Goal: Task Accomplishment & Management: Manage account settings

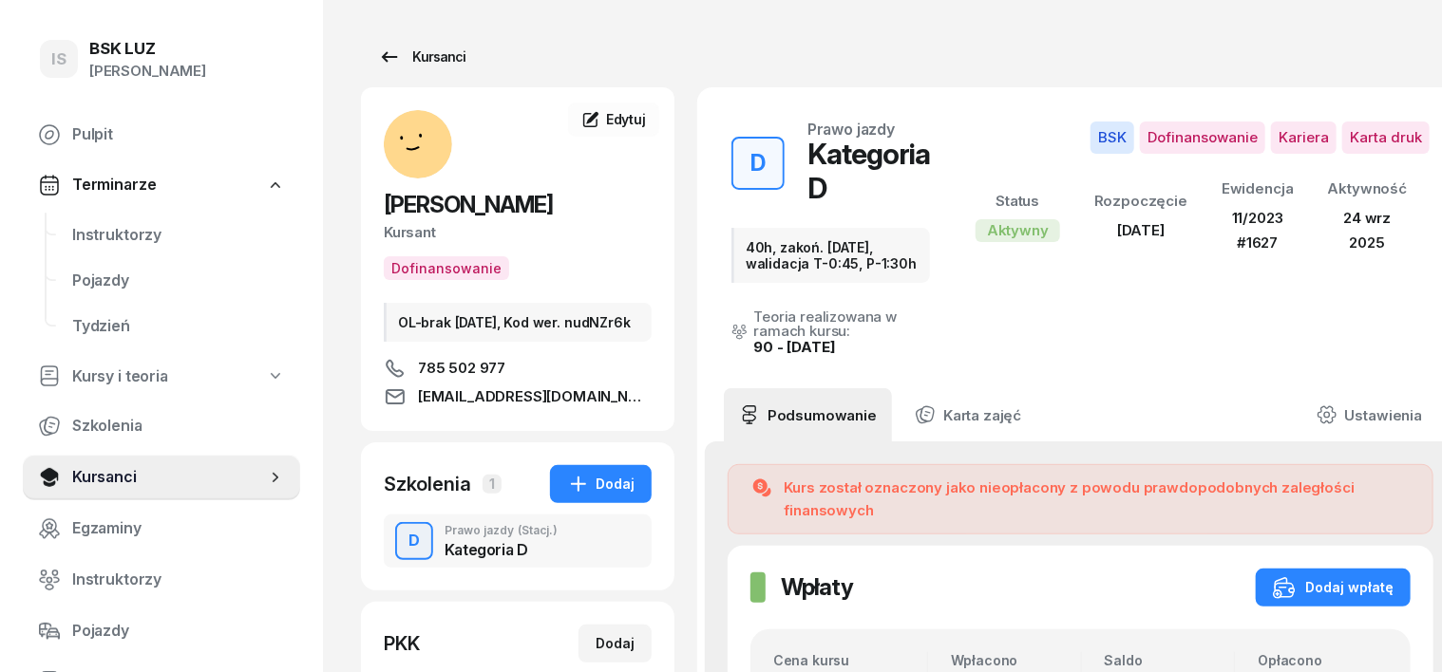
click at [397, 62] on div "Kursanci" at bounding box center [421, 57] width 87 height 23
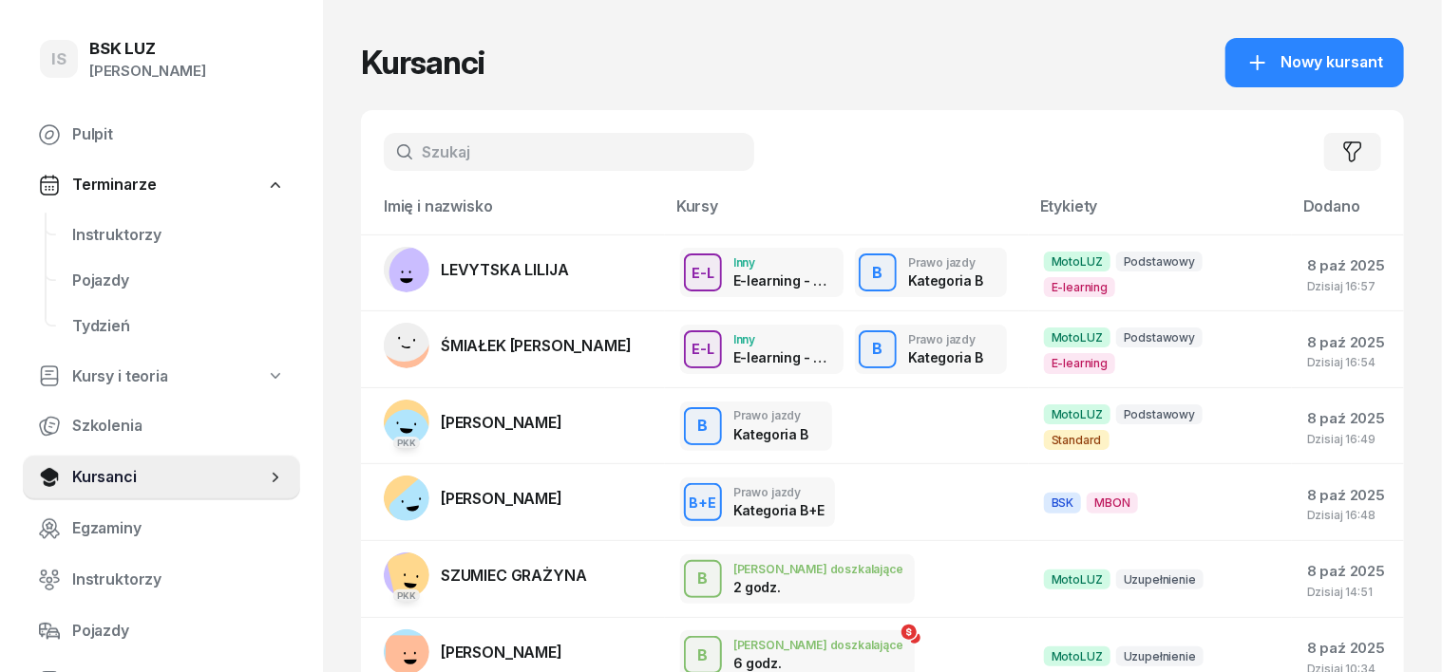
click at [384, 152] on input "text" at bounding box center [569, 152] width 370 height 38
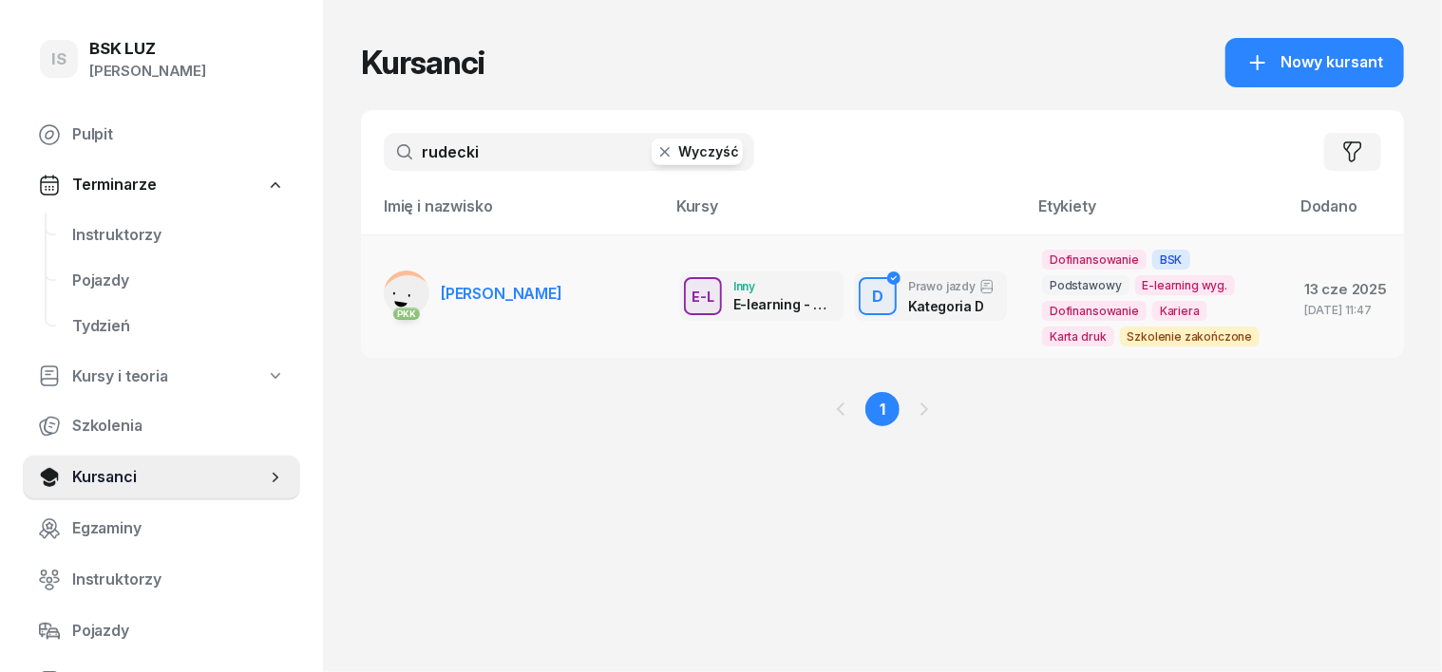
type input "rudecki"
click at [369, 285] on rect at bounding box center [407, 302] width 77 height 77
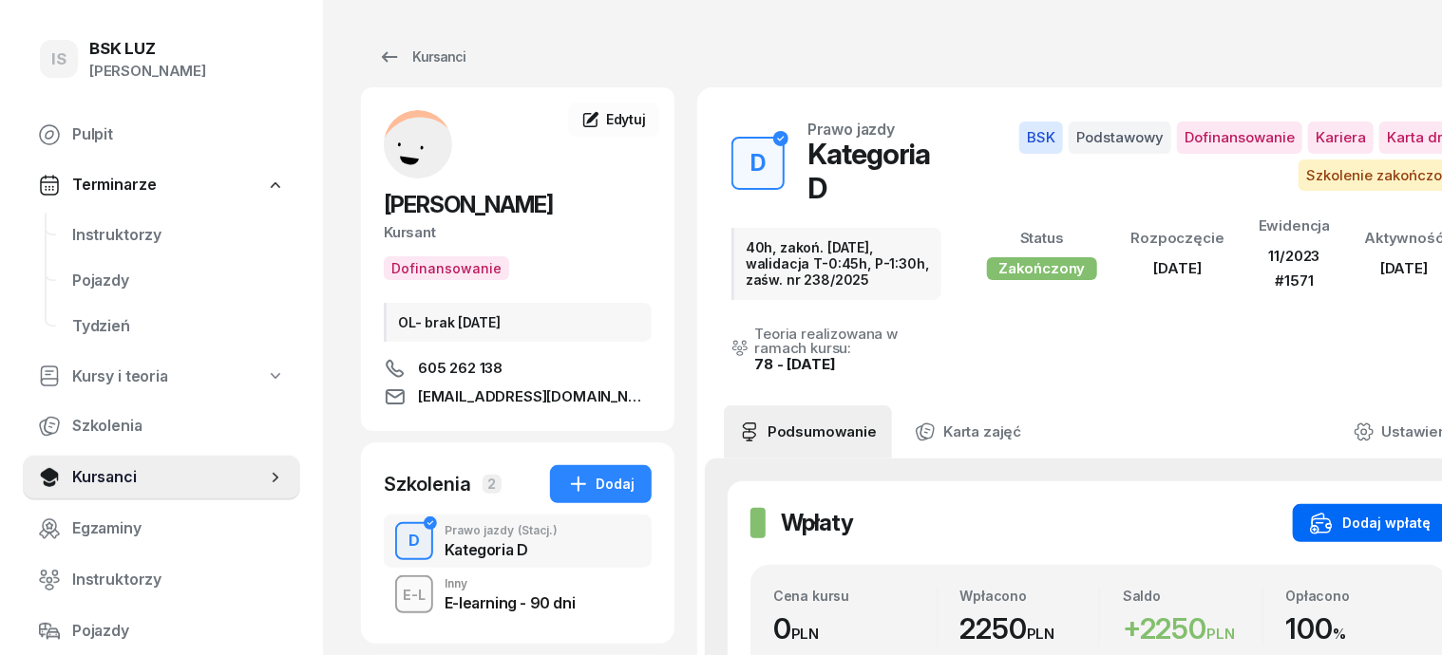
click at [1402, 512] on div "Dodaj wpłatę" at bounding box center [1370, 523] width 121 height 23
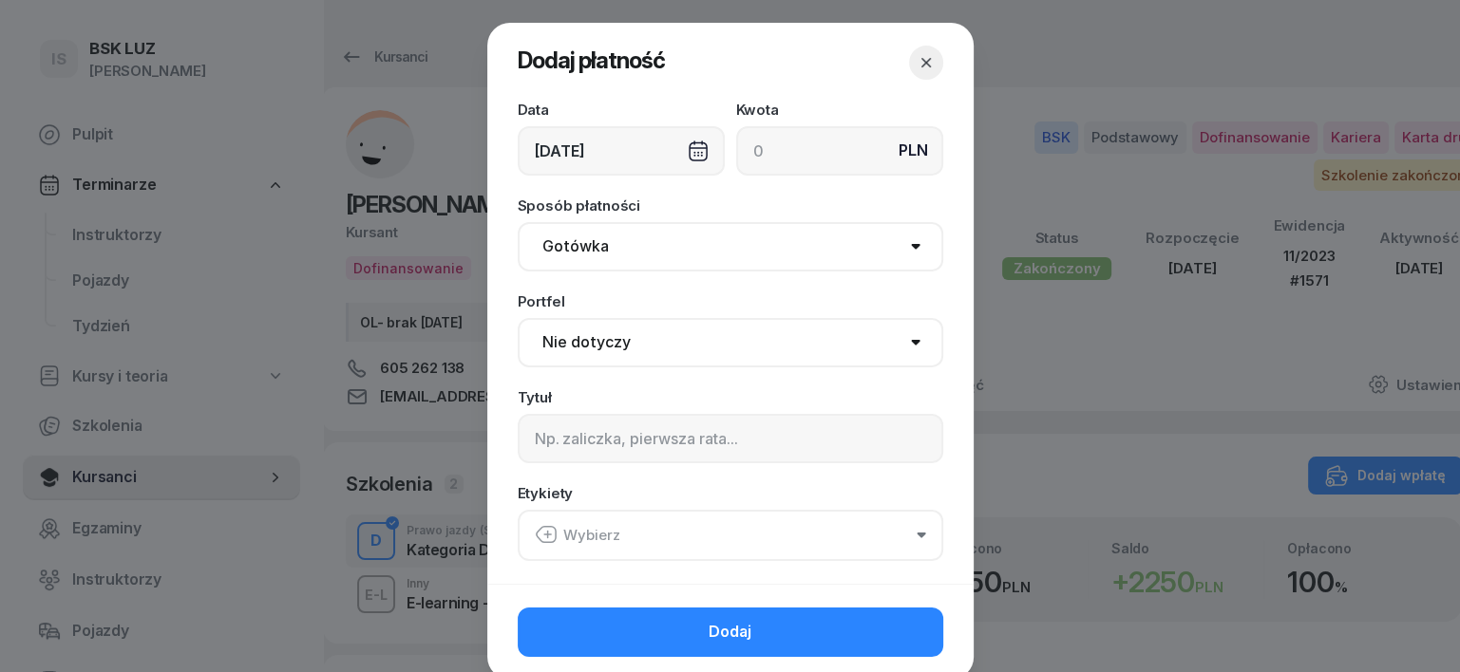
click at [690, 148] on div "[DATE]" at bounding box center [621, 150] width 207 height 49
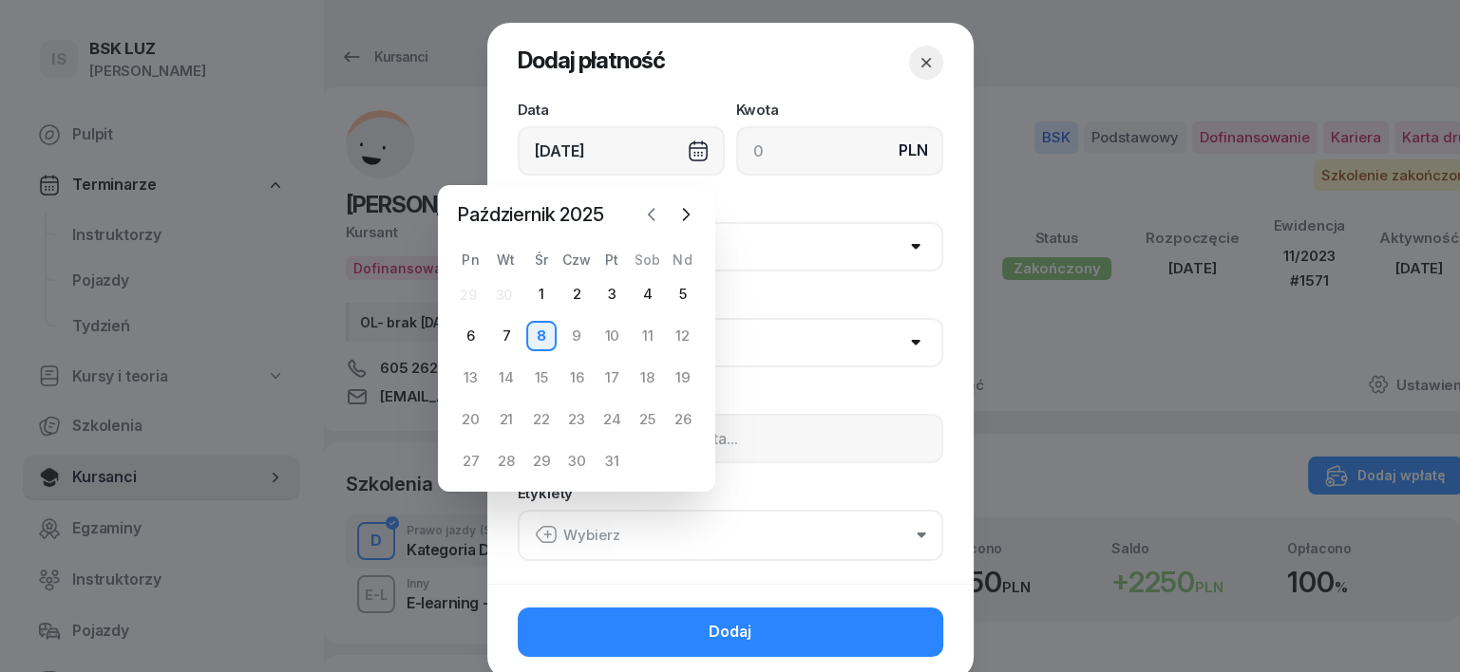
click at [648, 221] on icon "button" at bounding box center [651, 214] width 19 height 19
click at [501, 456] on div "30" at bounding box center [506, 461] width 30 height 30
type input "[DATE]"
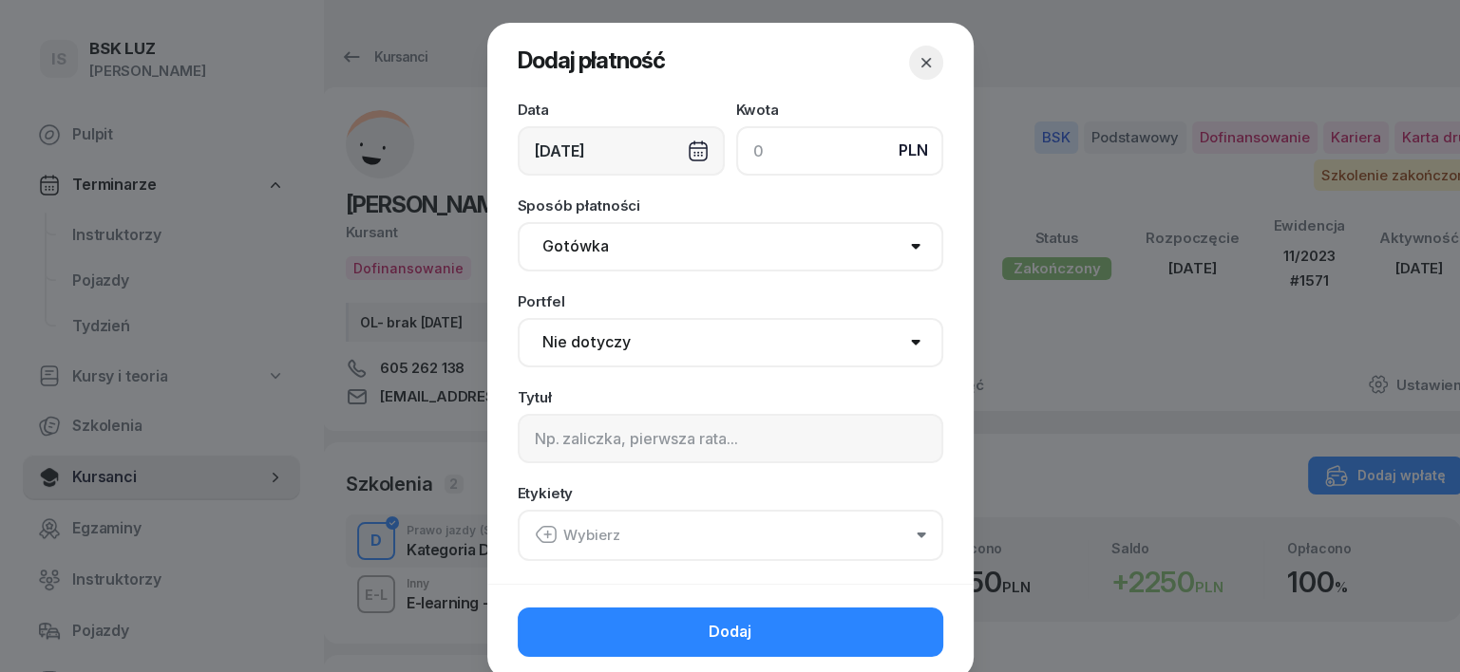
drag, startPoint x: 733, startPoint y: 144, endPoint x: 708, endPoint y: 134, distance: 26.8
click at [736, 144] on input at bounding box center [839, 150] width 207 height 49
type input "4950"
drag, startPoint x: 558, startPoint y: 250, endPoint x: 555, endPoint y: 259, distance: 10.2
click at [556, 251] on select "Gotówka Karta Przelew Płatności online BLIK" at bounding box center [730, 246] width 425 height 49
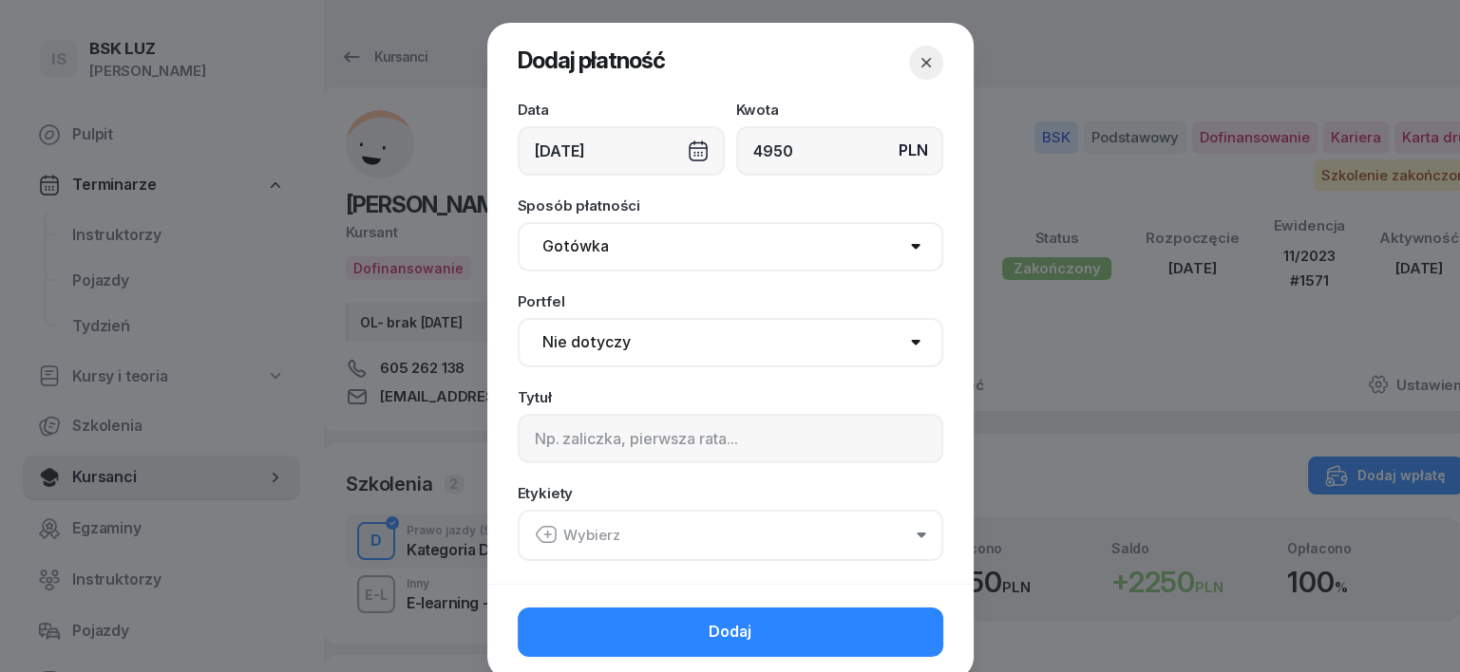
select select "transfer"
click at [518, 222] on select "Gotówka Karta Przelew Płatności online BLIK" at bounding box center [730, 246] width 425 height 49
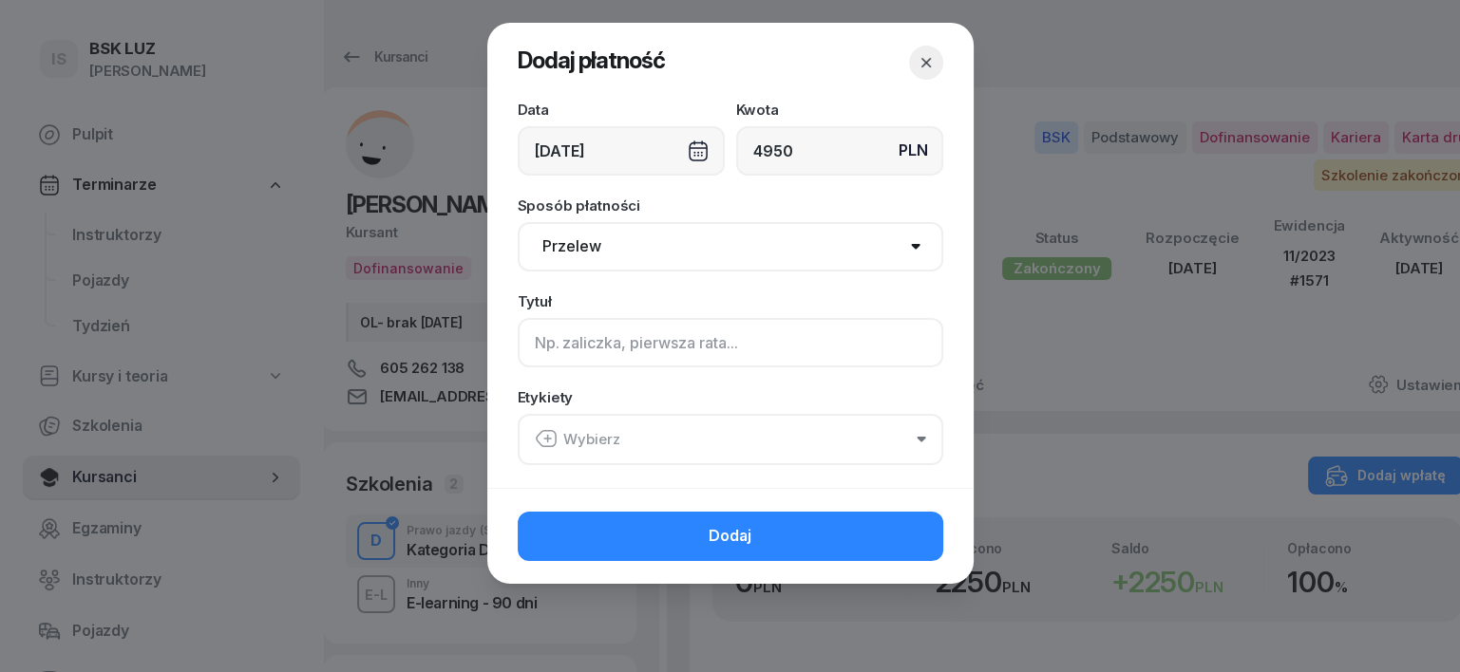
click at [556, 346] on input at bounding box center [730, 342] width 425 height 49
type input "d"
type input "D- PLUXEE F/49/09/2025 S"
click at [541, 427] on icon "button" at bounding box center [546, 438] width 23 height 23
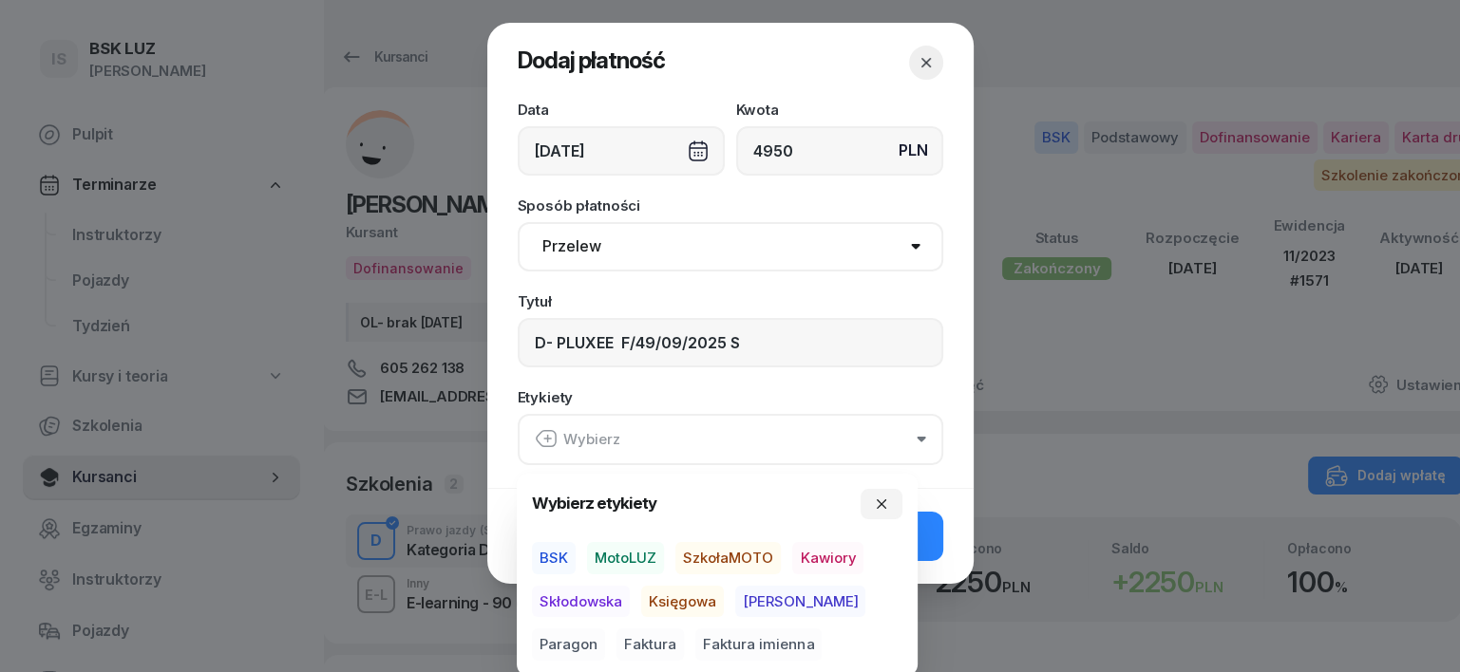
drag, startPoint x: 556, startPoint y: 553, endPoint x: 574, endPoint y: 575, distance: 27.7
click at [555, 555] on span "BSK" at bounding box center [554, 558] width 44 height 32
drag, startPoint x: 657, startPoint y: 611, endPoint x: 660, endPoint y: 600, distance: 10.8
click at [657, 608] on span "Księgowa" at bounding box center [682, 601] width 83 height 32
click at [616, 638] on span "Faktura" at bounding box center [649, 645] width 67 height 32
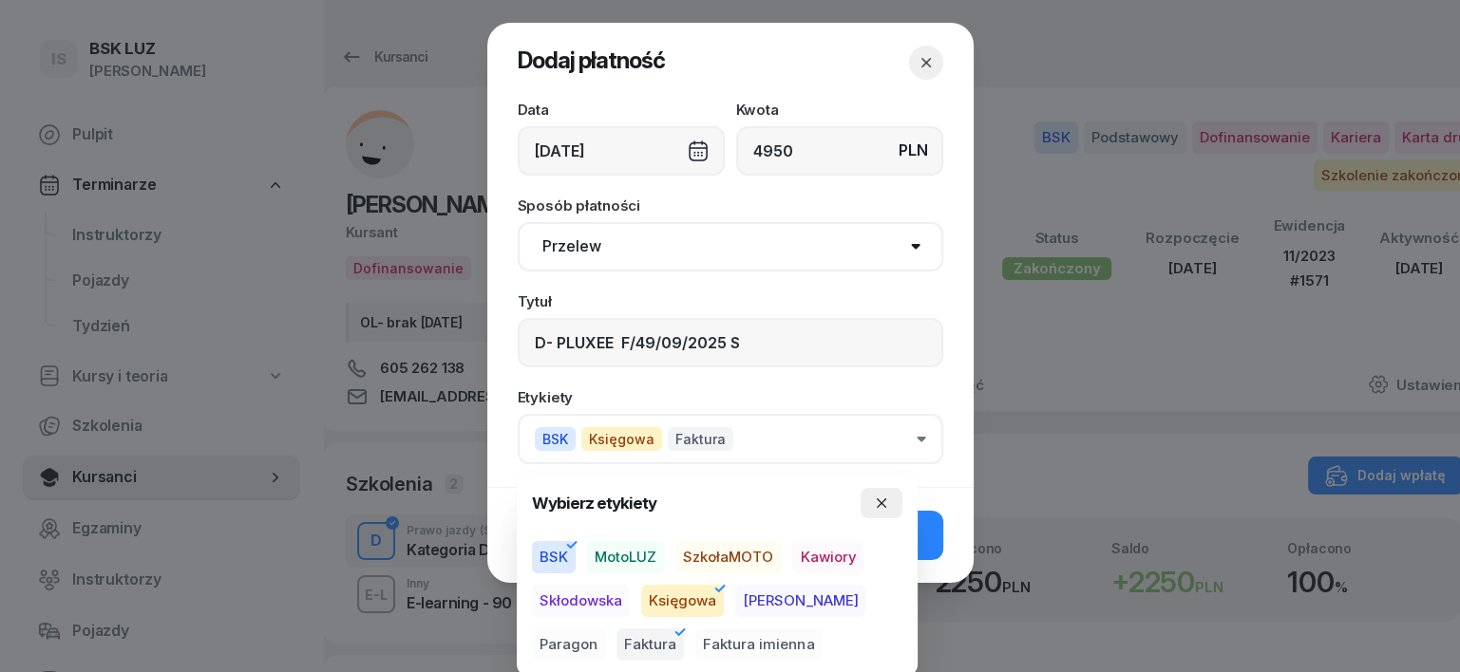
click at [878, 509] on icon "button" at bounding box center [881, 503] width 15 height 15
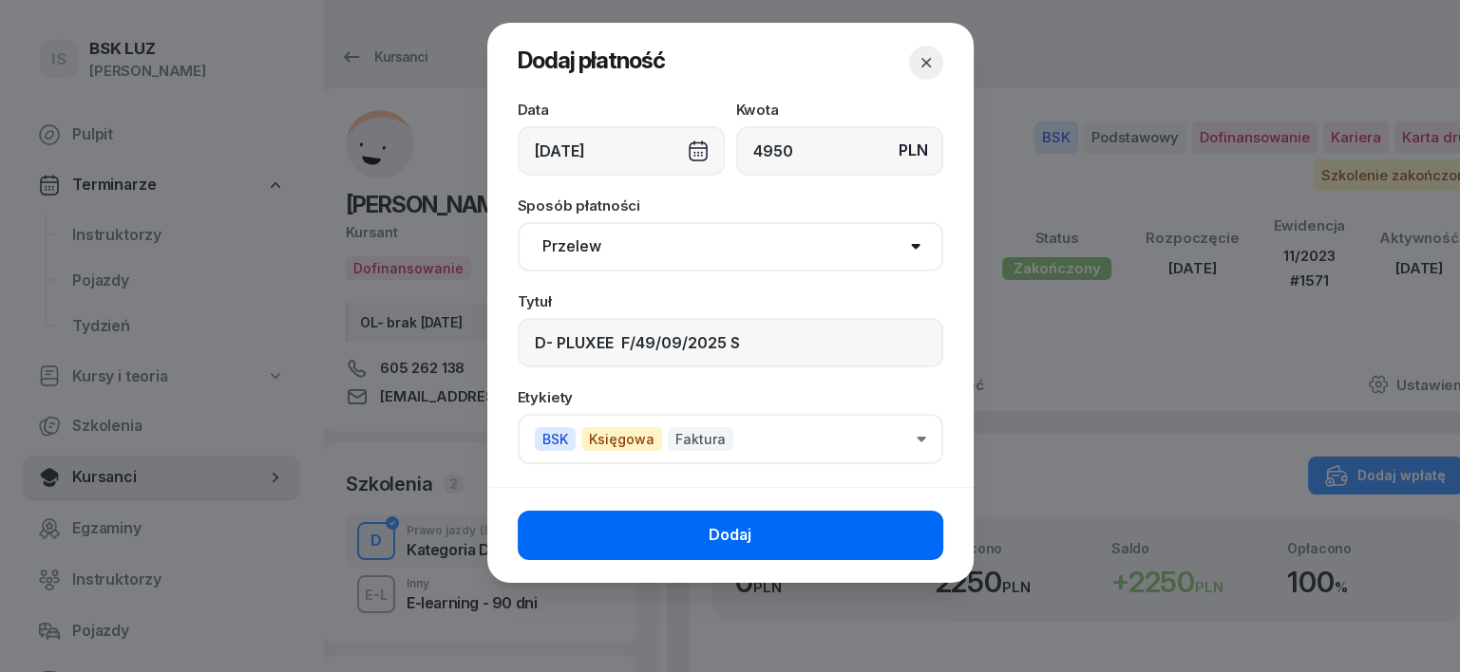
click at [885, 527] on button "Dodaj" at bounding box center [730, 535] width 425 height 49
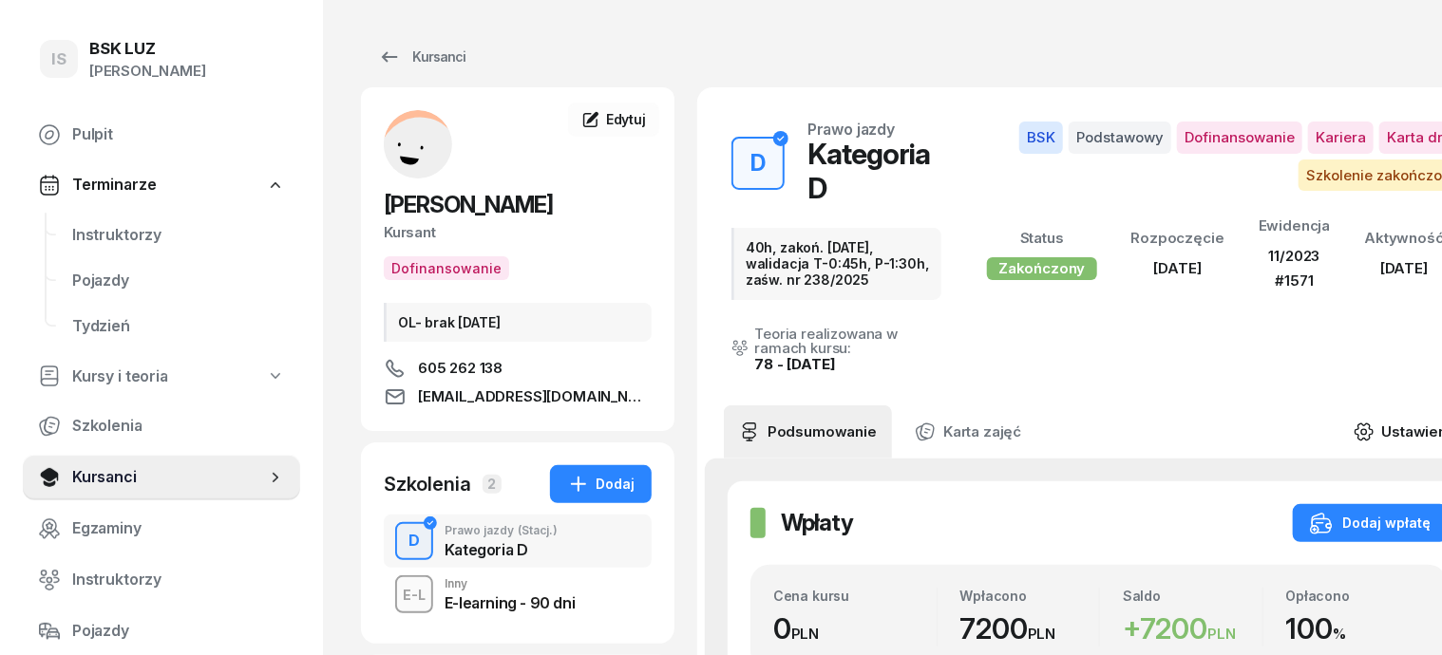
click at [1374, 422] on icon at bounding box center [1363, 432] width 21 height 21
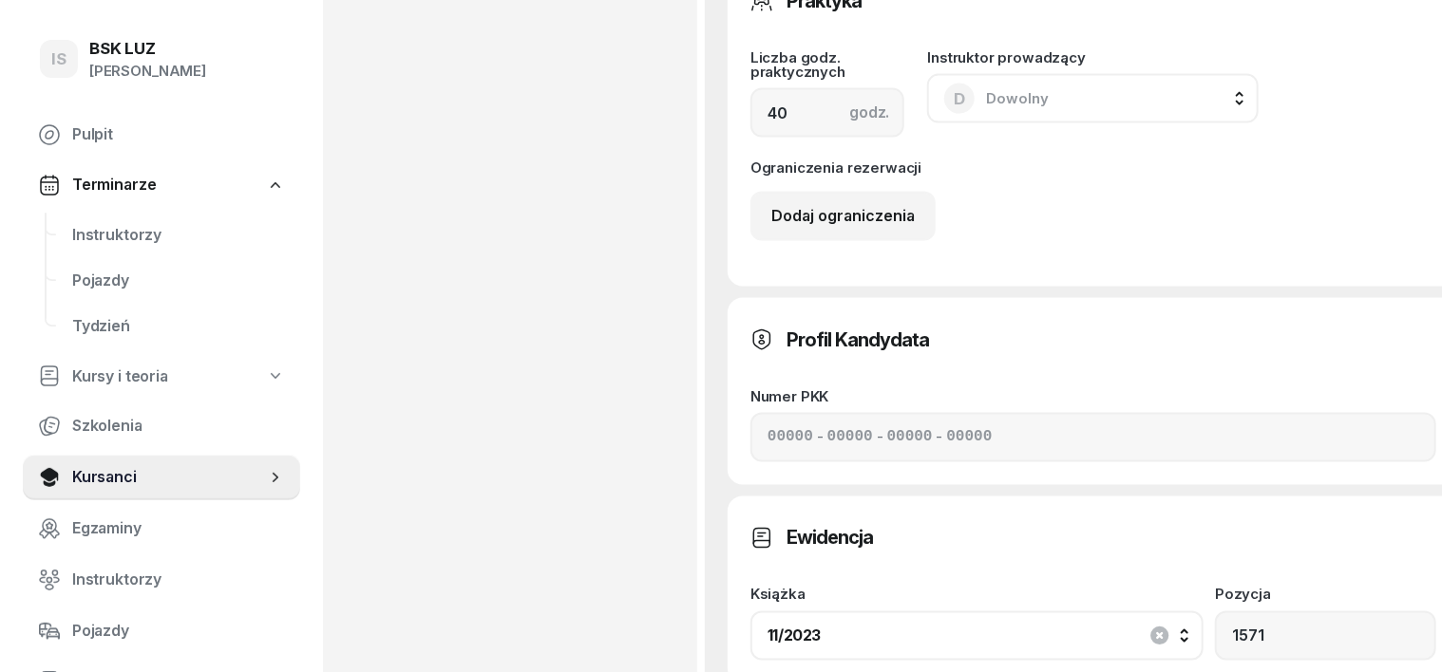
scroll to position [1424, 0]
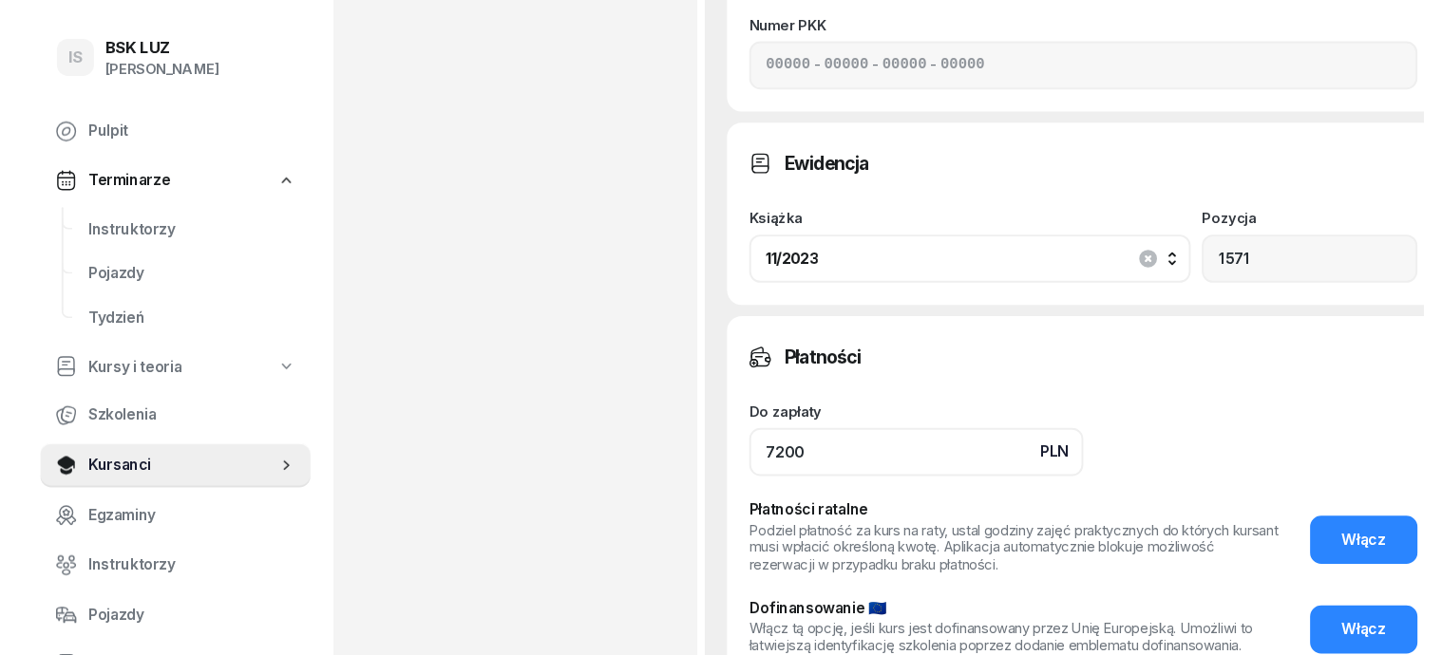
scroll to position [1781, 0]
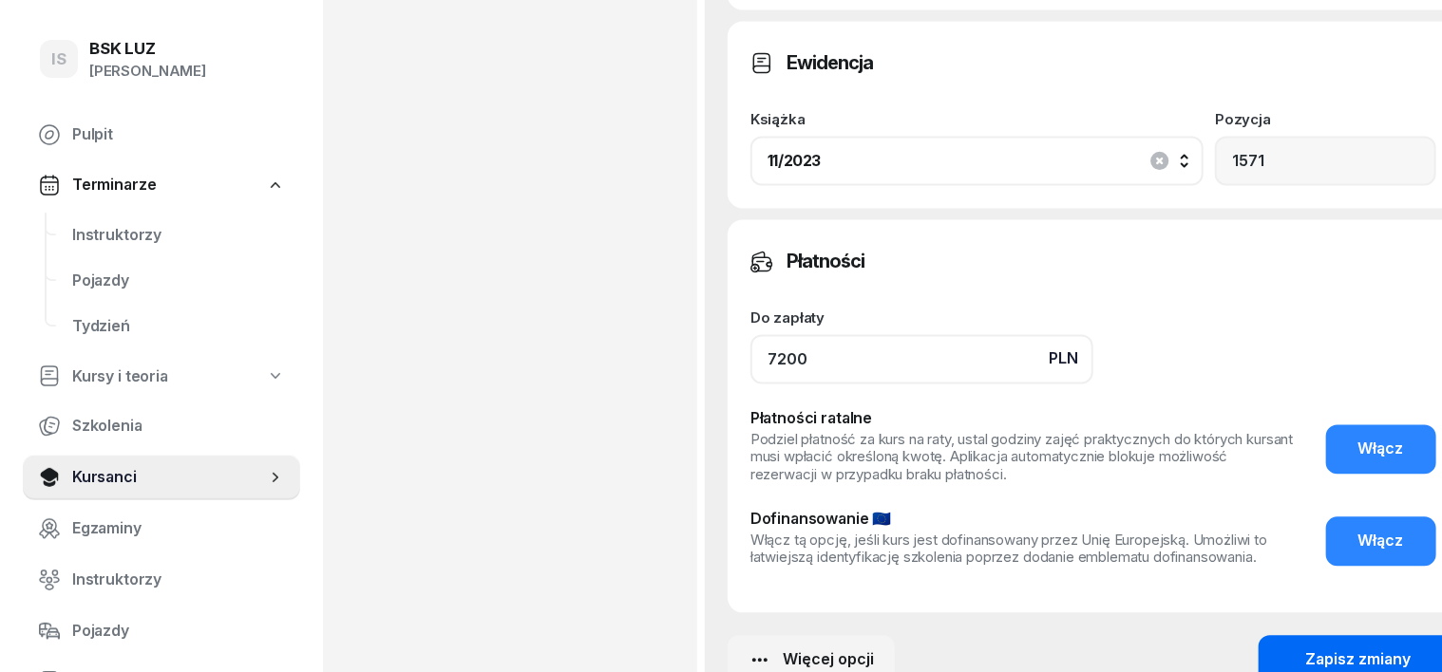
type input "7200"
click at [1268, 636] on button "Zapisz zmiany" at bounding box center [1358, 660] width 200 height 49
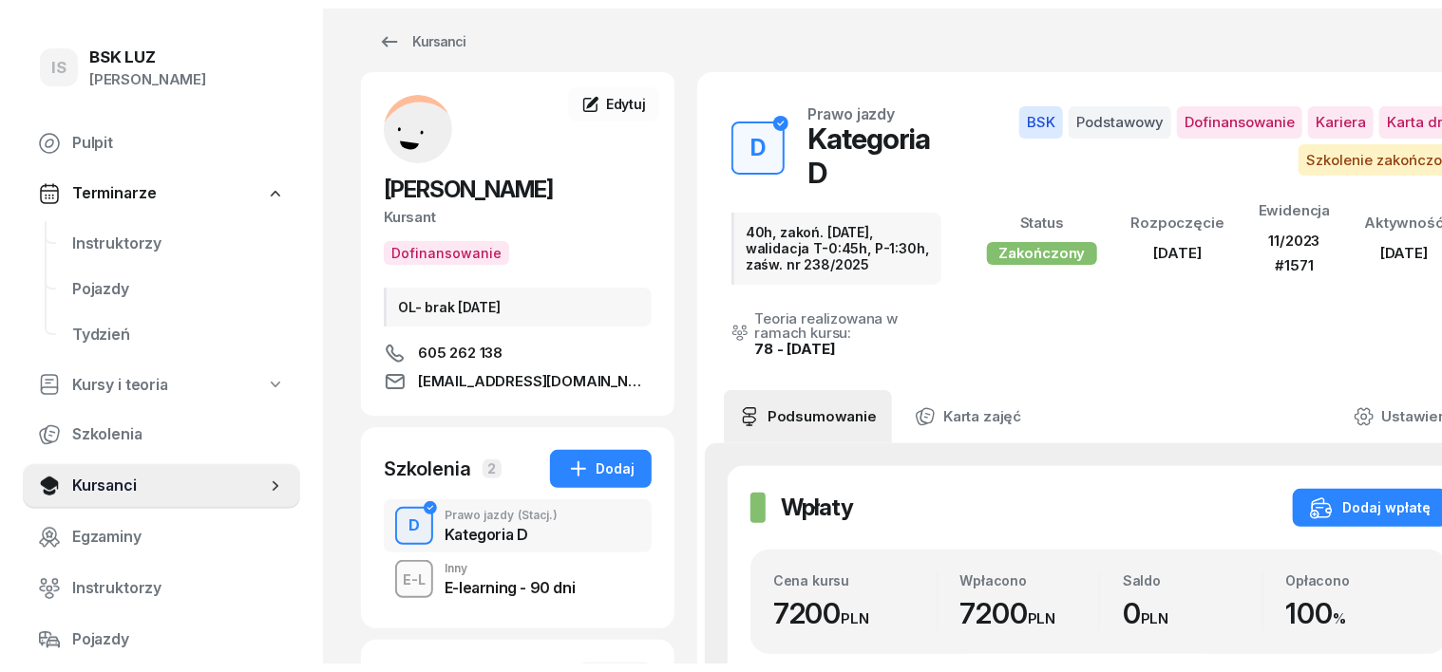
scroll to position [0, 0]
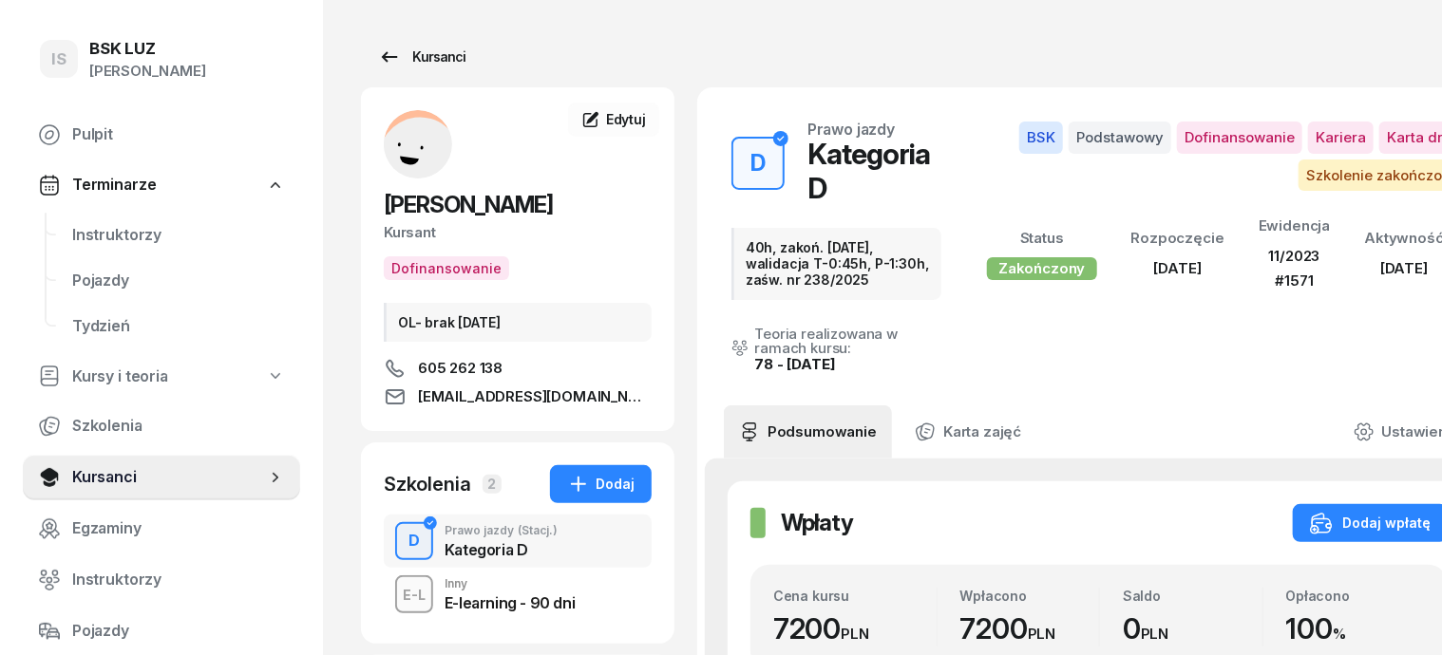
click at [399, 53] on div "Kursanci" at bounding box center [421, 57] width 87 height 23
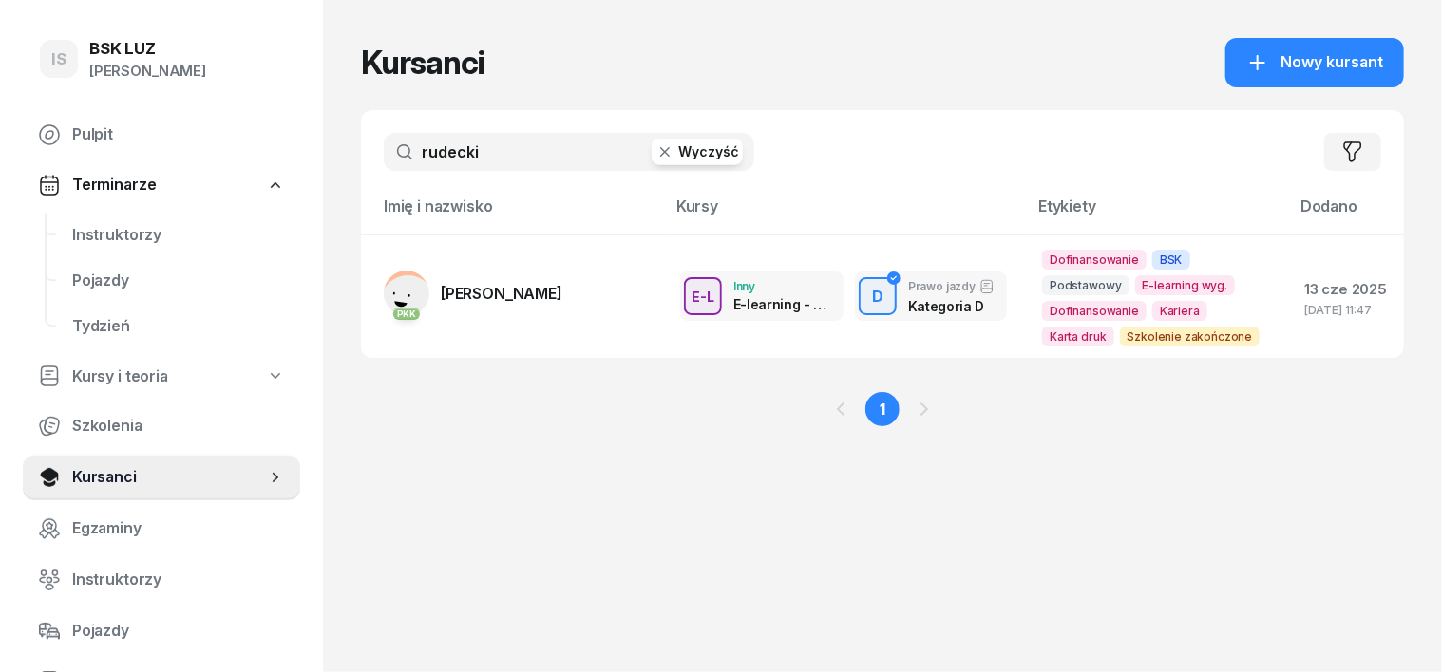
click at [660, 150] on icon "button" at bounding box center [664, 151] width 9 height 9
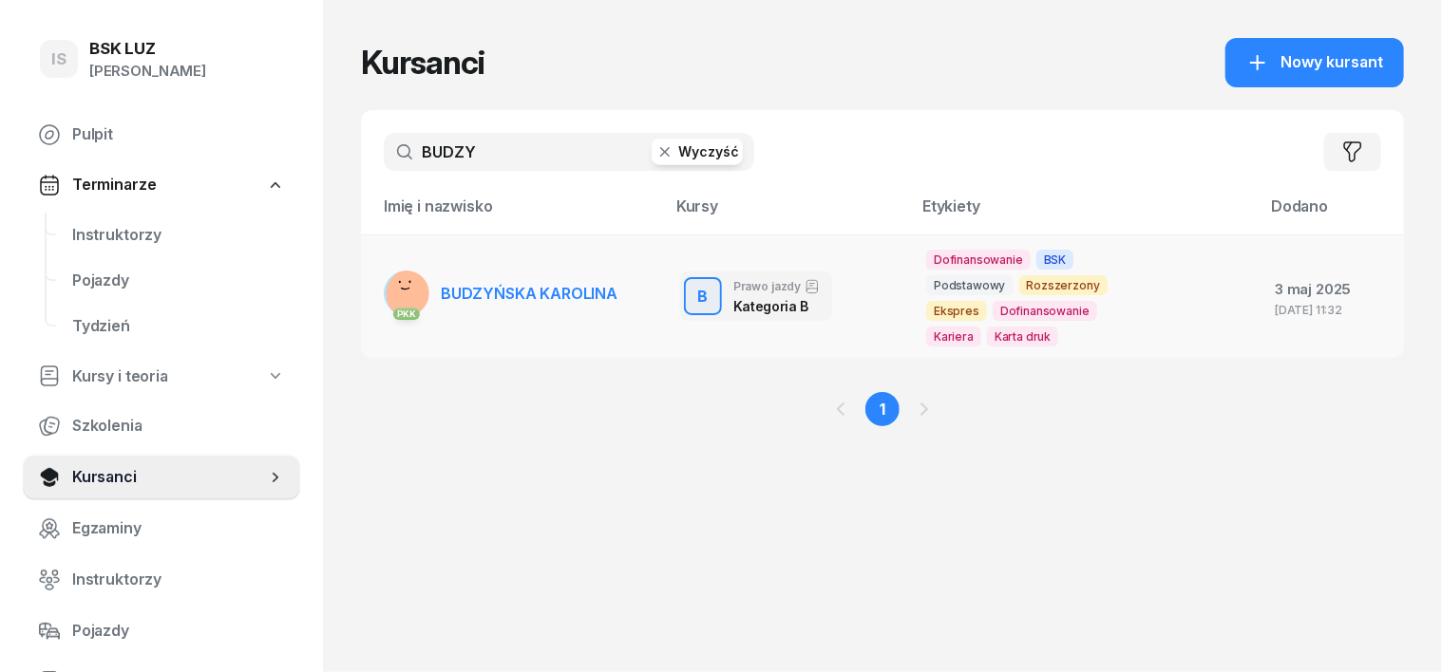
type input "BUDZY"
click at [377, 284] on rect at bounding box center [411, 294] width 68 height 68
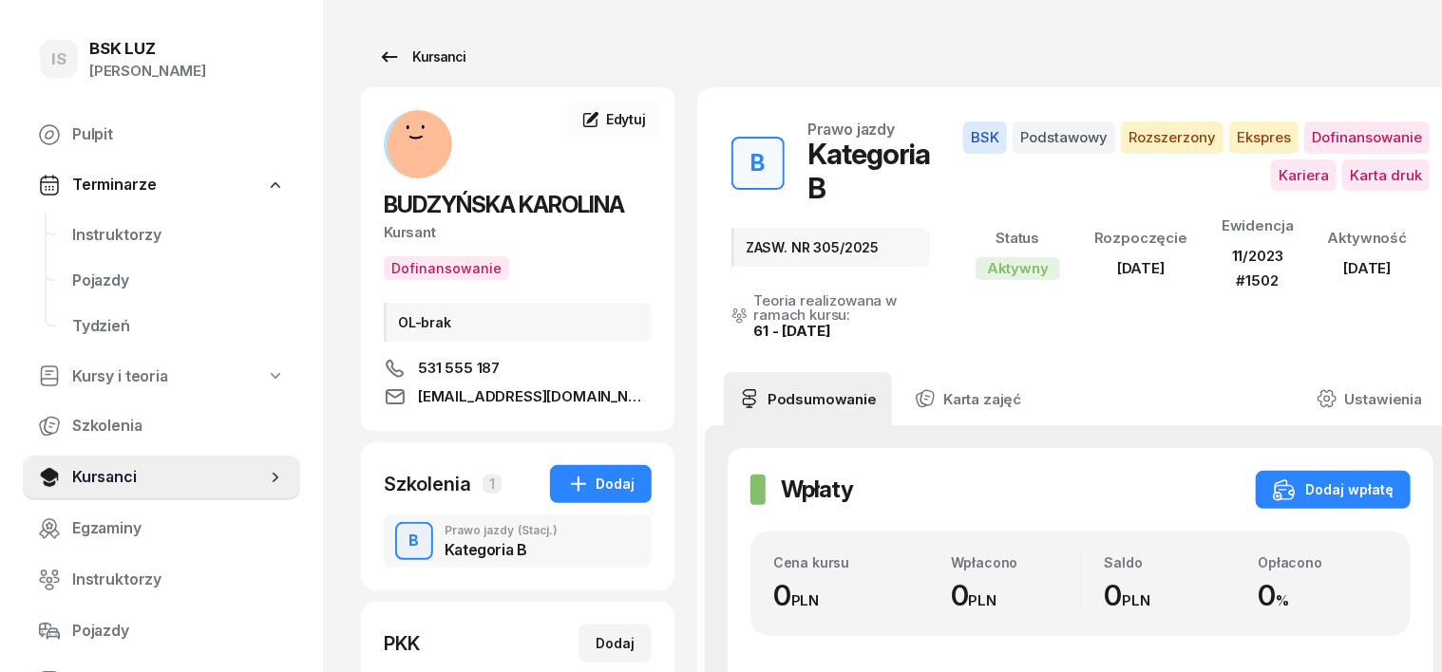
click at [410, 54] on div "Kursanci" at bounding box center [421, 57] width 87 height 23
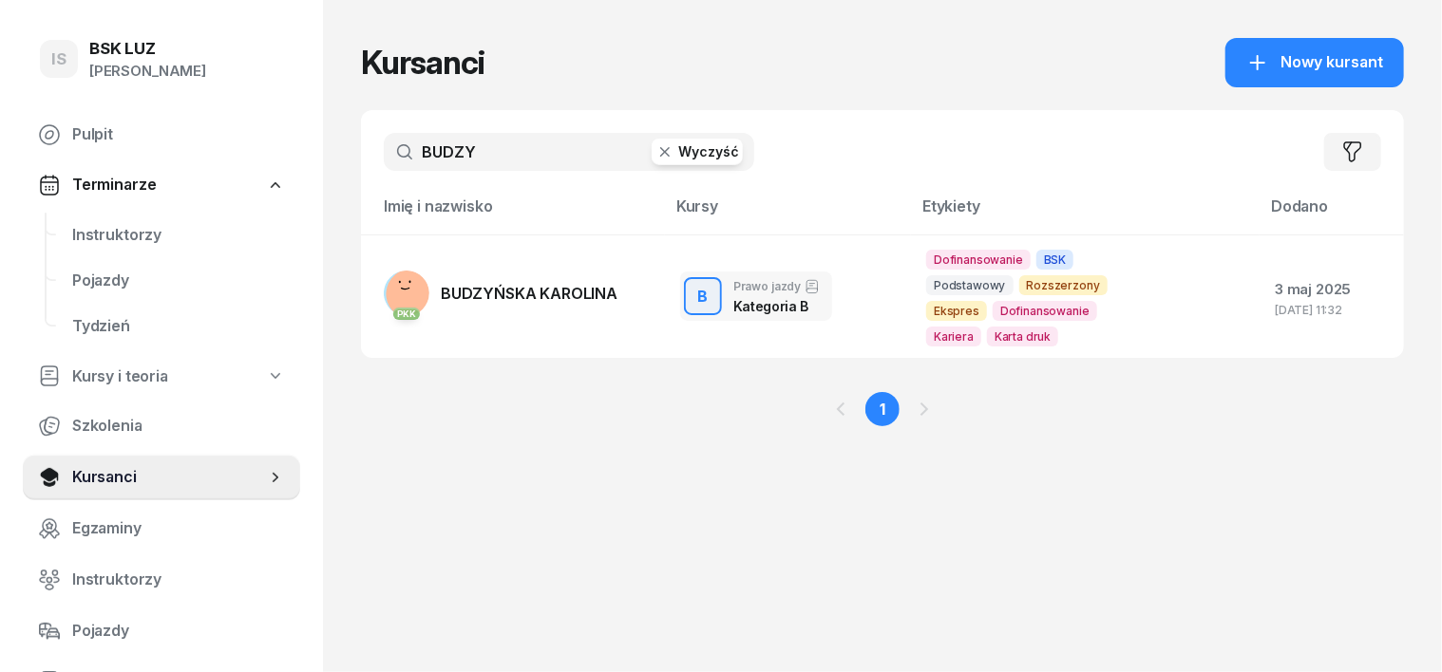
click at [655, 154] on icon "button" at bounding box center [664, 151] width 19 height 19
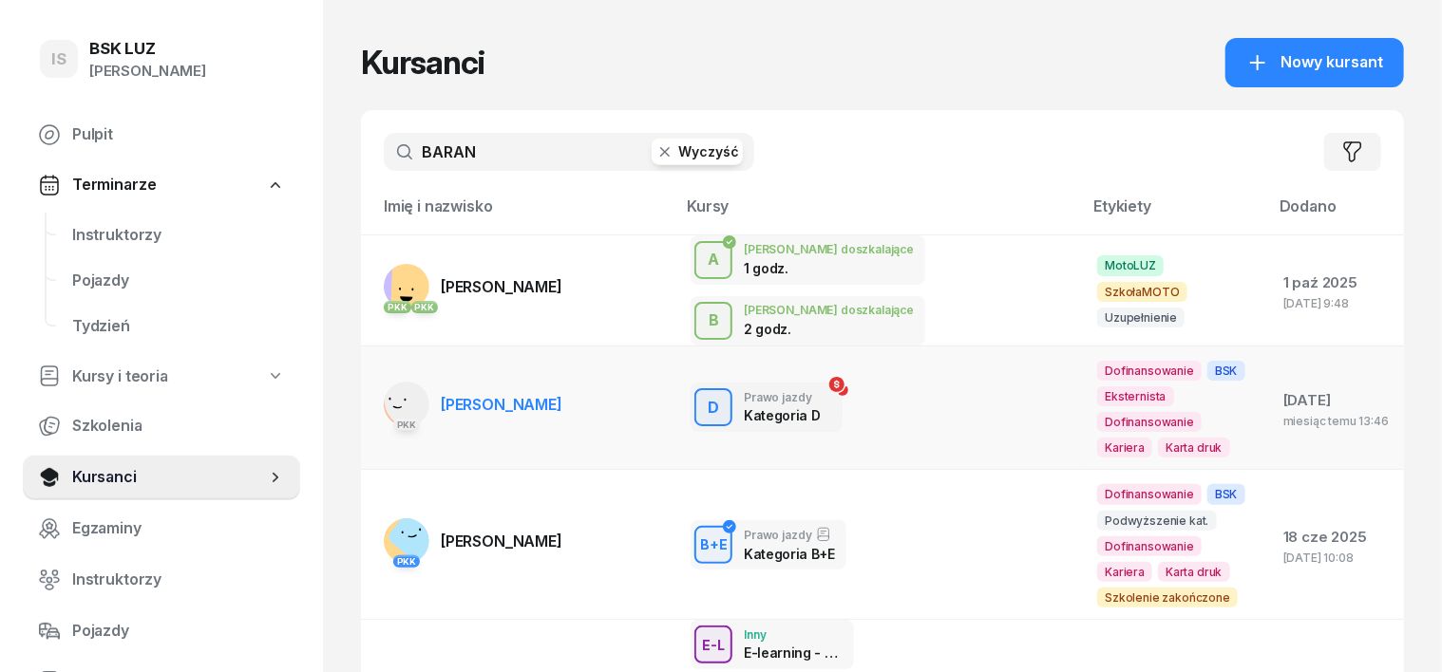
type input "BARAN"
click at [384, 411] on div "PKK" at bounding box center [407, 423] width 46 height 25
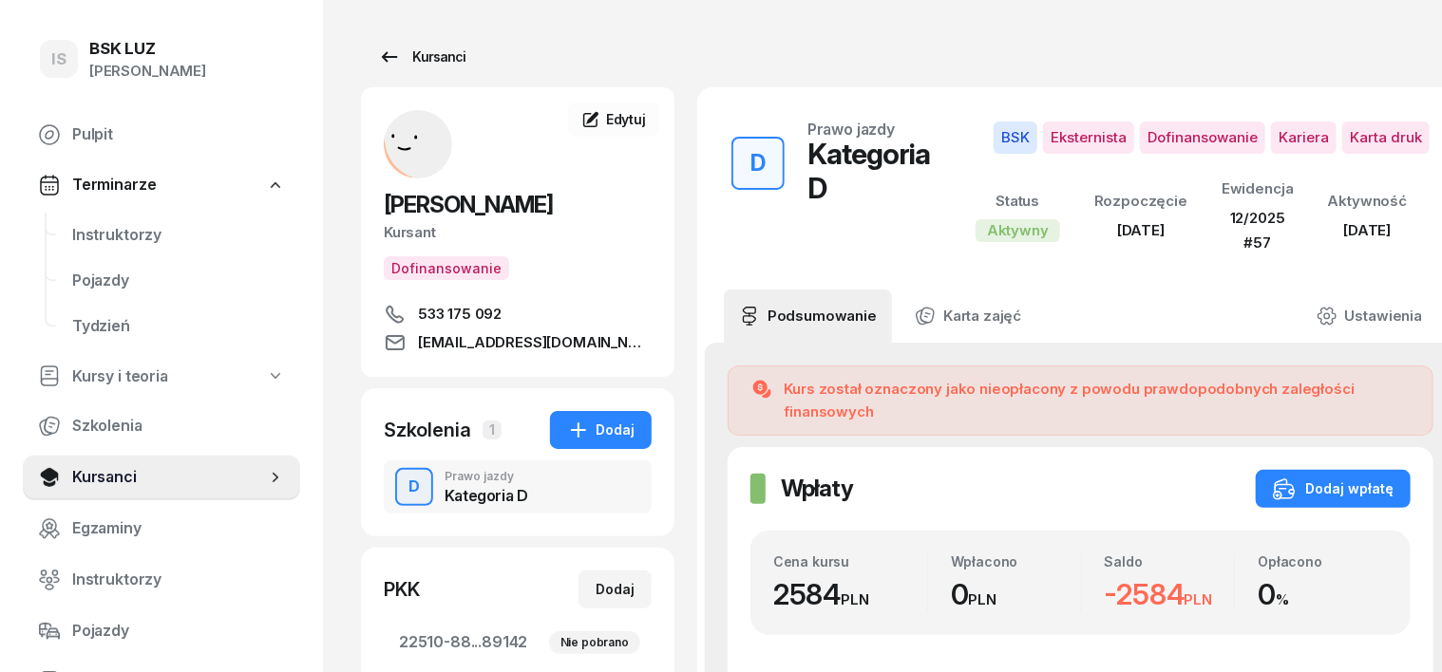
click at [415, 61] on div "Kursanci" at bounding box center [421, 57] width 87 height 23
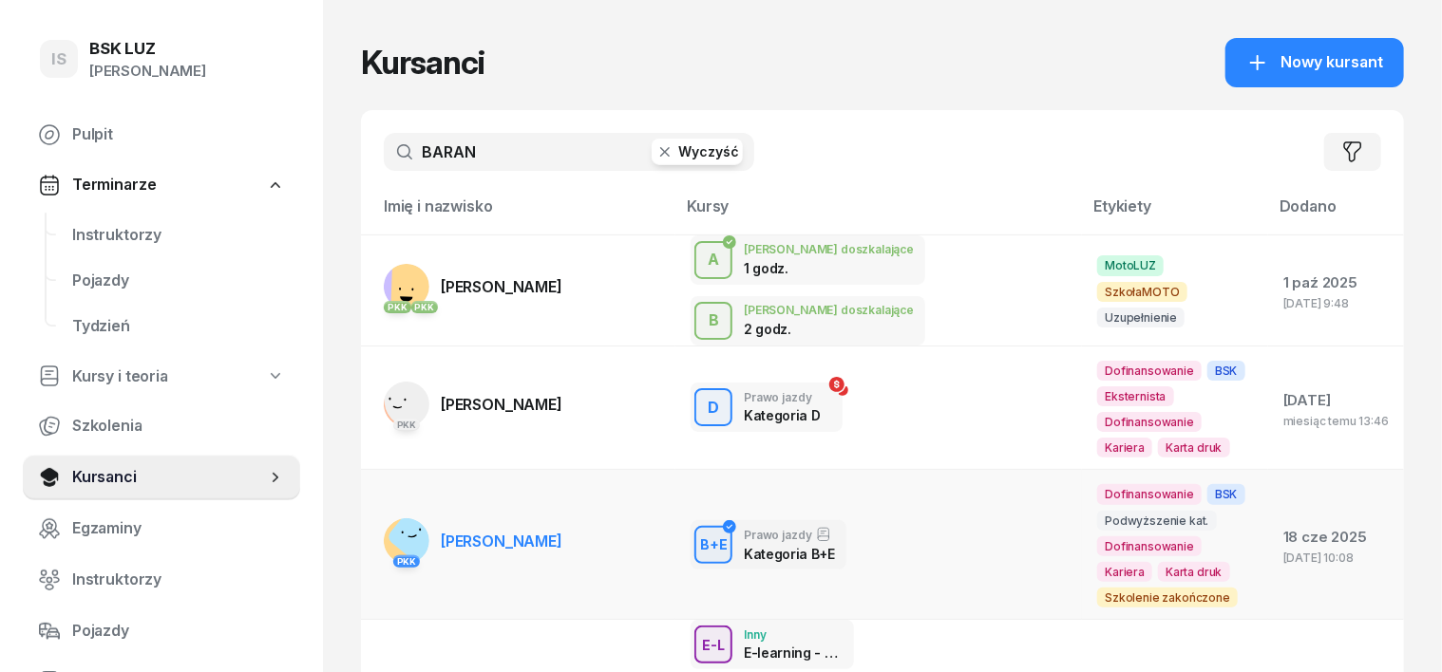
click at [386, 504] on rect at bounding box center [418, 535] width 65 height 65
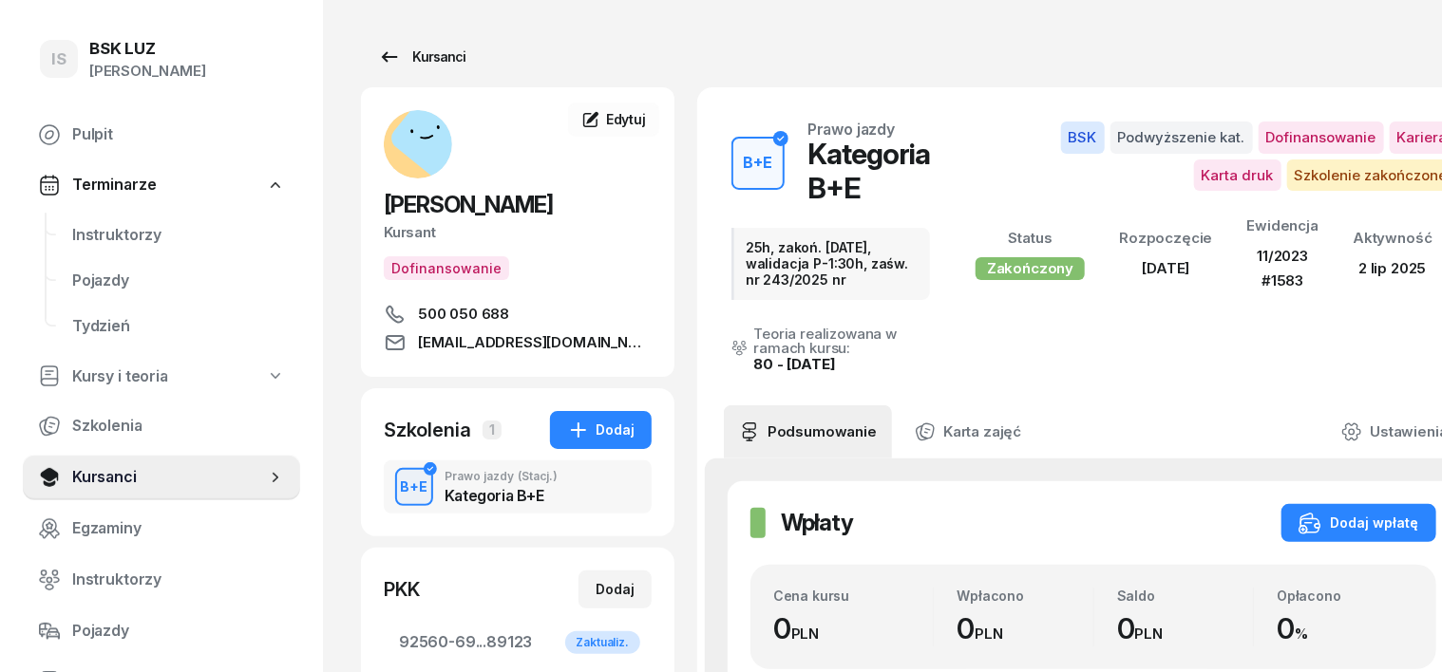
click at [406, 51] on div "Kursanci" at bounding box center [421, 57] width 87 height 23
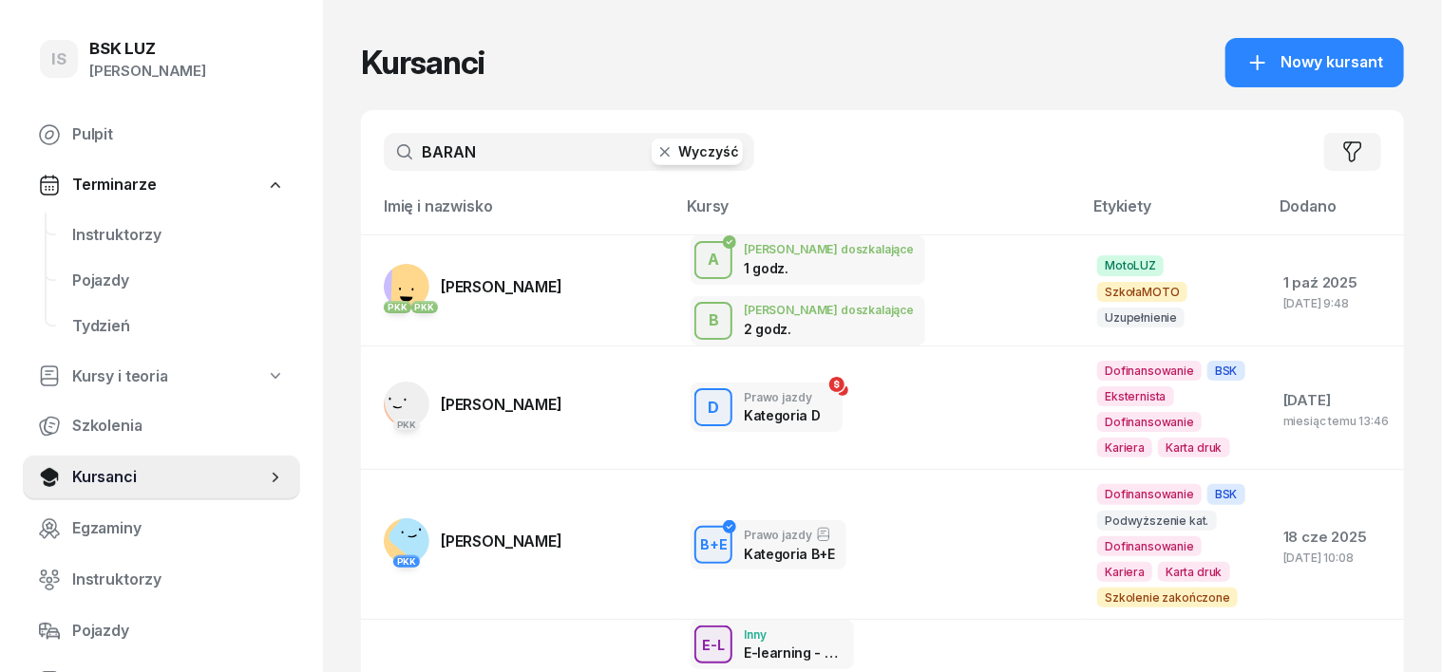
click at [660, 156] on icon "button" at bounding box center [664, 151] width 9 height 9
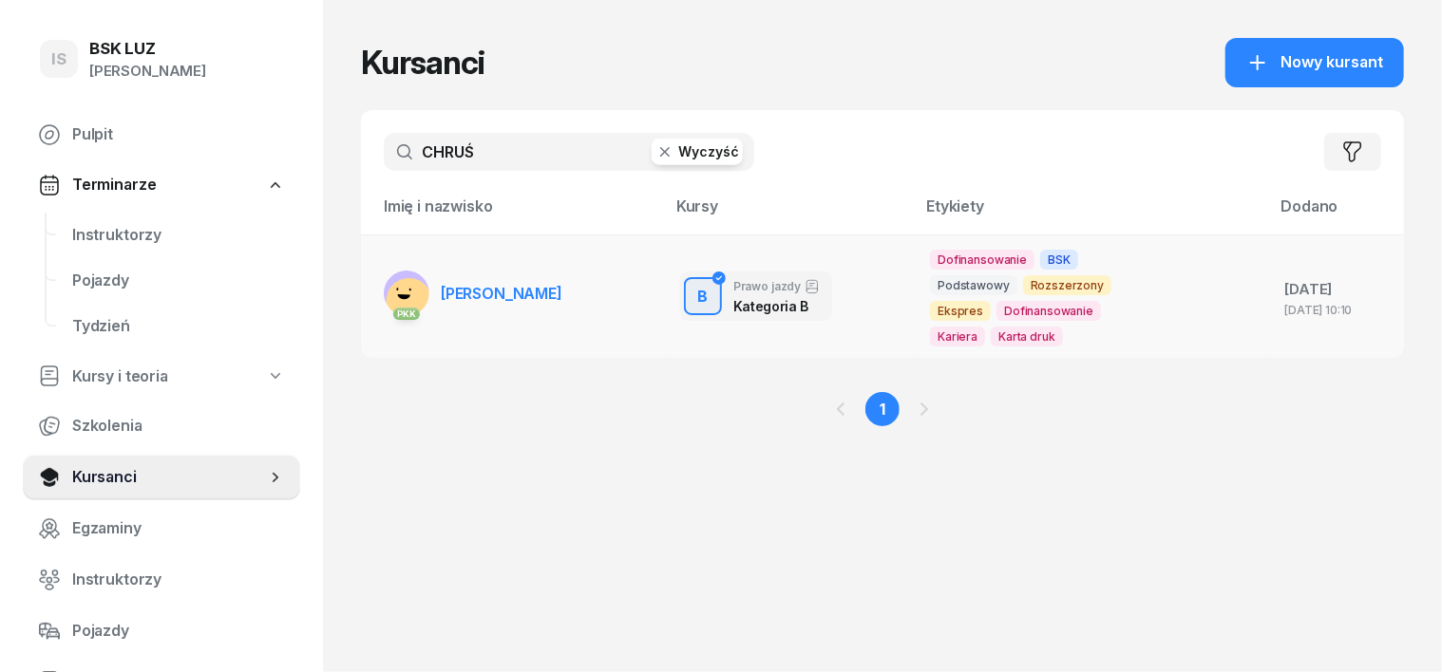
type input "CHRUŚ"
click at [377, 290] on rect at bounding box center [409, 301] width 65 height 65
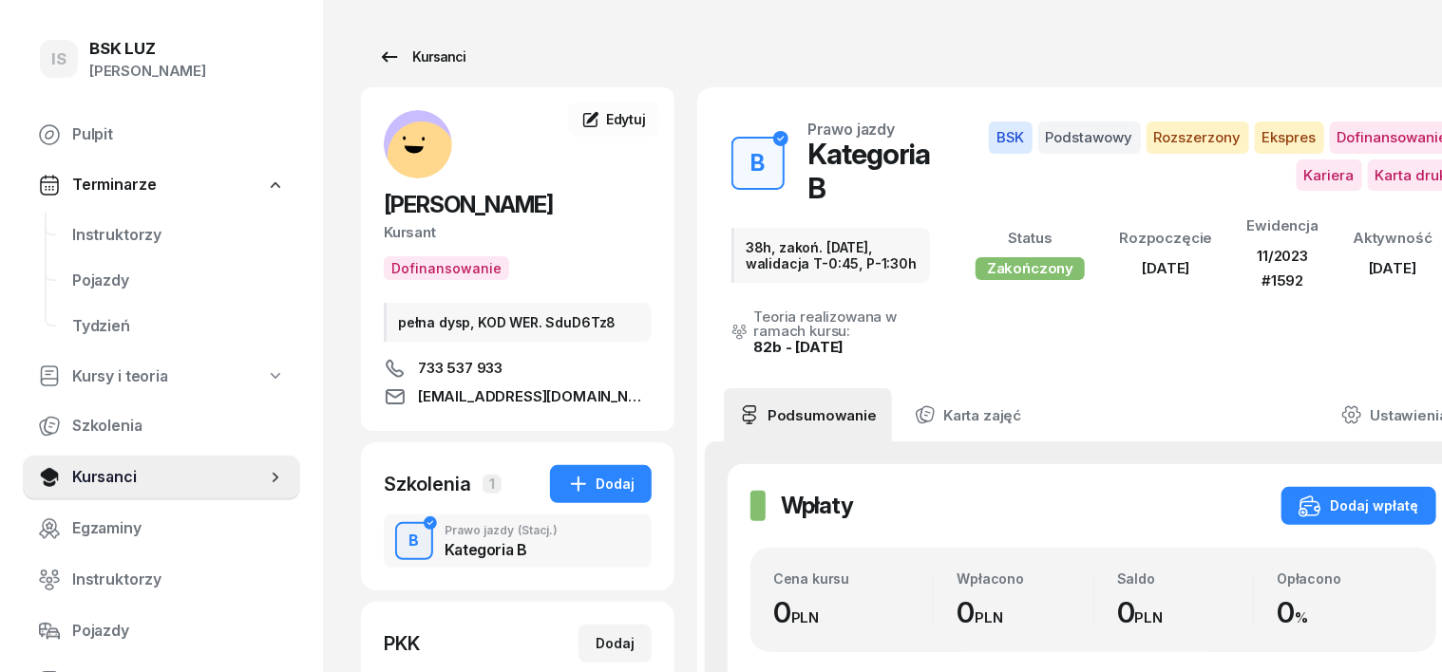
click at [408, 48] on div "Kursanci" at bounding box center [421, 57] width 87 height 23
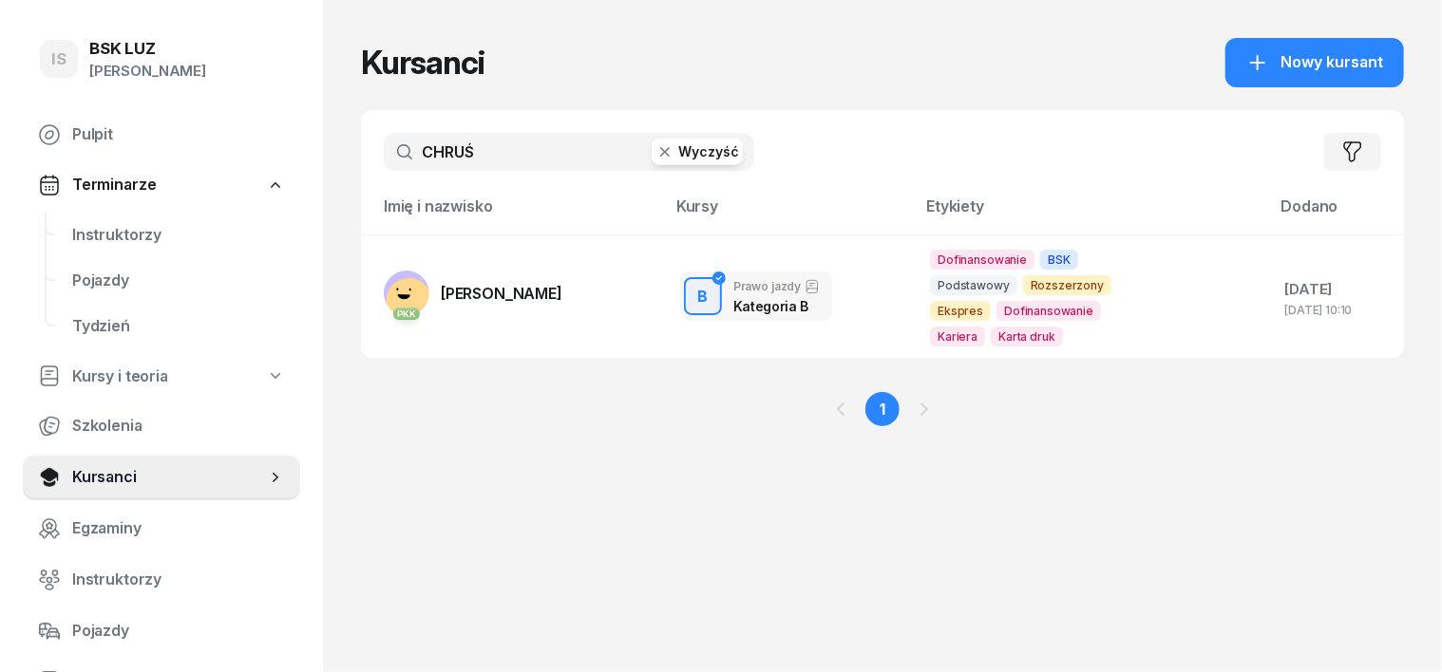
click at [655, 145] on icon "button" at bounding box center [664, 151] width 19 height 19
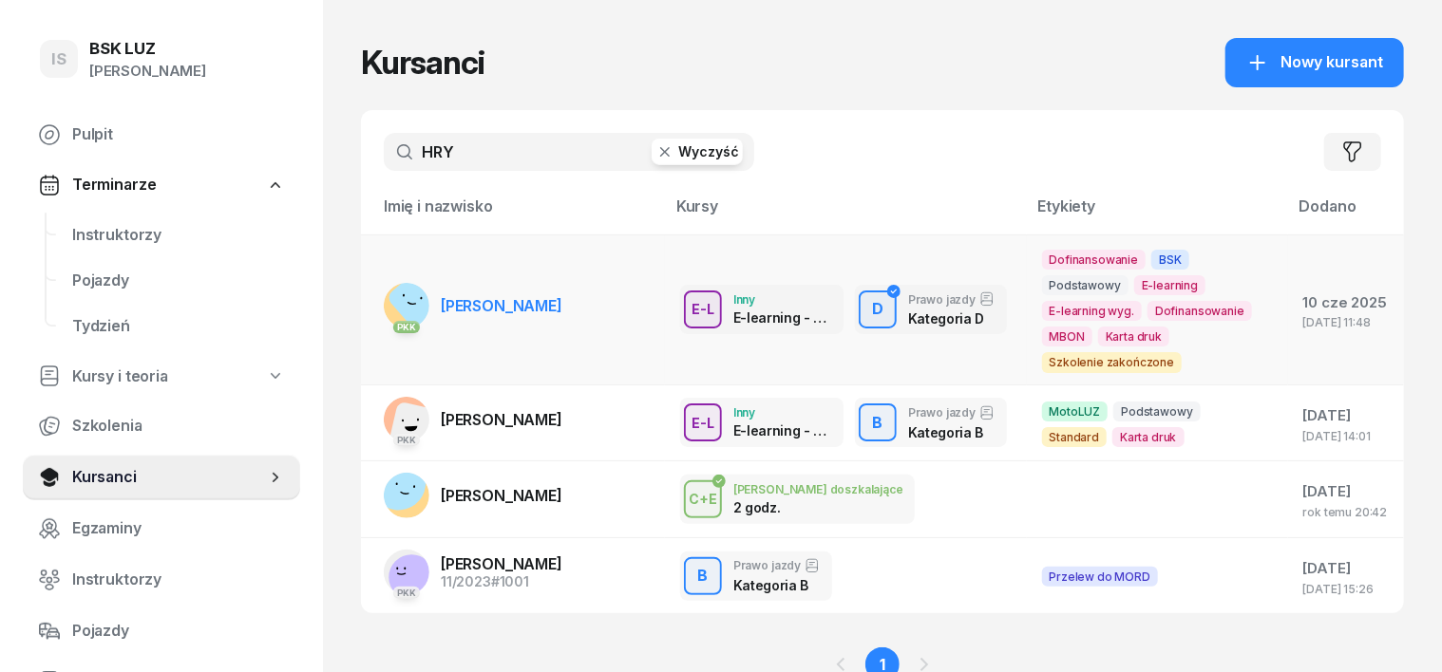
type input "HRY"
click at [386, 303] on rect at bounding box center [421, 300] width 70 height 70
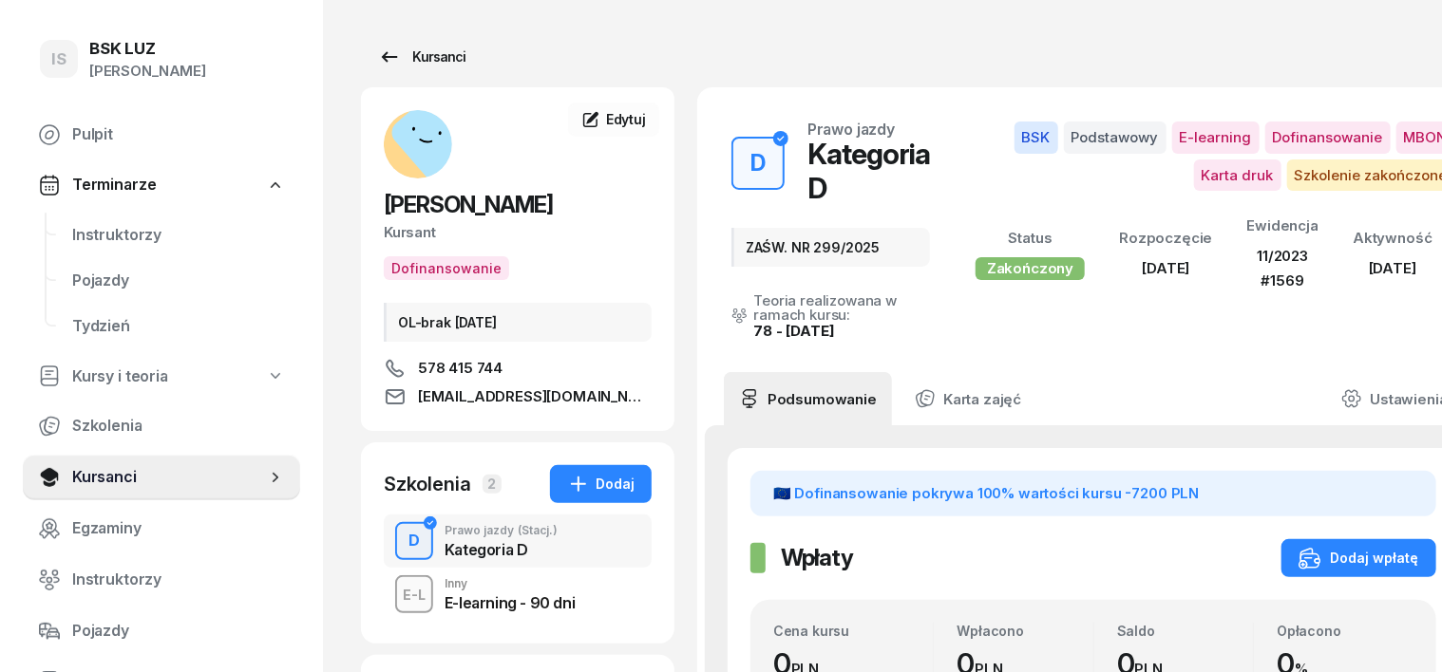
click at [396, 52] on div "Kursanci" at bounding box center [421, 57] width 87 height 23
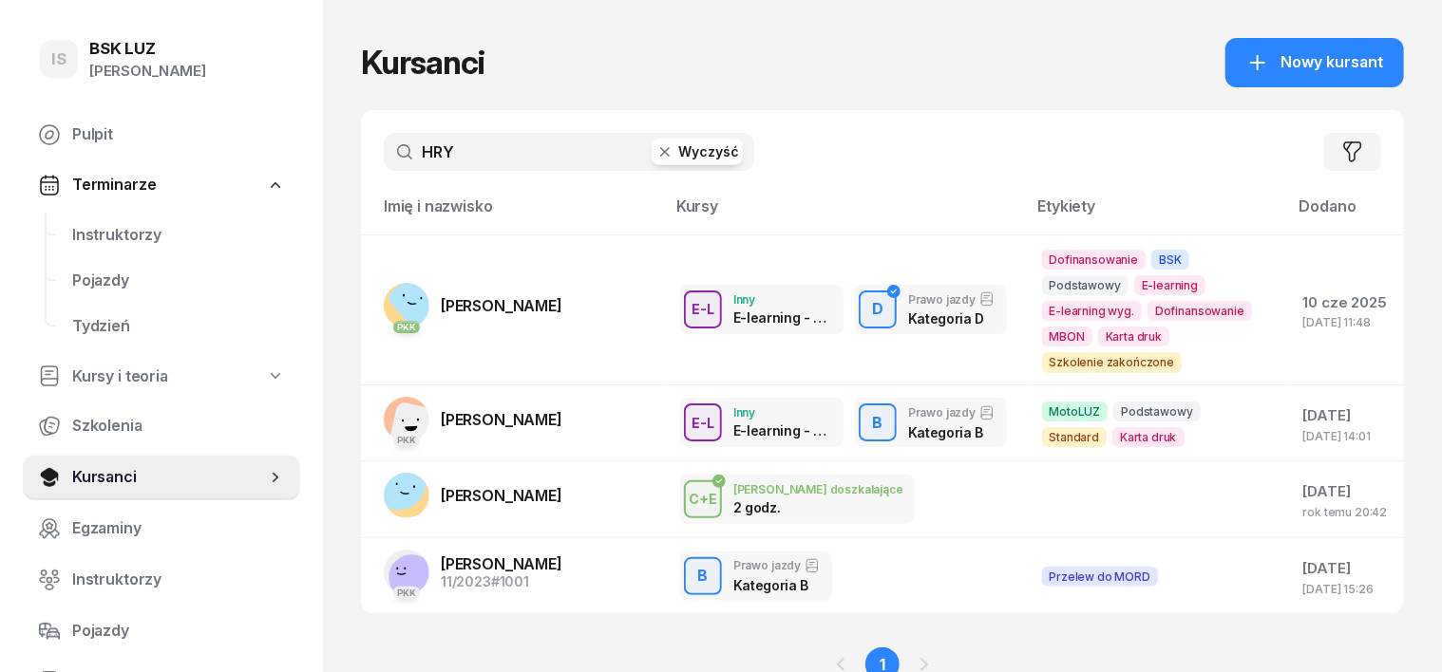
click at [655, 160] on icon "button" at bounding box center [664, 151] width 19 height 19
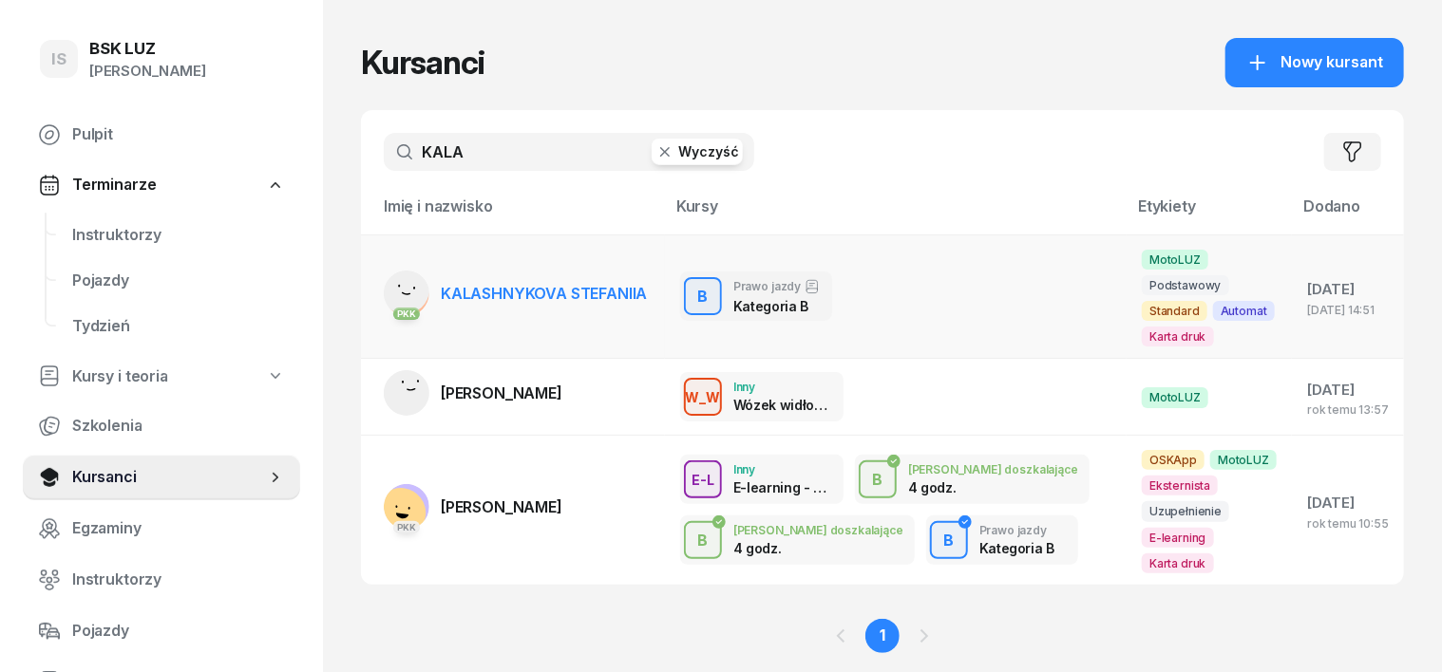
type input "KALA"
click at [370, 276] on rect at bounding box center [404, 289] width 69 height 69
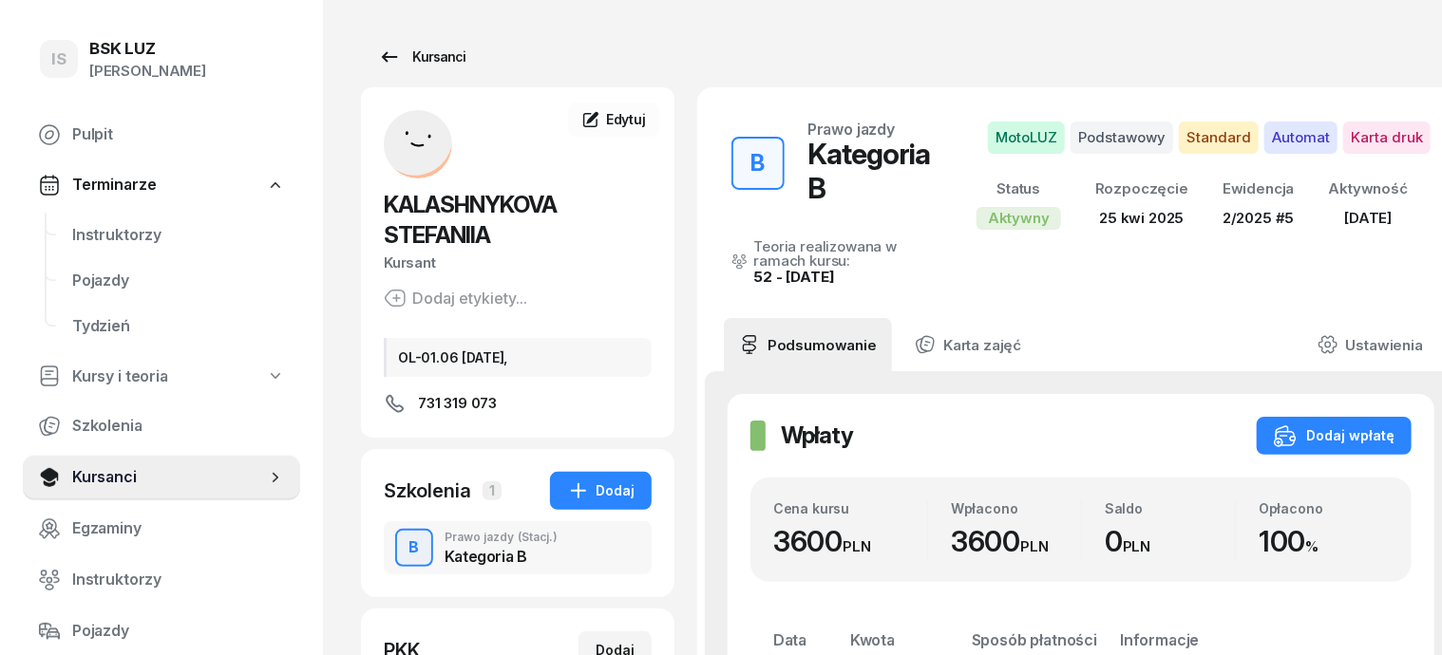
click at [394, 52] on div "Kursanci" at bounding box center [421, 57] width 87 height 23
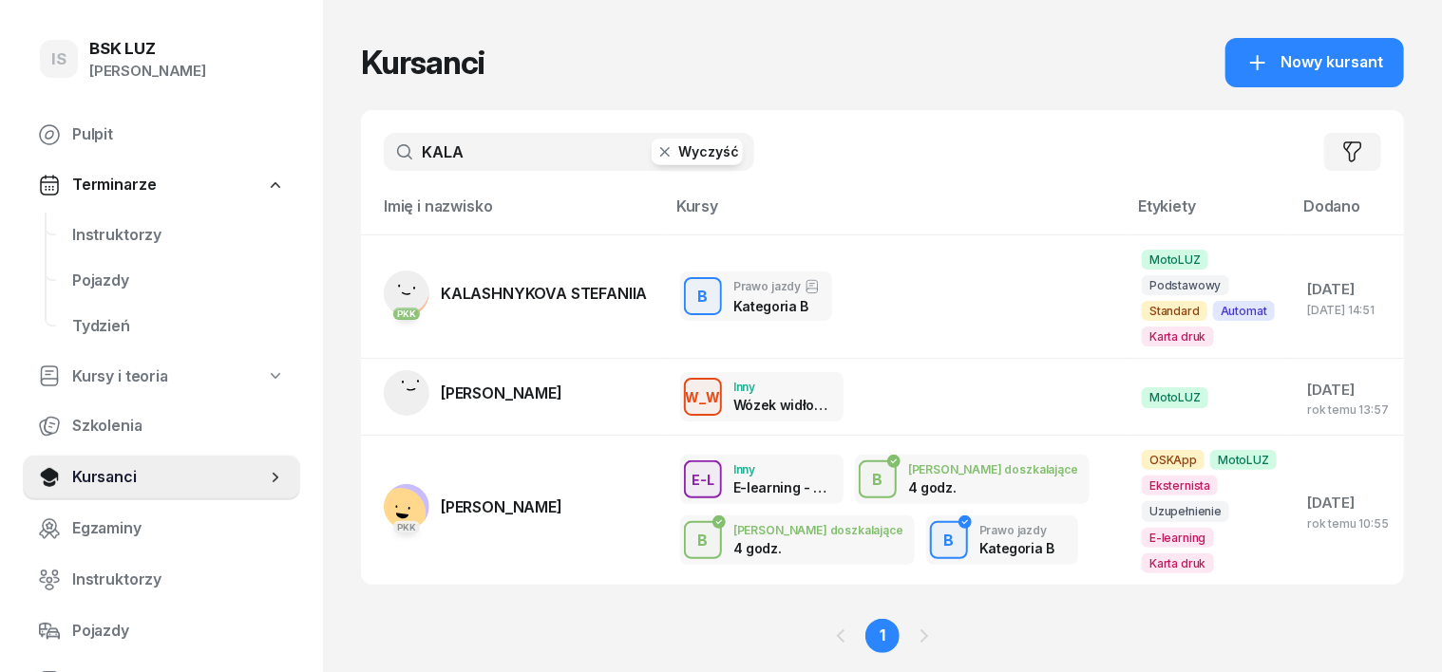
click at [655, 154] on icon "button" at bounding box center [664, 151] width 19 height 19
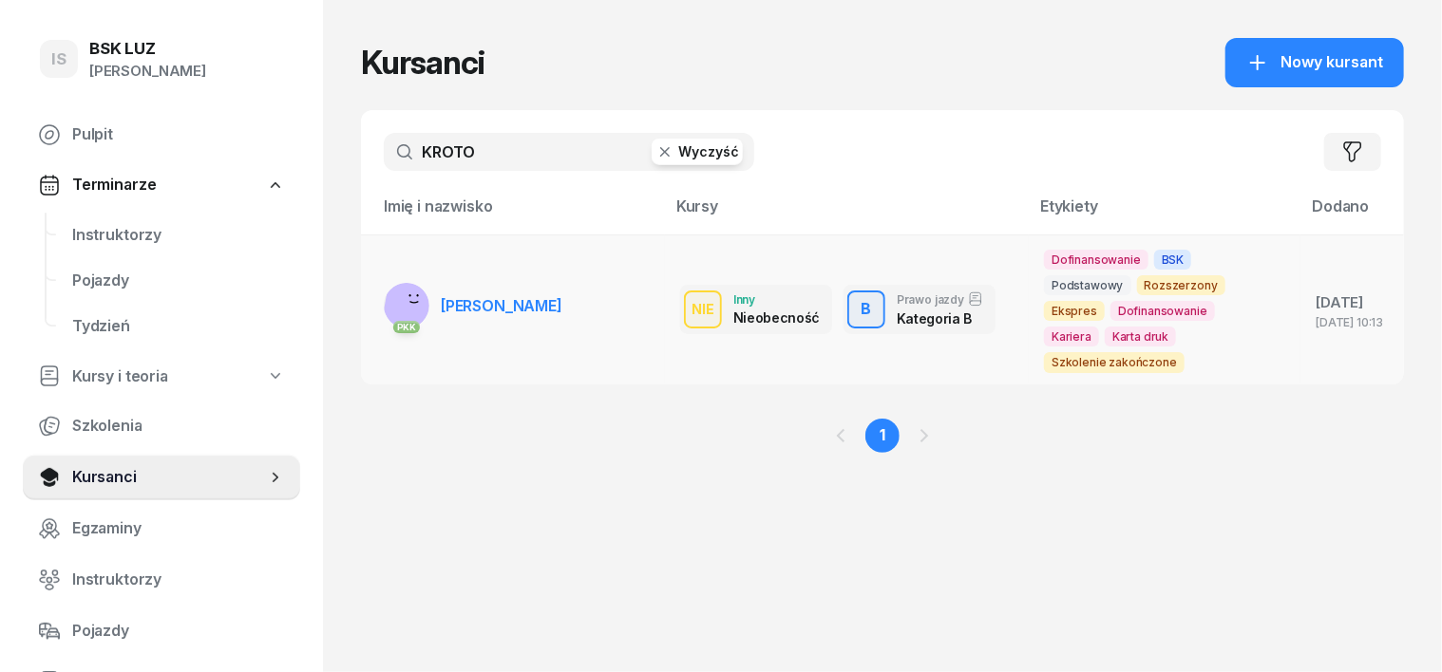
type input "KROTO"
click at [381, 281] on rect at bounding box center [410, 308] width 58 height 58
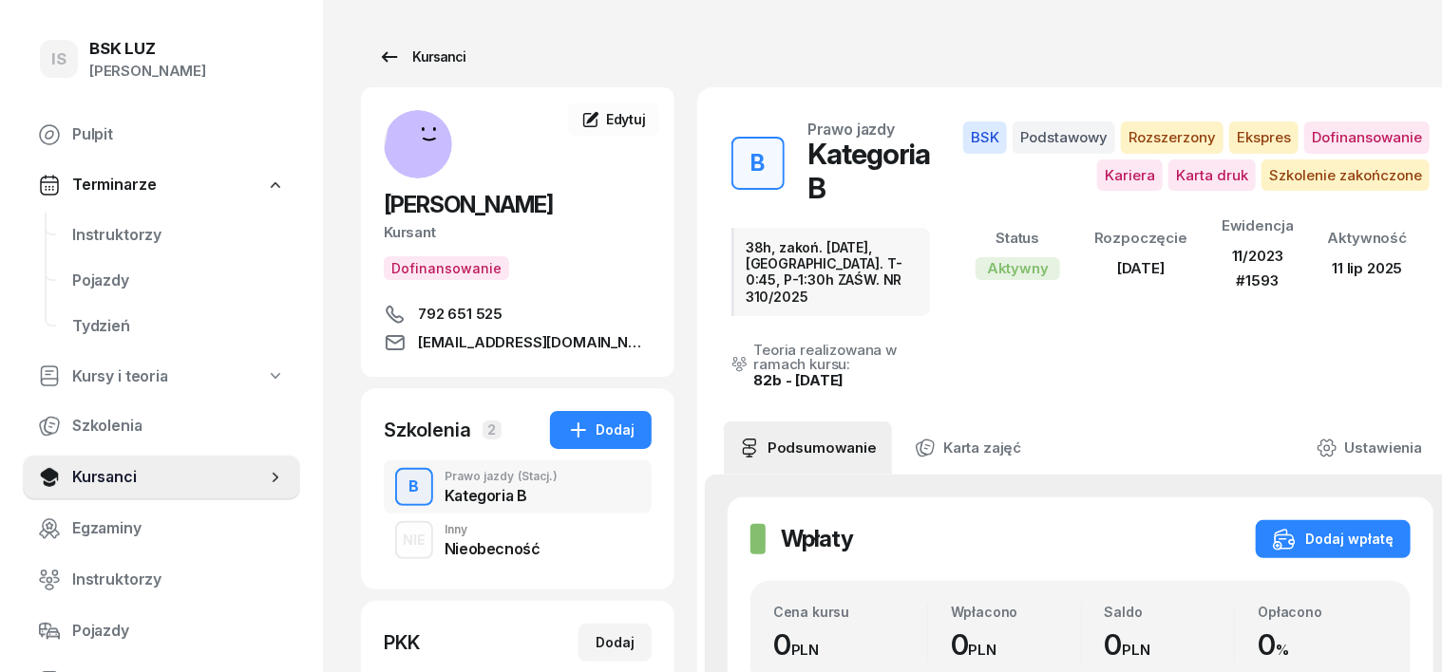
click at [414, 55] on div "Kursanci" at bounding box center [421, 57] width 87 height 23
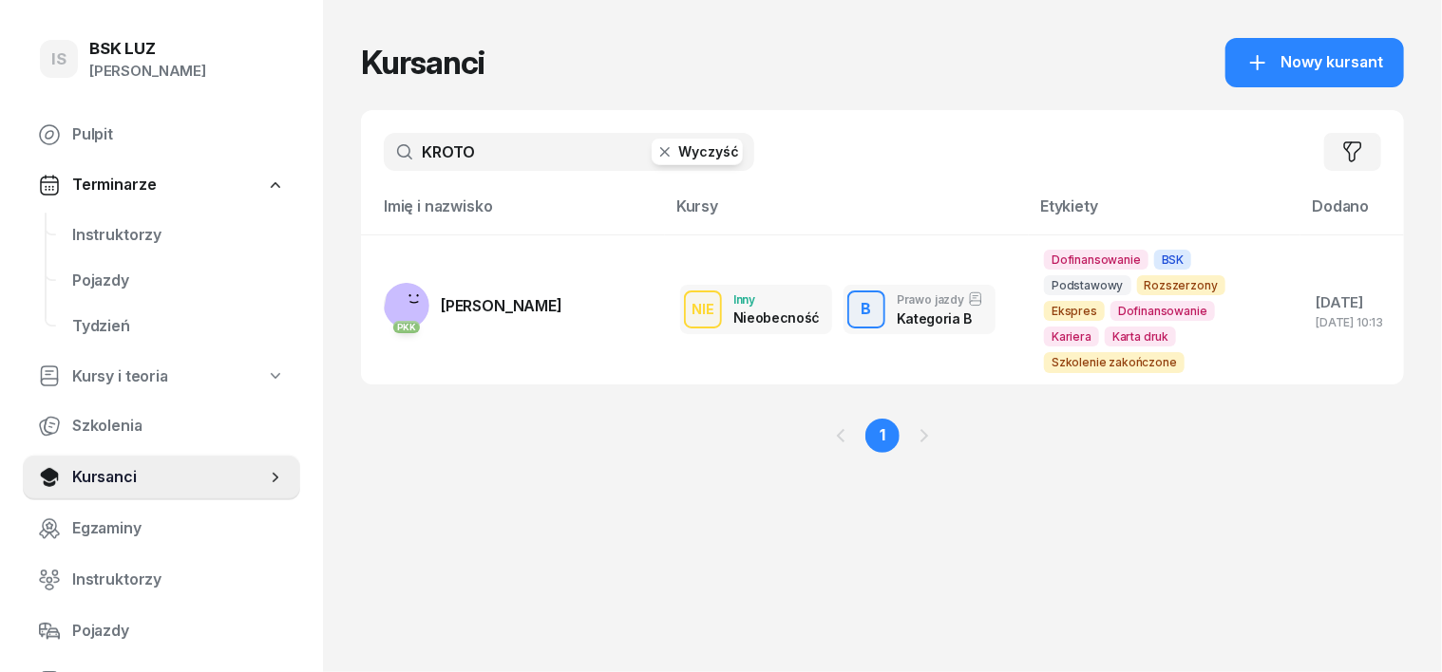
click at [660, 152] on icon "button" at bounding box center [664, 151] width 9 height 9
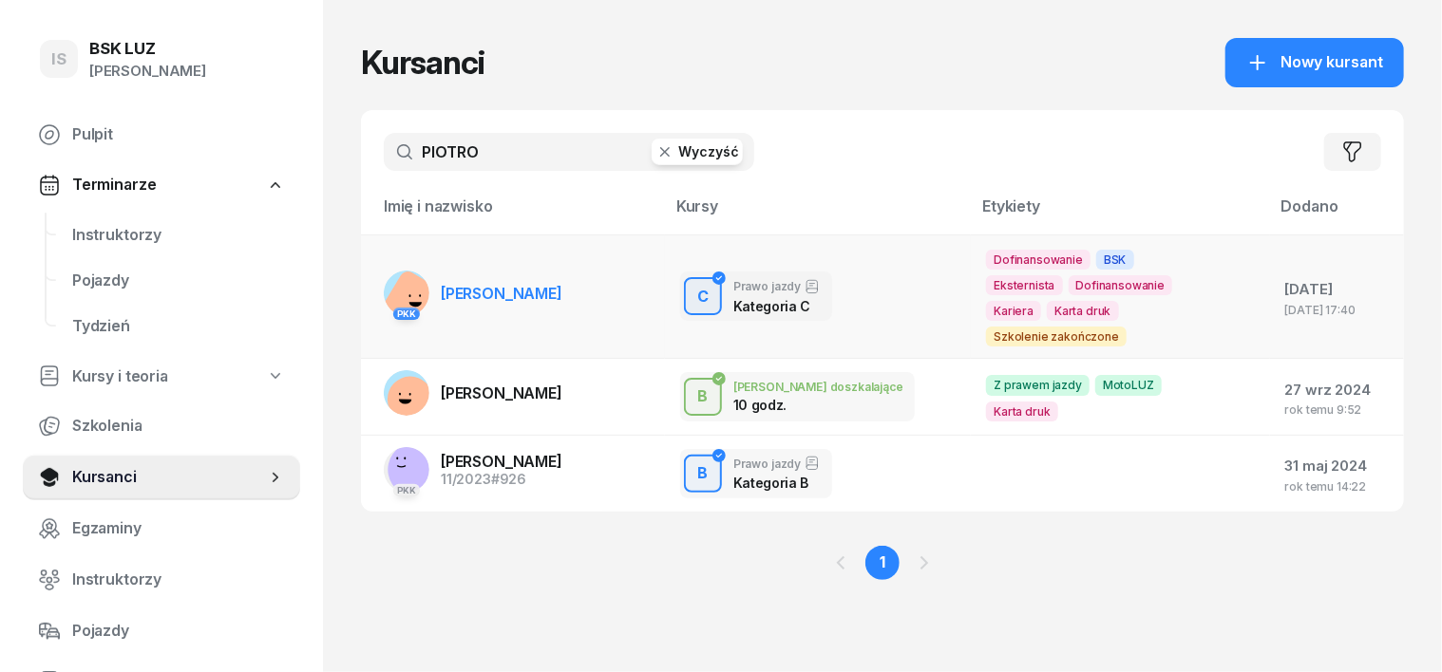
type input "PIOTRO"
click at [379, 285] on rect at bounding box center [413, 302] width 68 height 68
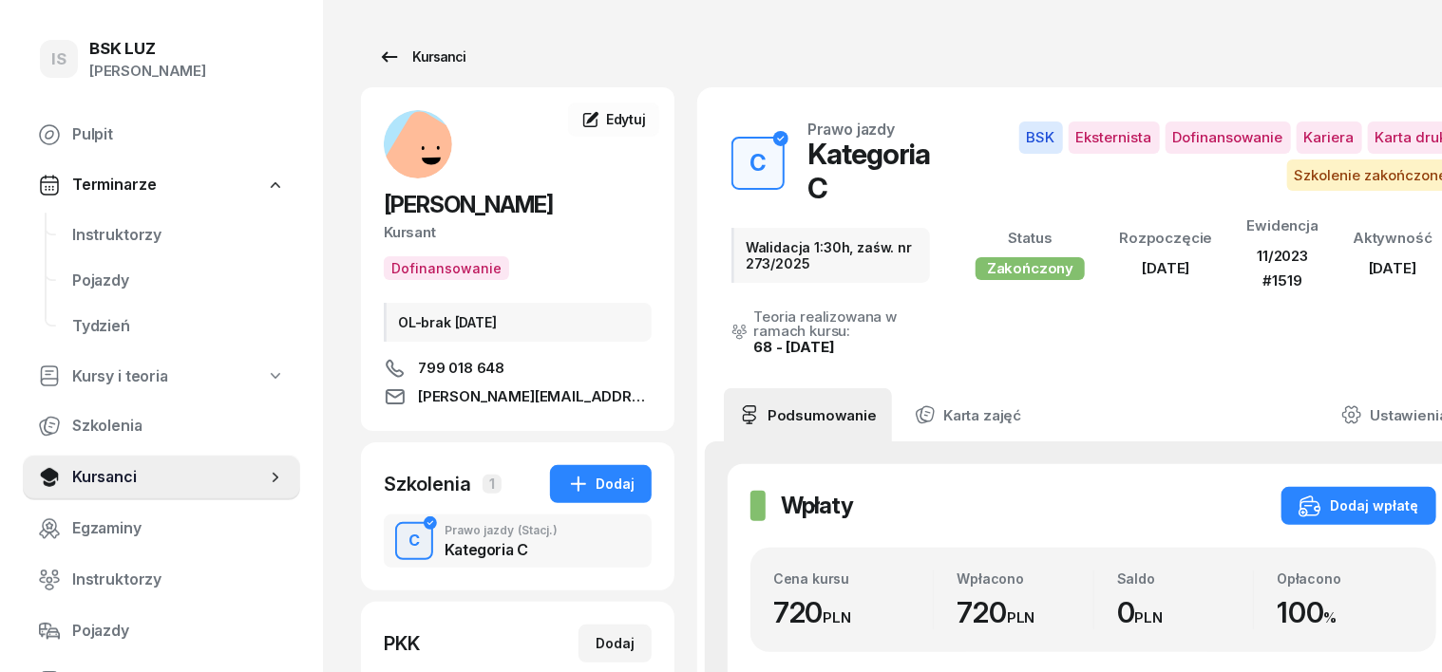
click at [414, 52] on div "Kursanci" at bounding box center [421, 57] width 87 height 23
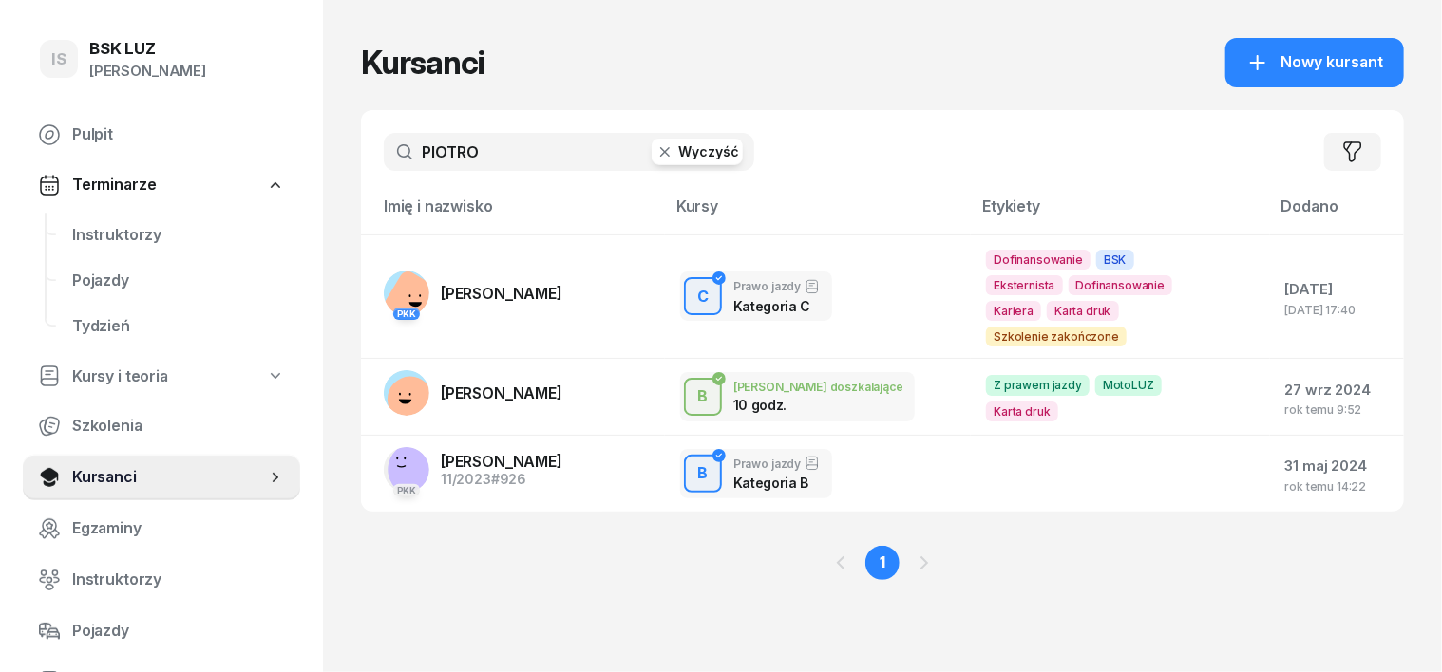
click at [651, 161] on button "Wyczyść" at bounding box center [696, 152] width 91 height 27
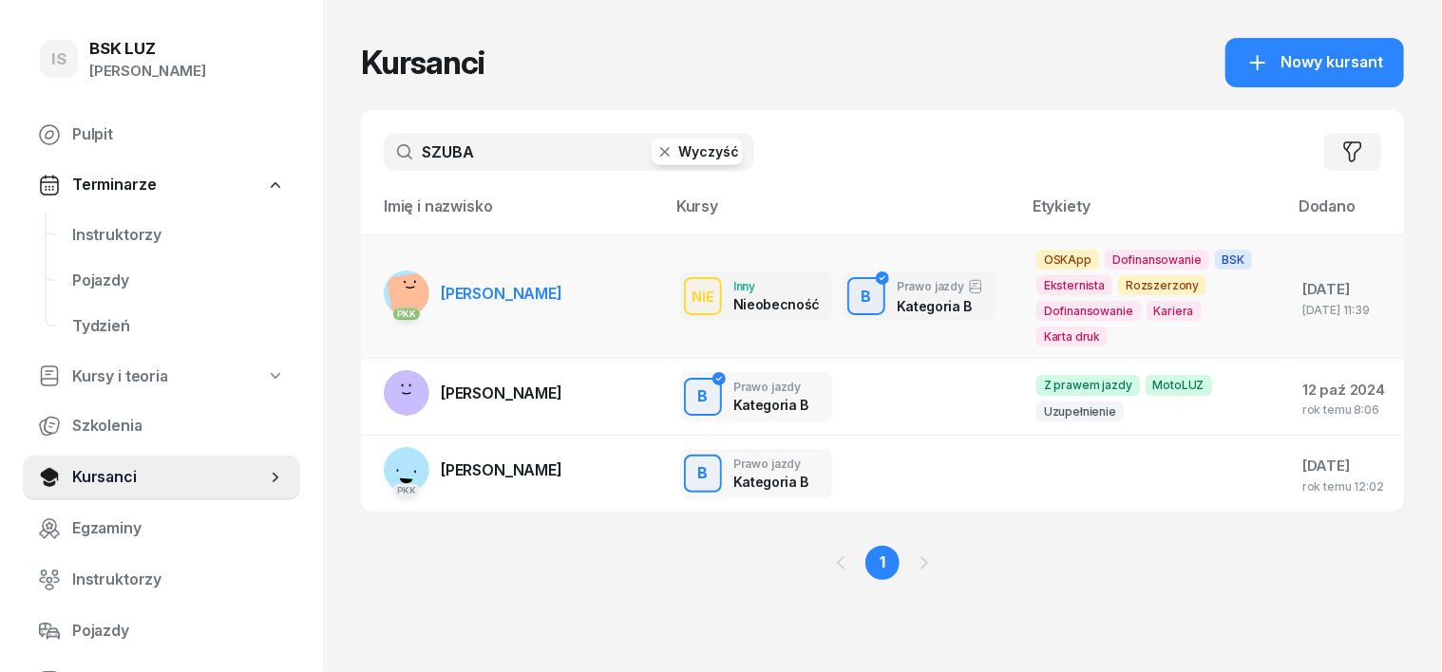
type input "SZUBA"
click at [387, 285] on rect at bounding box center [413, 297] width 52 height 52
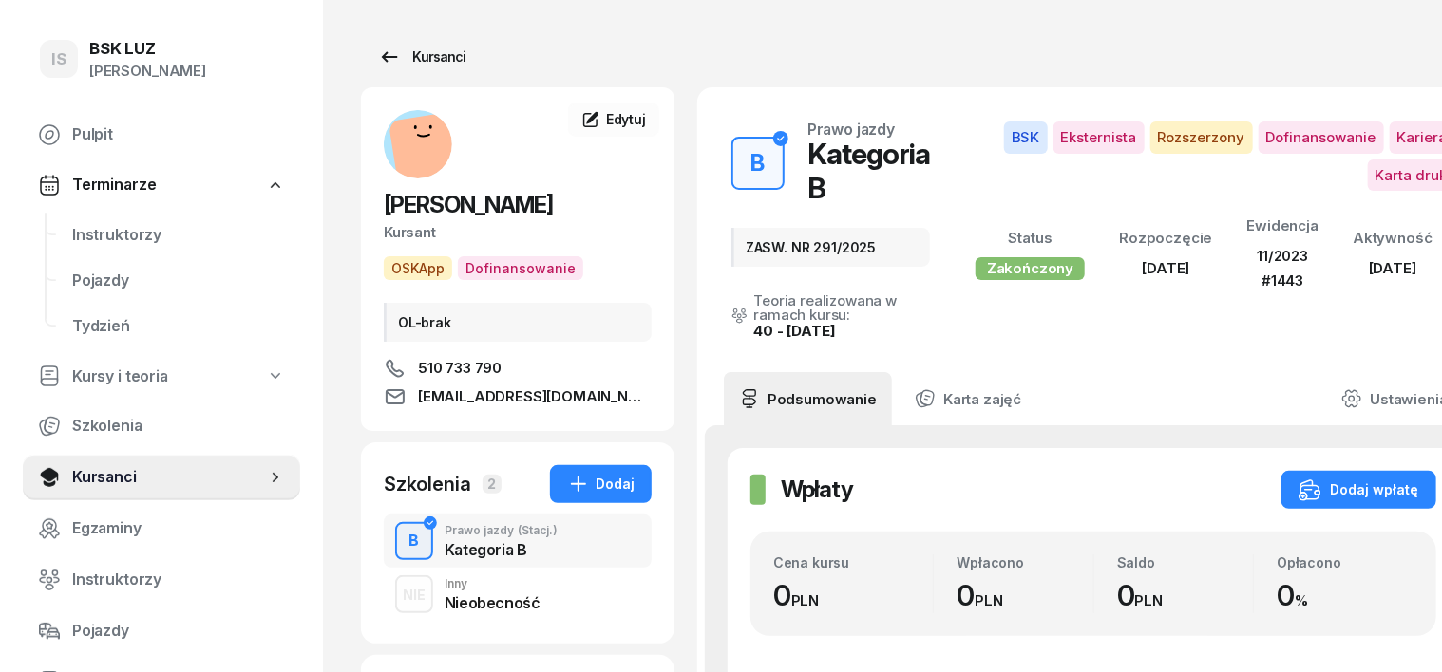
click at [401, 58] on div "Kursanci" at bounding box center [421, 57] width 87 height 23
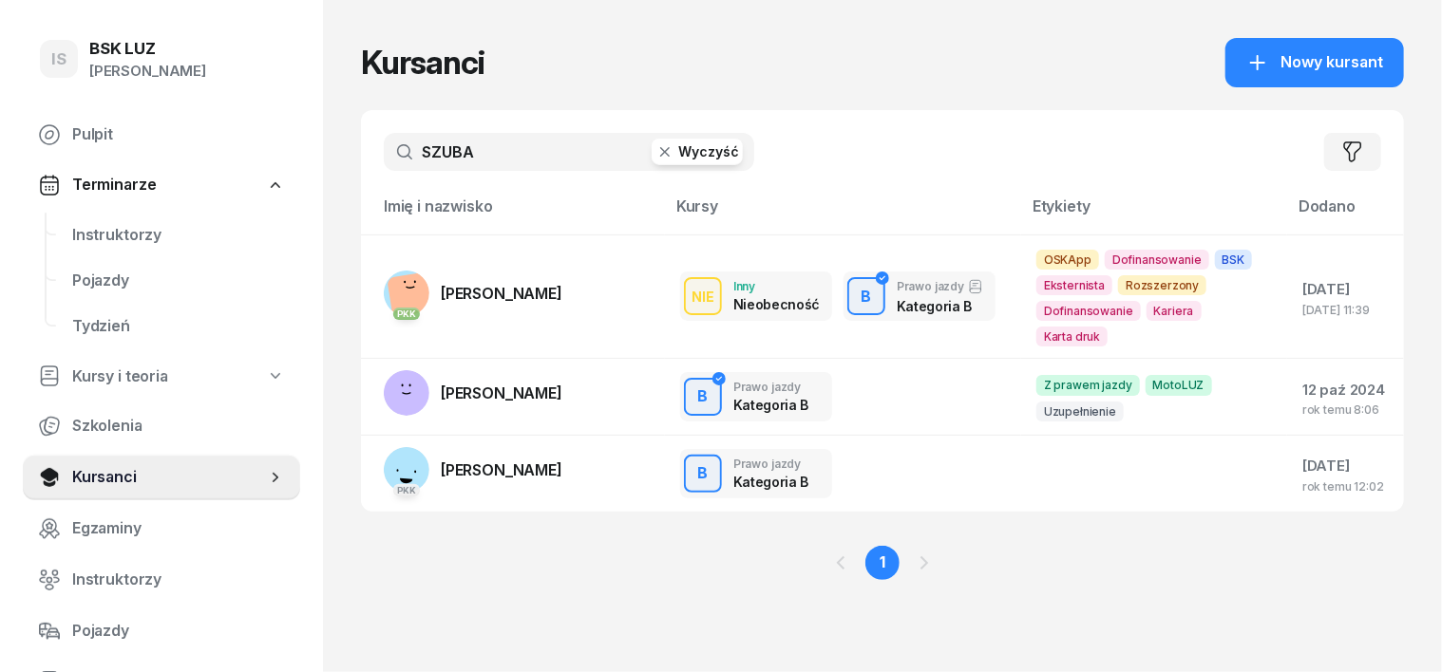
click at [655, 145] on icon "button" at bounding box center [664, 151] width 19 height 19
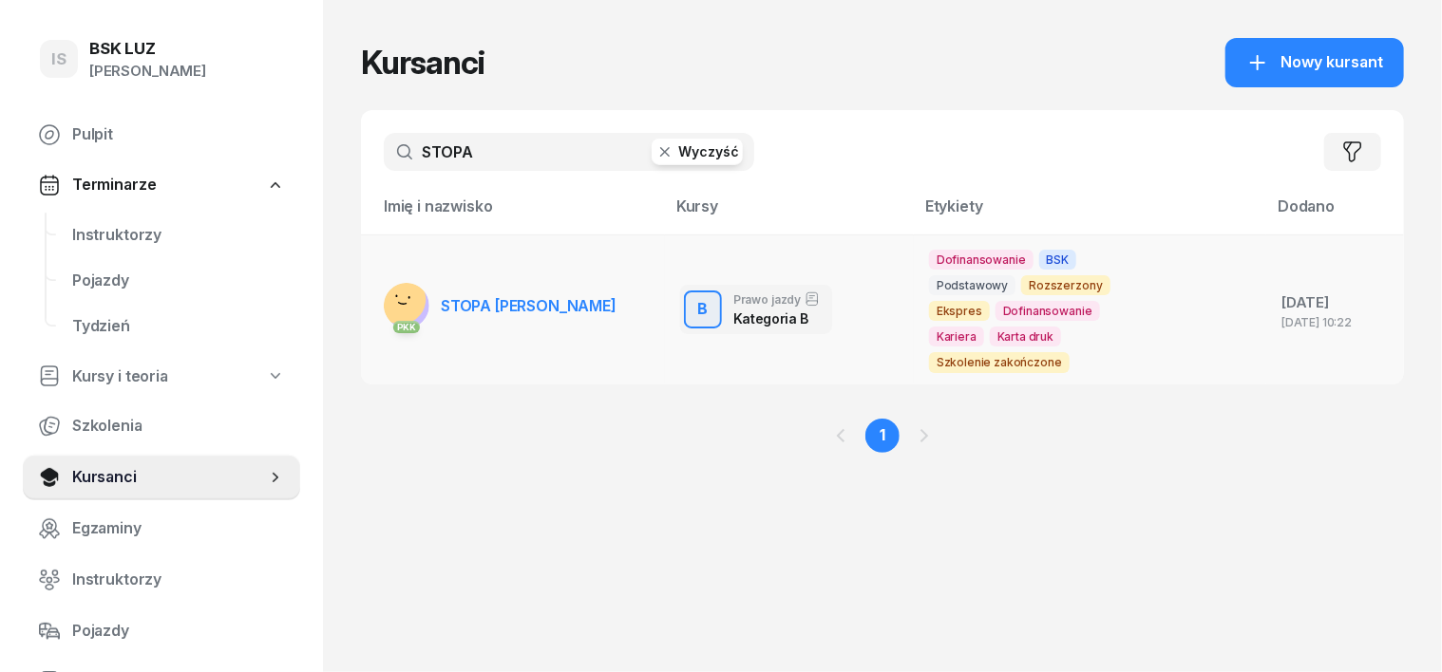
type input "STOPA"
click at [379, 285] on rect at bounding box center [400, 300] width 56 height 56
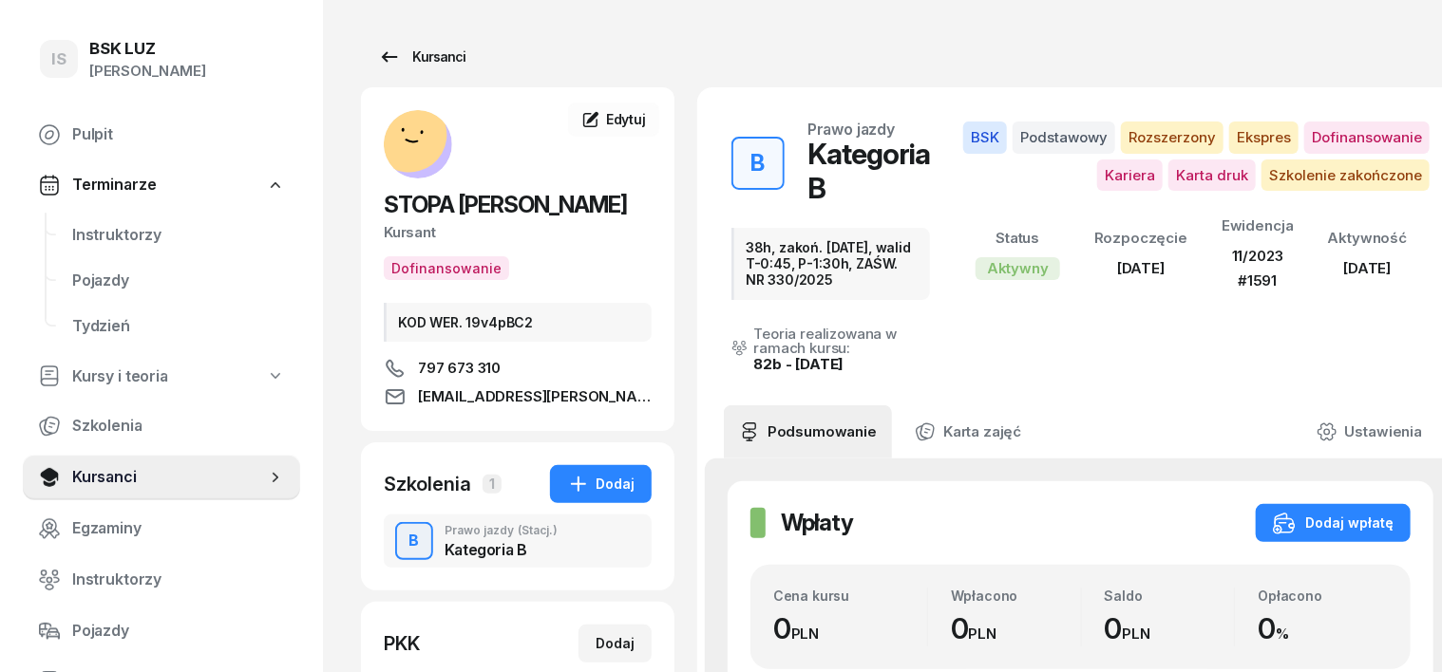
click at [395, 56] on div "Kursanci" at bounding box center [421, 57] width 87 height 23
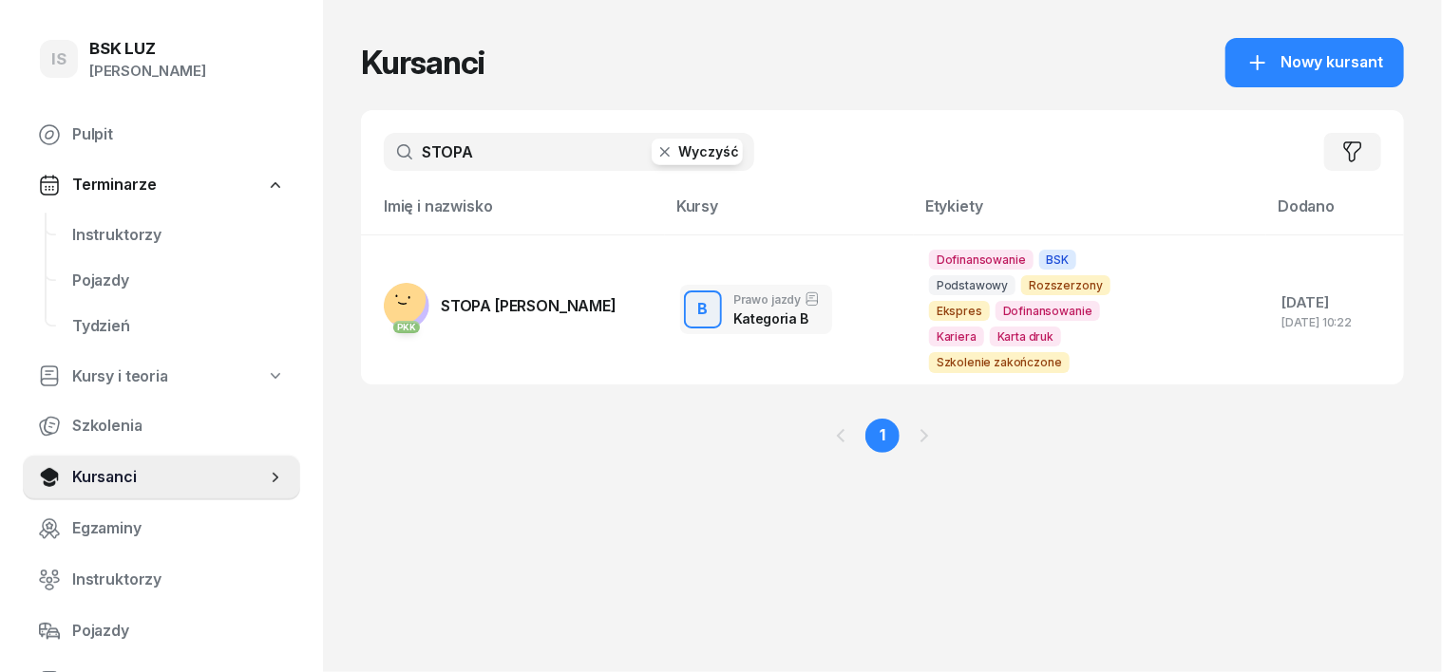
click at [660, 152] on icon "button" at bounding box center [664, 151] width 9 height 9
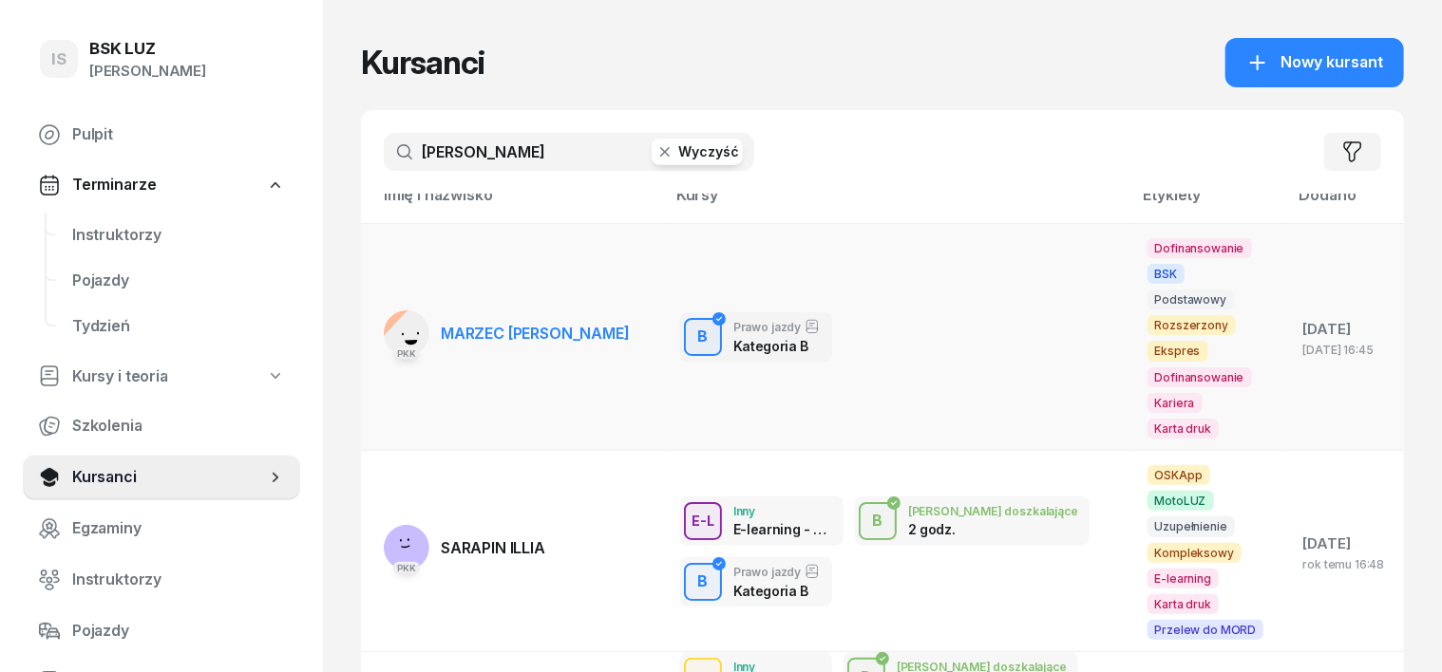
type input "[PERSON_NAME]"
click at [377, 307] on rect at bounding box center [412, 342] width 71 height 71
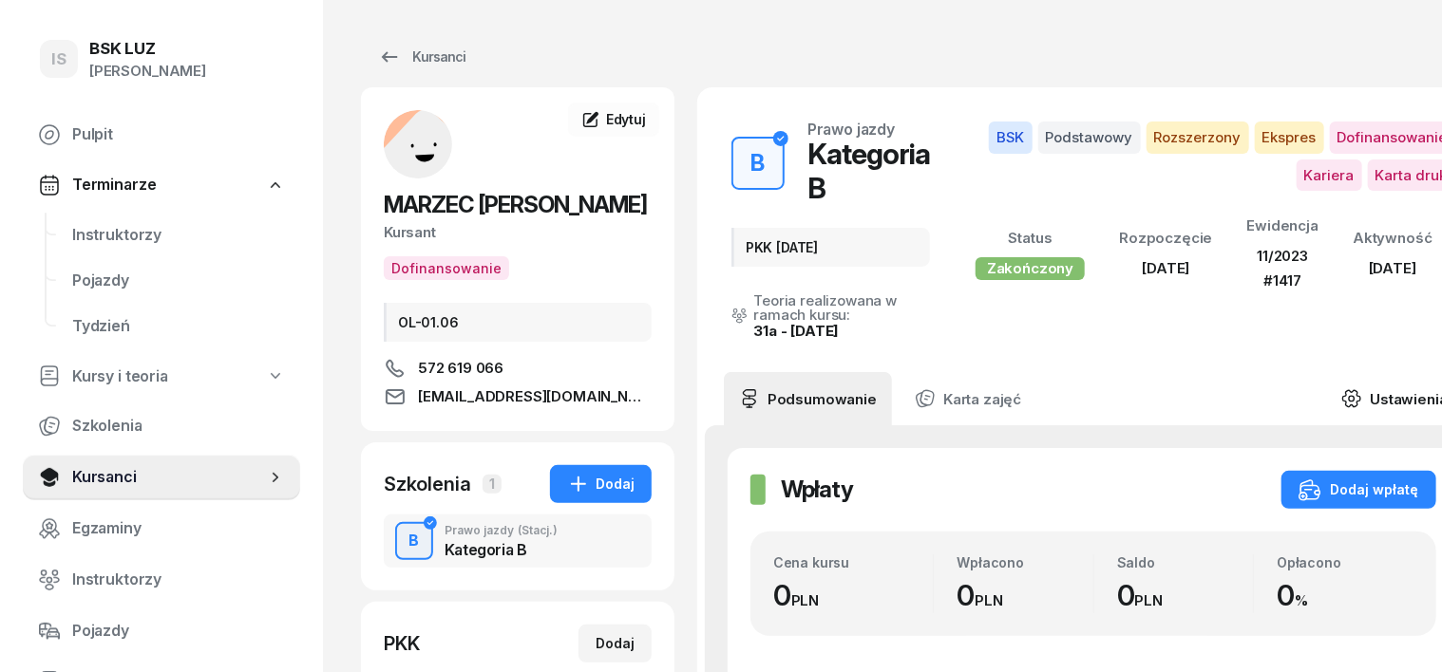
click at [1343, 395] on icon at bounding box center [1351, 399] width 17 height 16
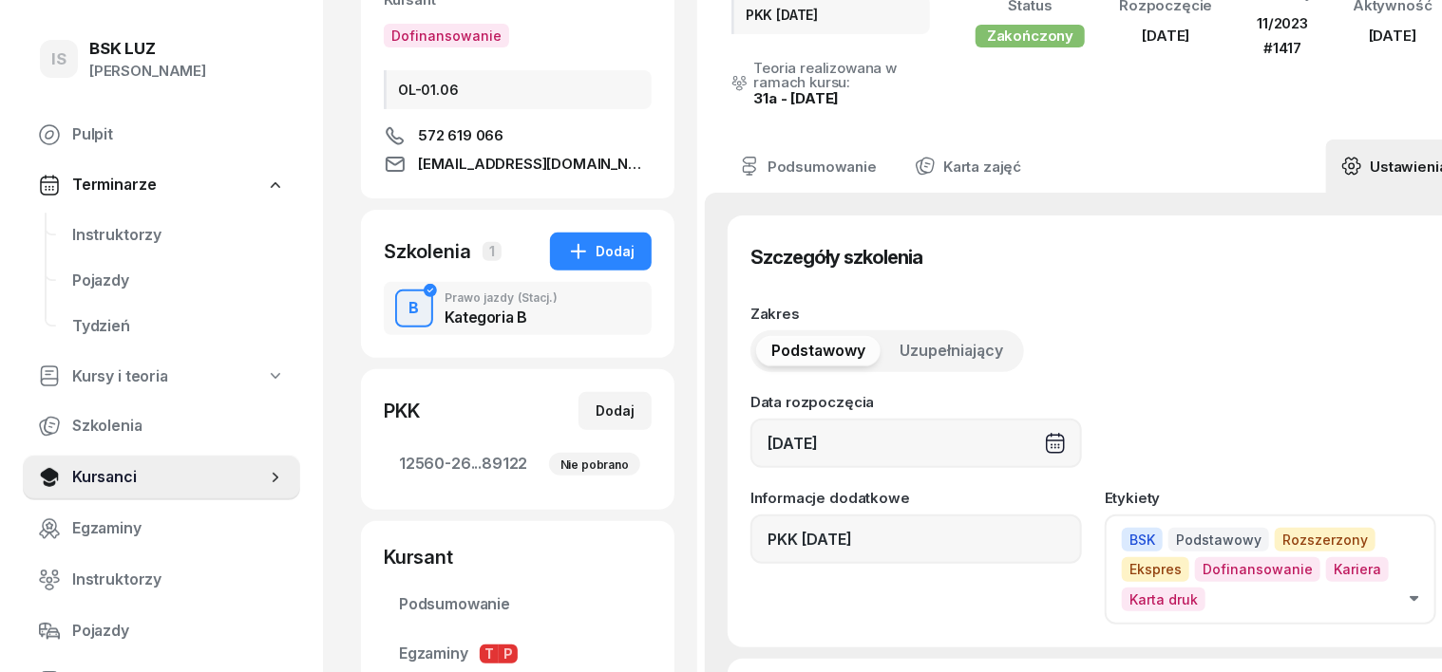
scroll to position [237, 0]
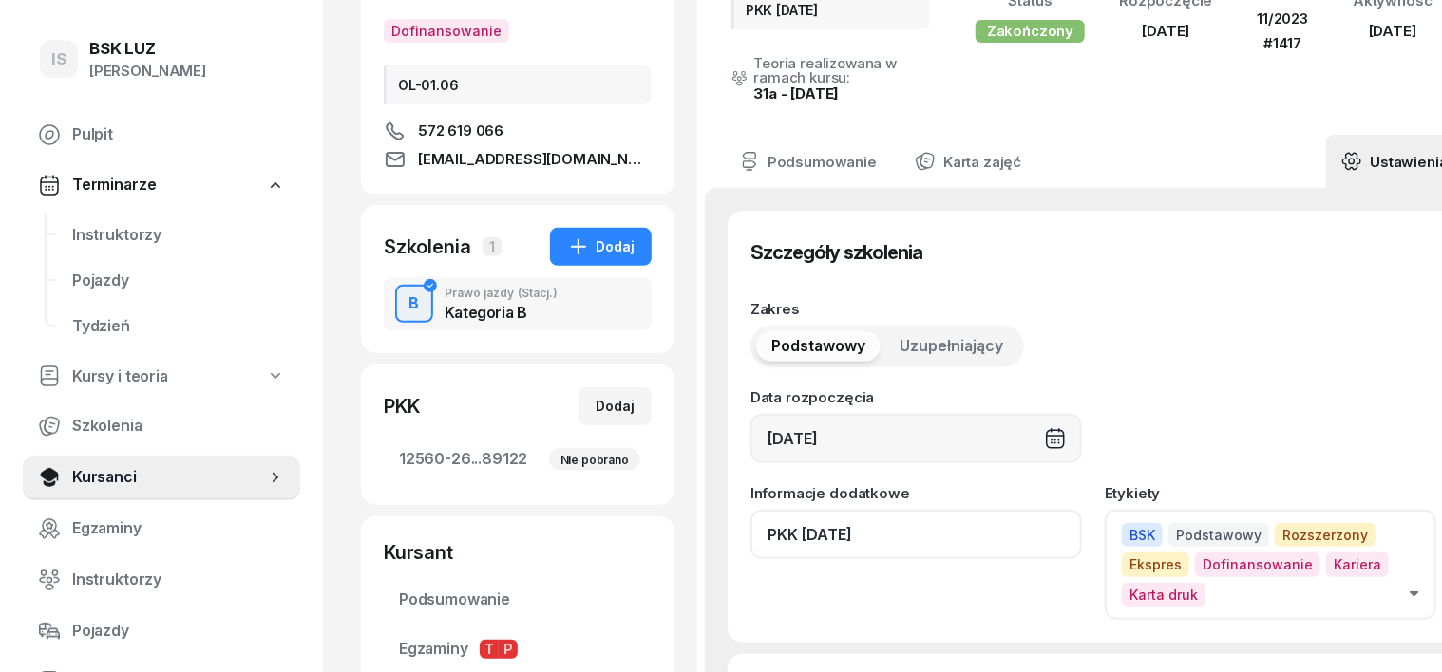
click at [889, 537] on input "PKK [DATE]" at bounding box center [915, 534] width 331 height 49
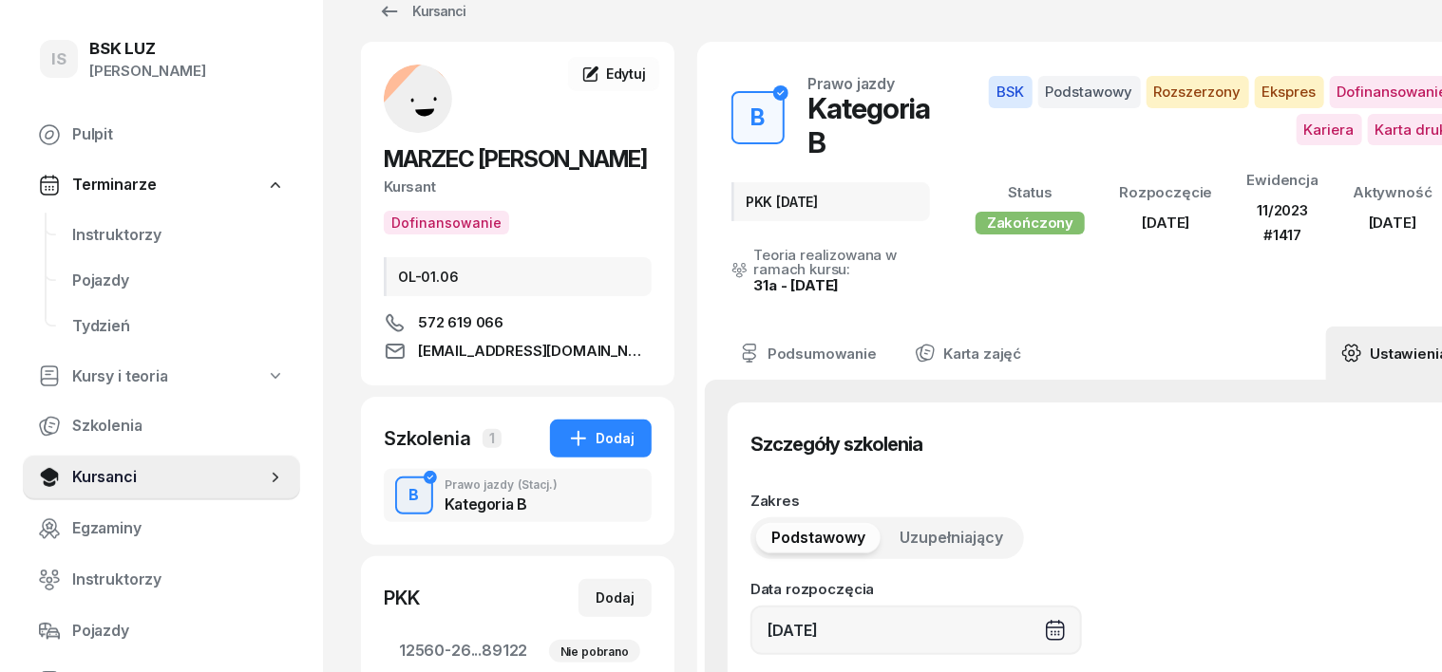
scroll to position [0, 0]
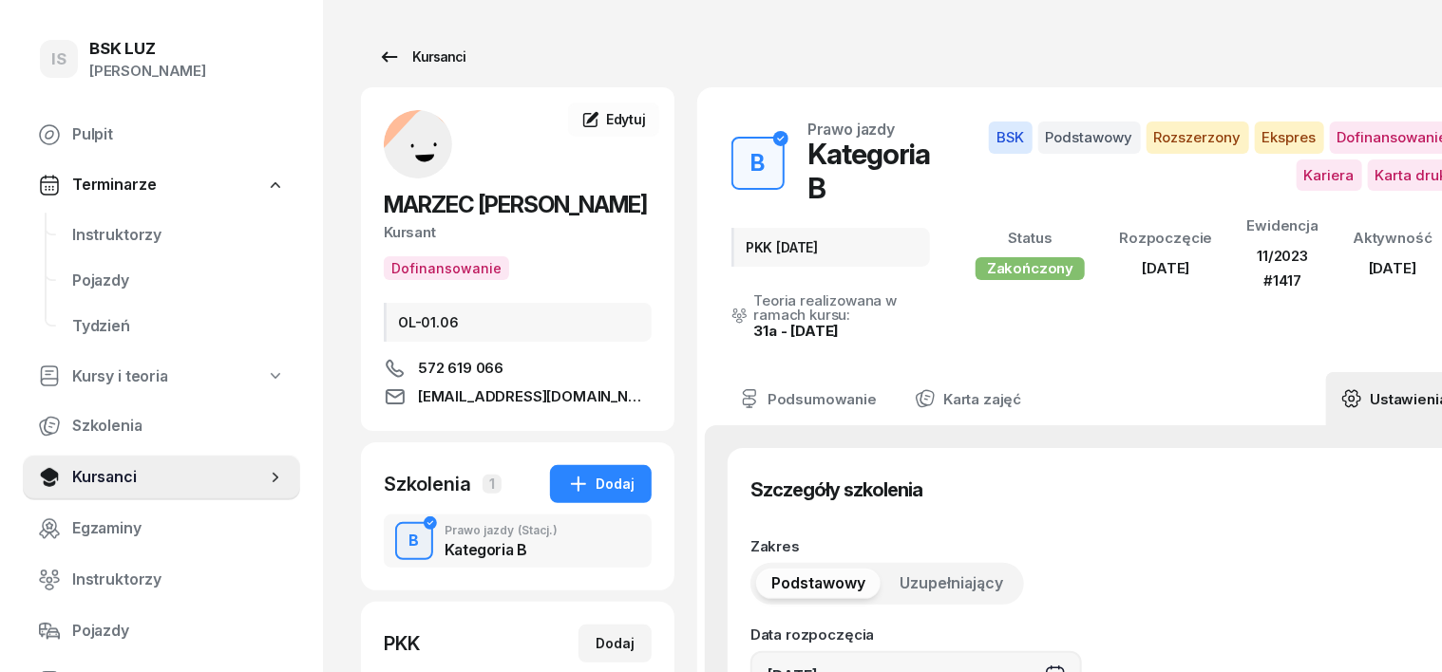
type input "PKK [DATE], ZASW. NR 306/2025"
click at [403, 57] on div "Kursanci" at bounding box center [421, 57] width 87 height 23
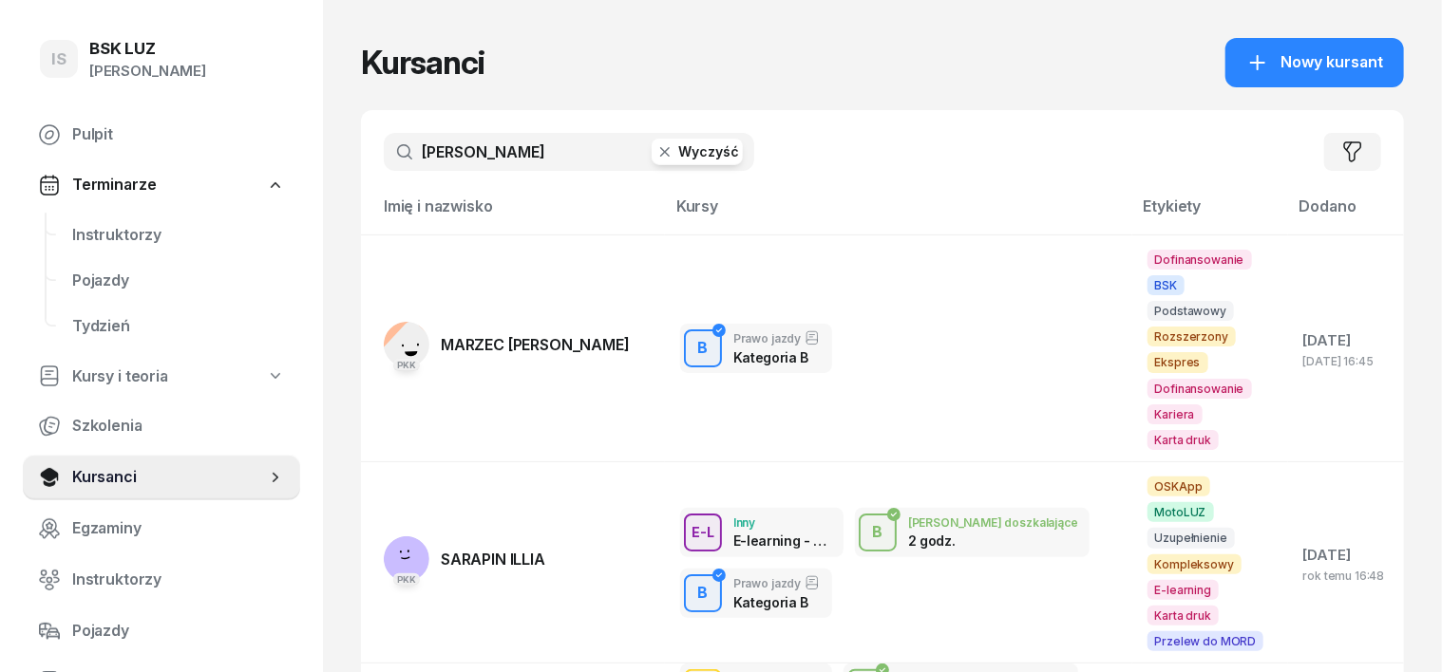
click at [655, 146] on icon "button" at bounding box center [664, 151] width 19 height 19
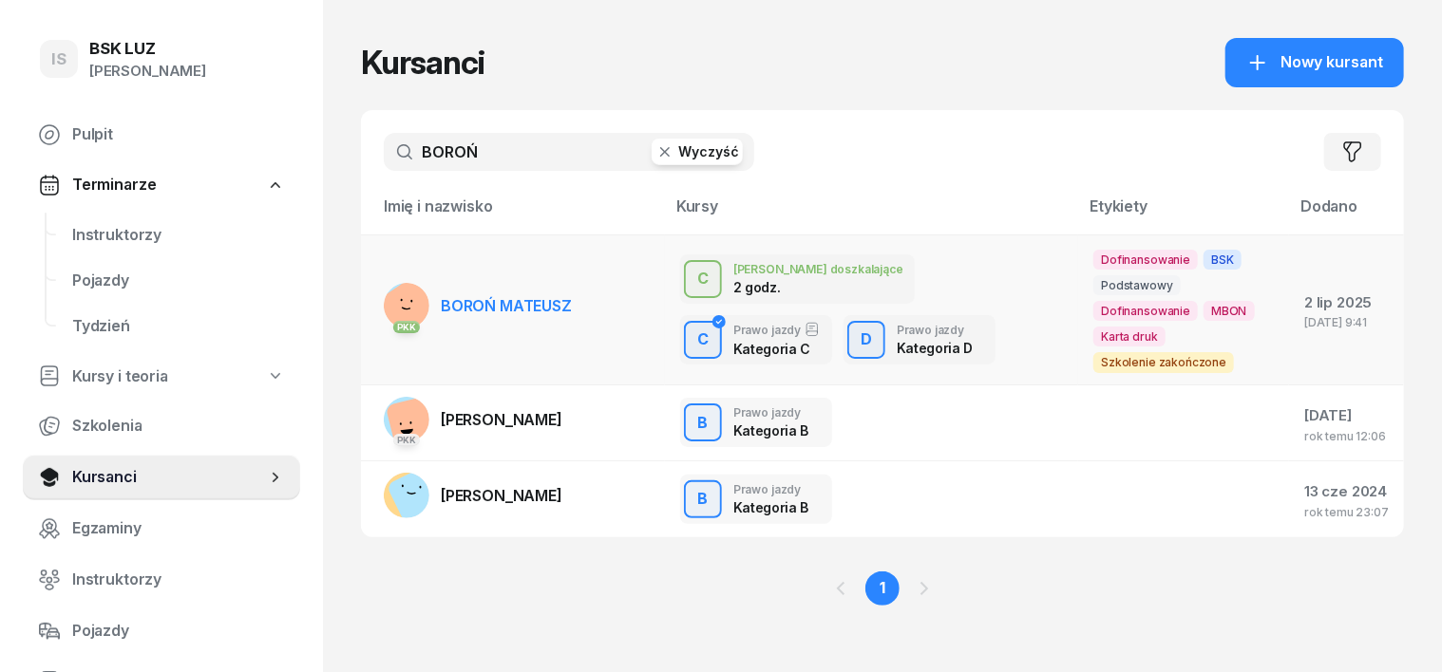
type input "BOROŃ"
click at [370, 268] on td "PKK [PERSON_NAME]" at bounding box center [513, 310] width 304 height 150
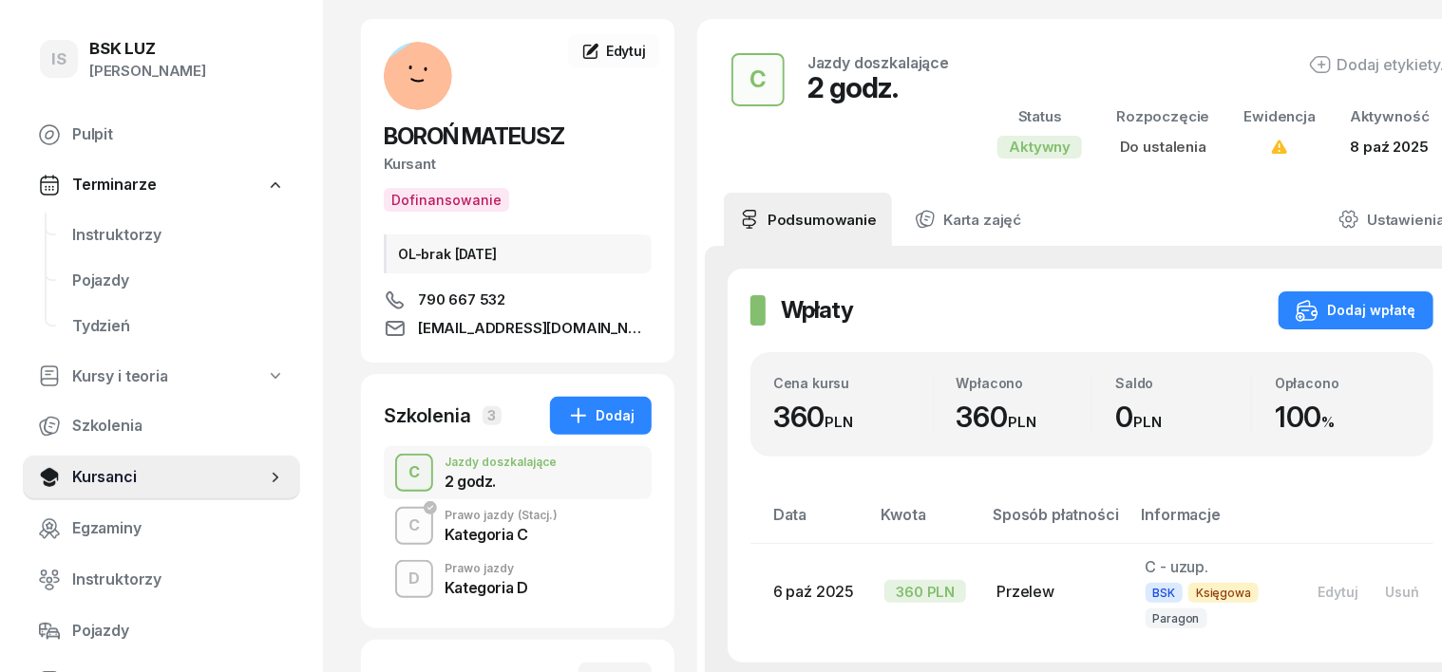
scroll to position [118, 0]
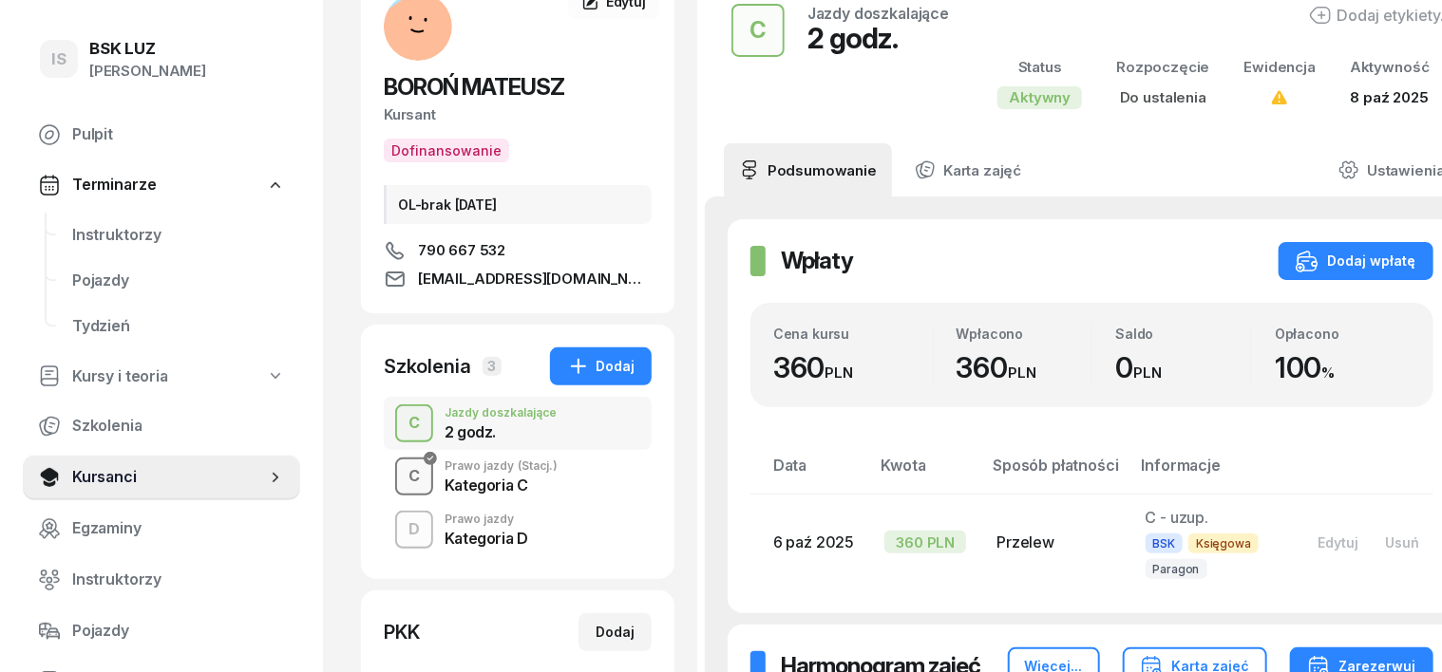
click at [401, 479] on div "C" at bounding box center [414, 477] width 27 height 32
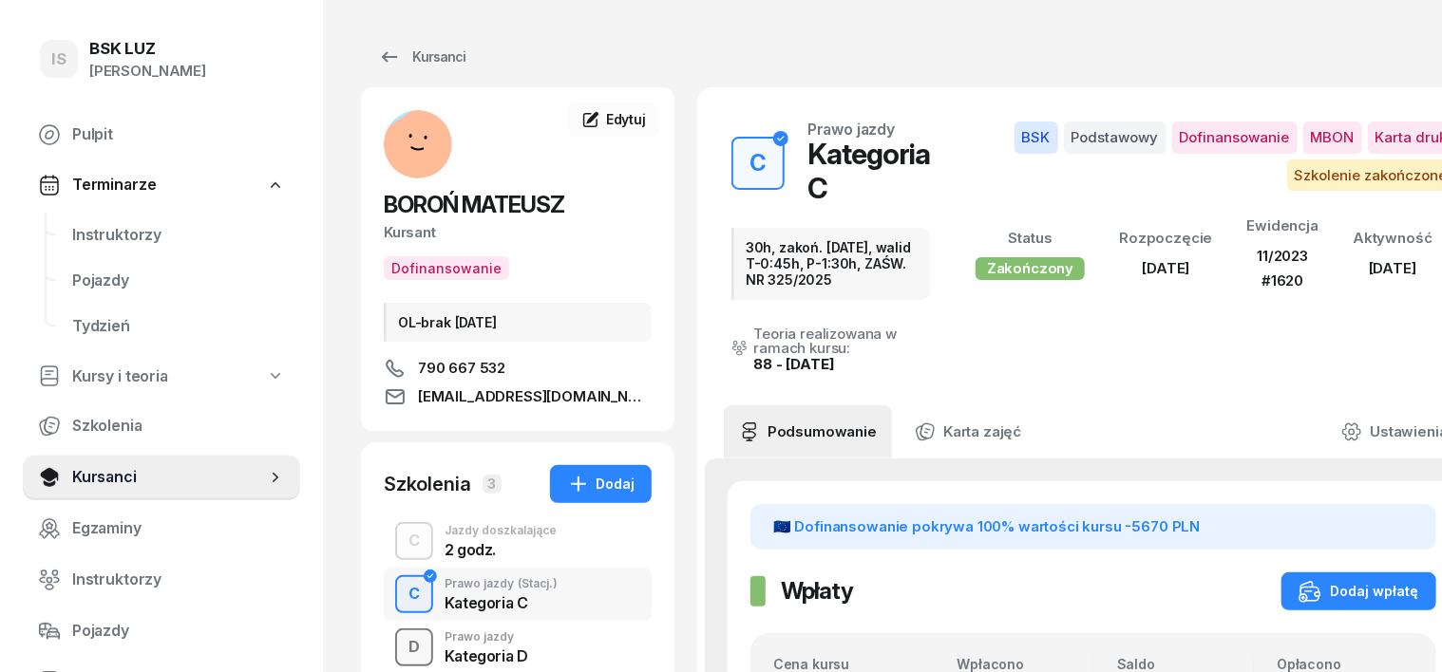
click at [401, 640] on div "D" at bounding box center [414, 648] width 27 height 32
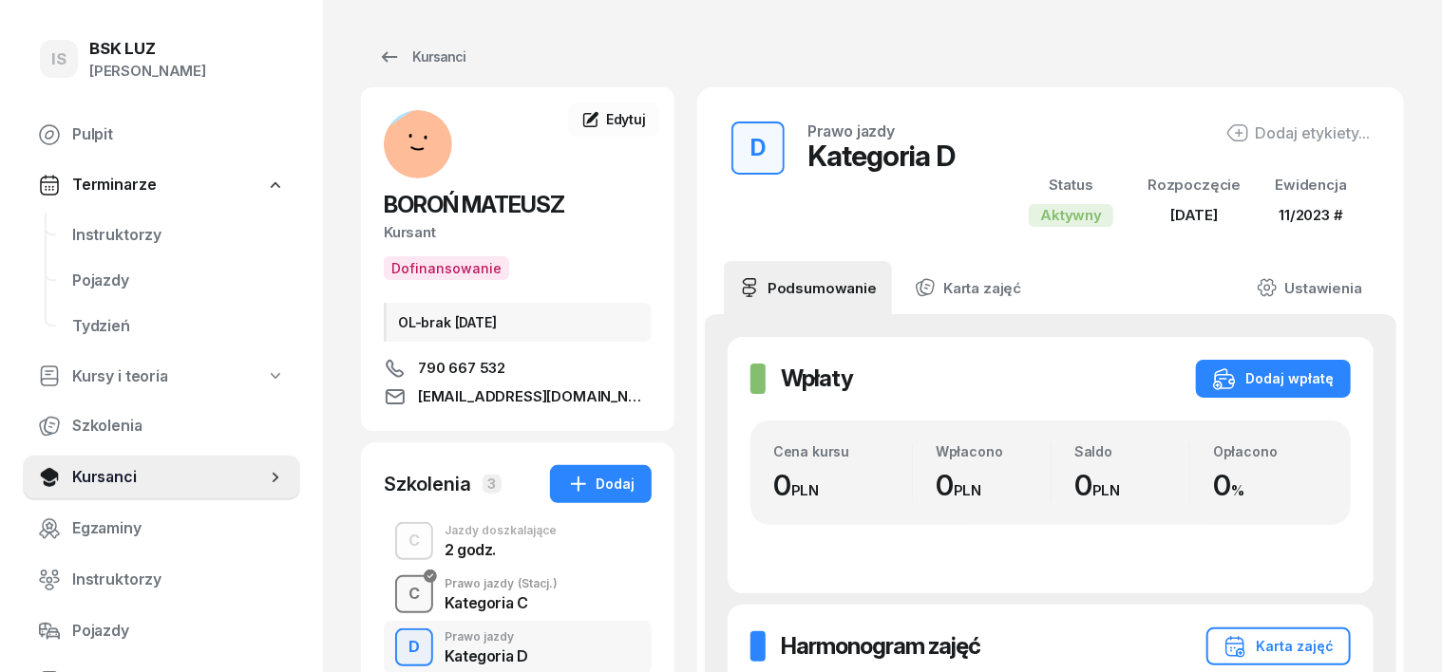
click at [401, 590] on div "C" at bounding box center [414, 594] width 27 height 32
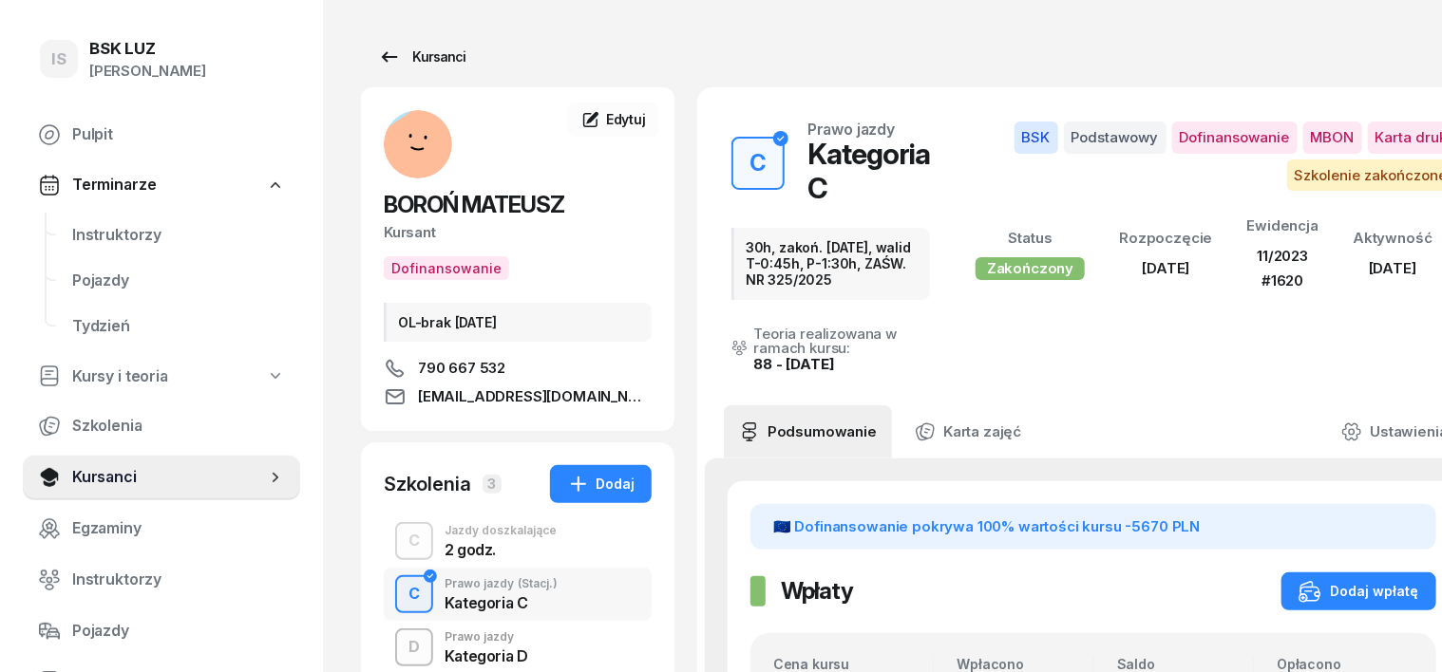
click at [381, 53] on div "Kursanci" at bounding box center [421, 57] width 87 height 23
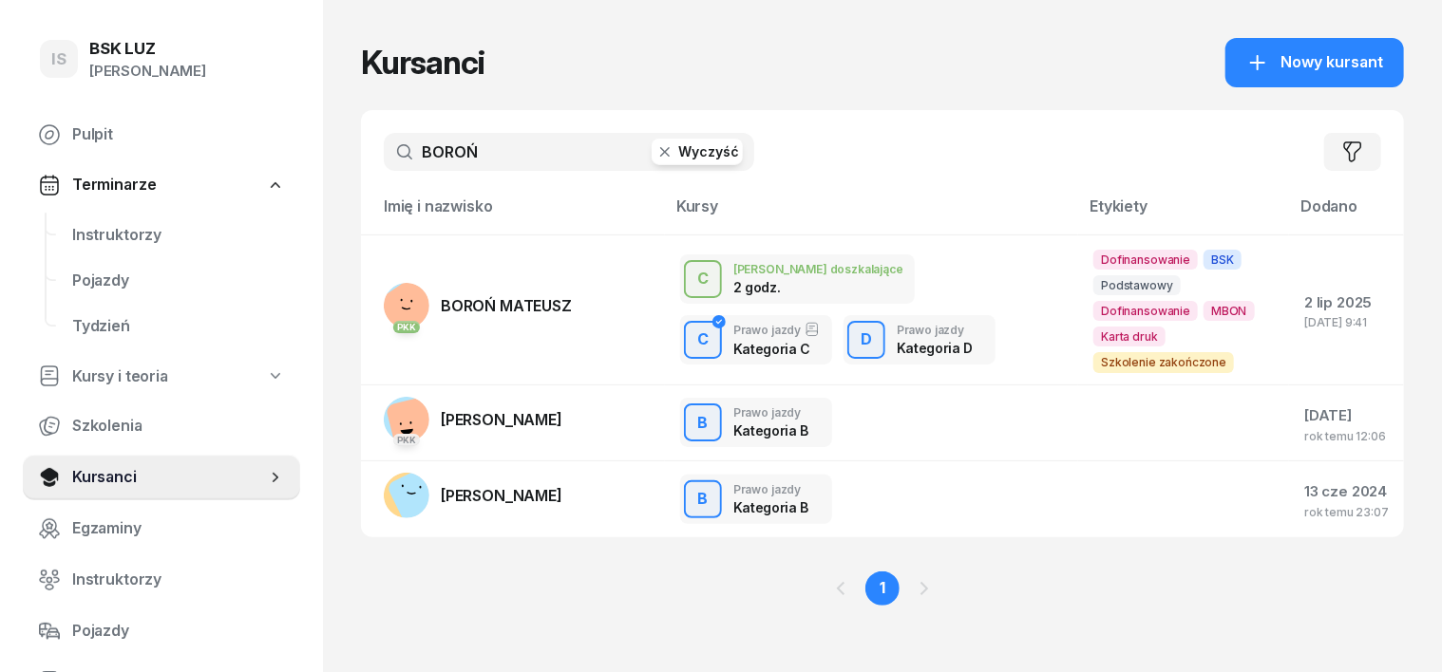
click at [655, 144] on icon "button" at bounding box center [664, 151] width 19 height 19
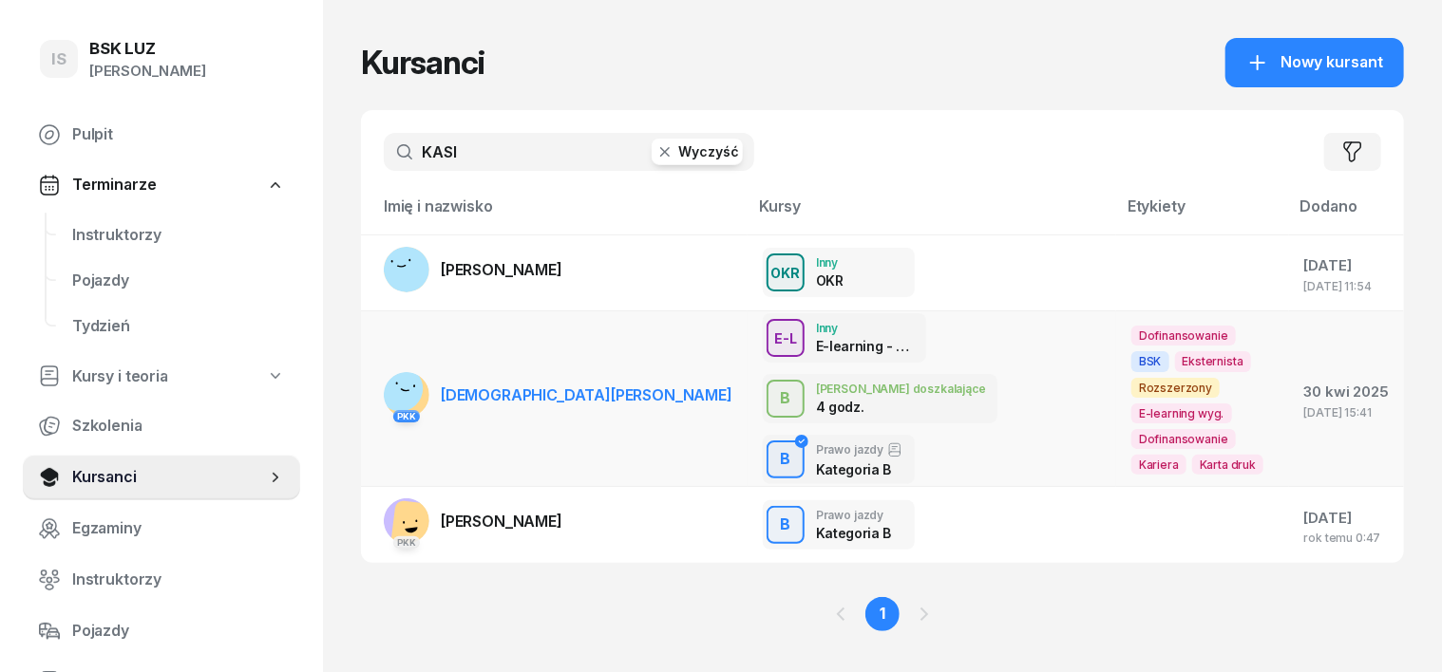
type input "KASI"
click at [370, 385] on rect at bounding box center [399, 389] width 59 height 59
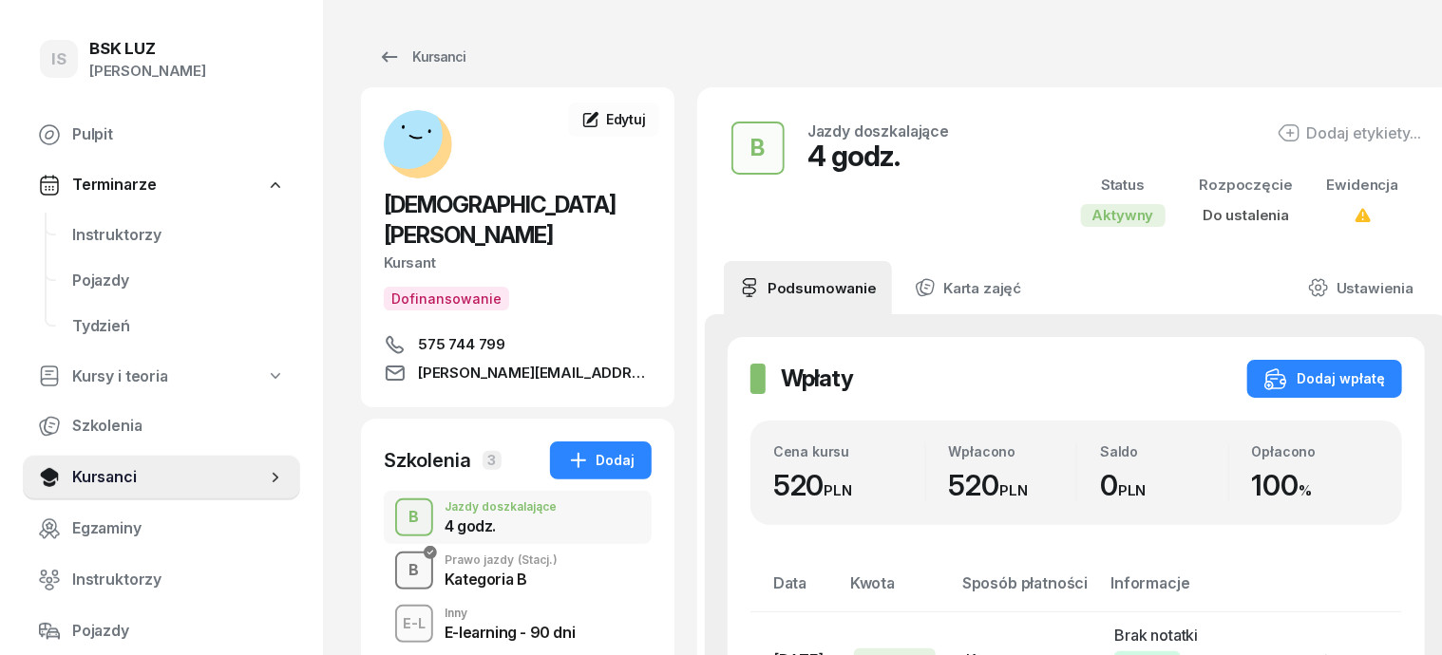
click at [402, 555] on div "B" at bounding box center [415, 571] width 26 height 32
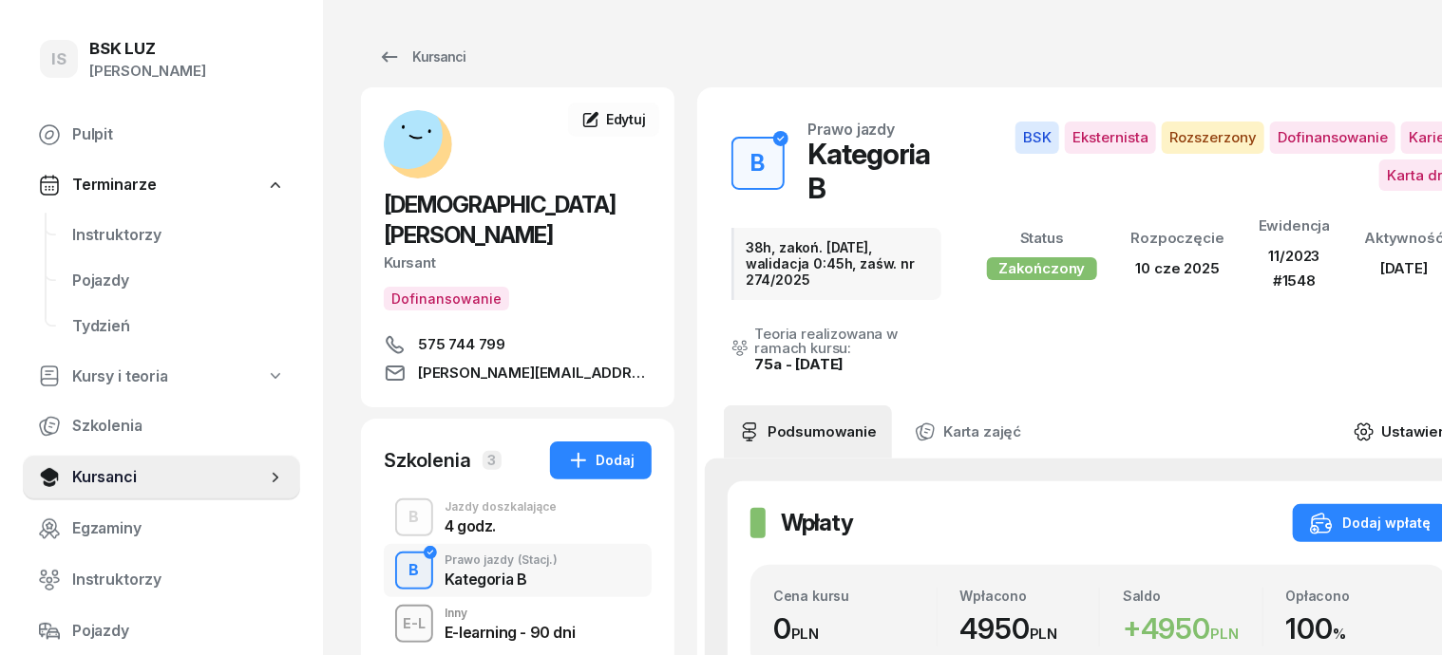
click at [1367, 429] on icon at bounding box center [1364, 432] width 6 height 6
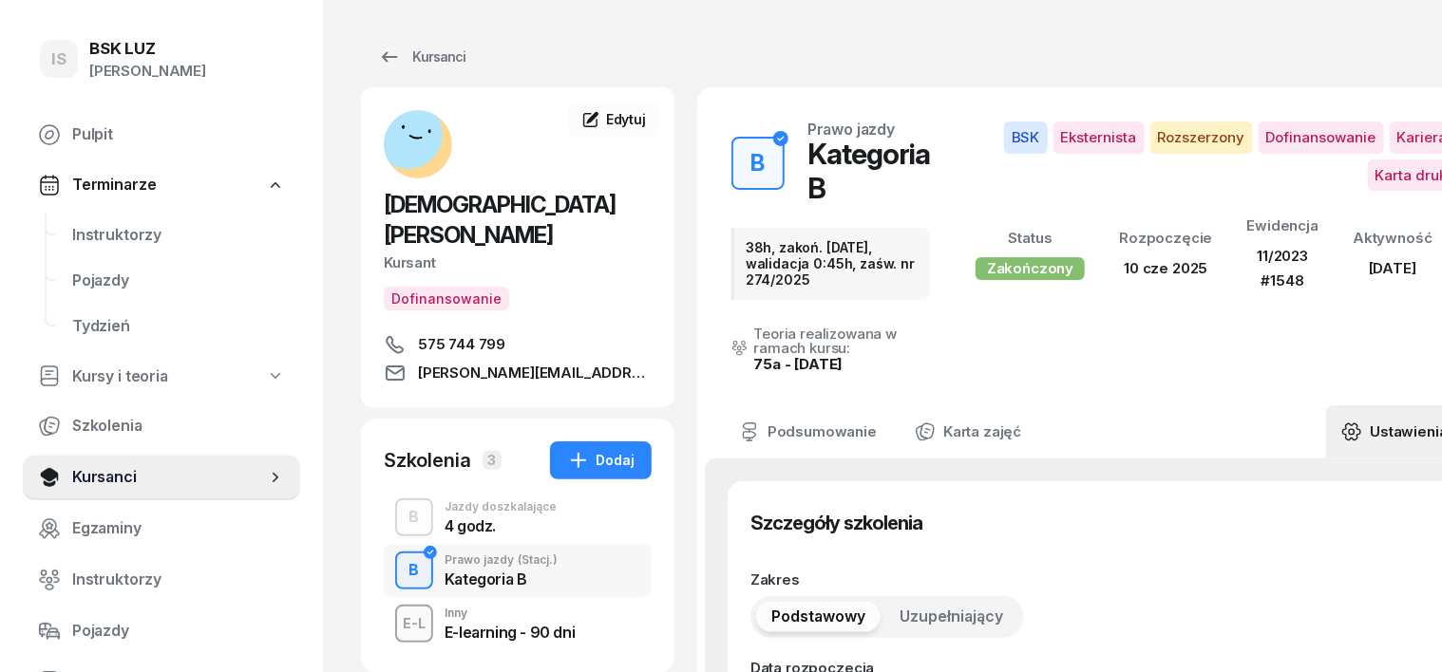
type input "[DATE]"
type input "38h, zakoń. [DATE], walidacja 0:45h, zaśw. nr 274/2025"
type input "38"
type input "42500"
type input "49309"
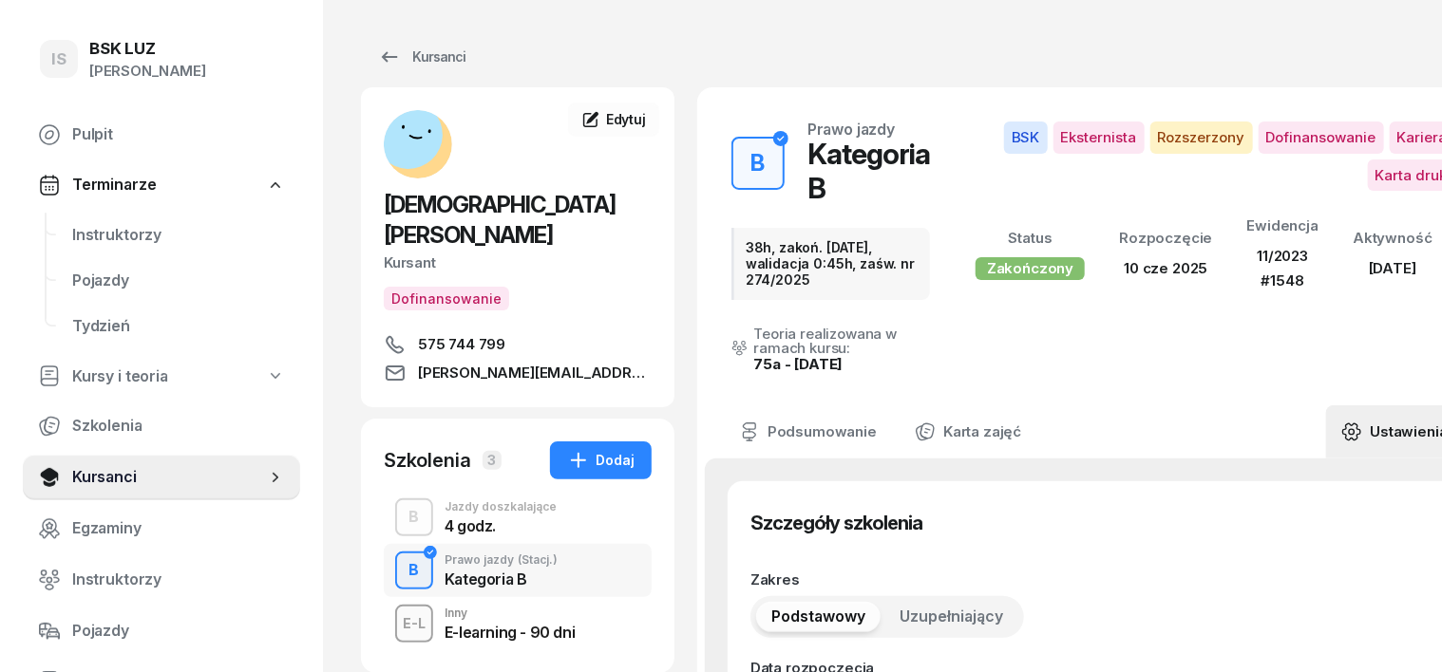
type input "12613"
type input "89122"
type input "1548"
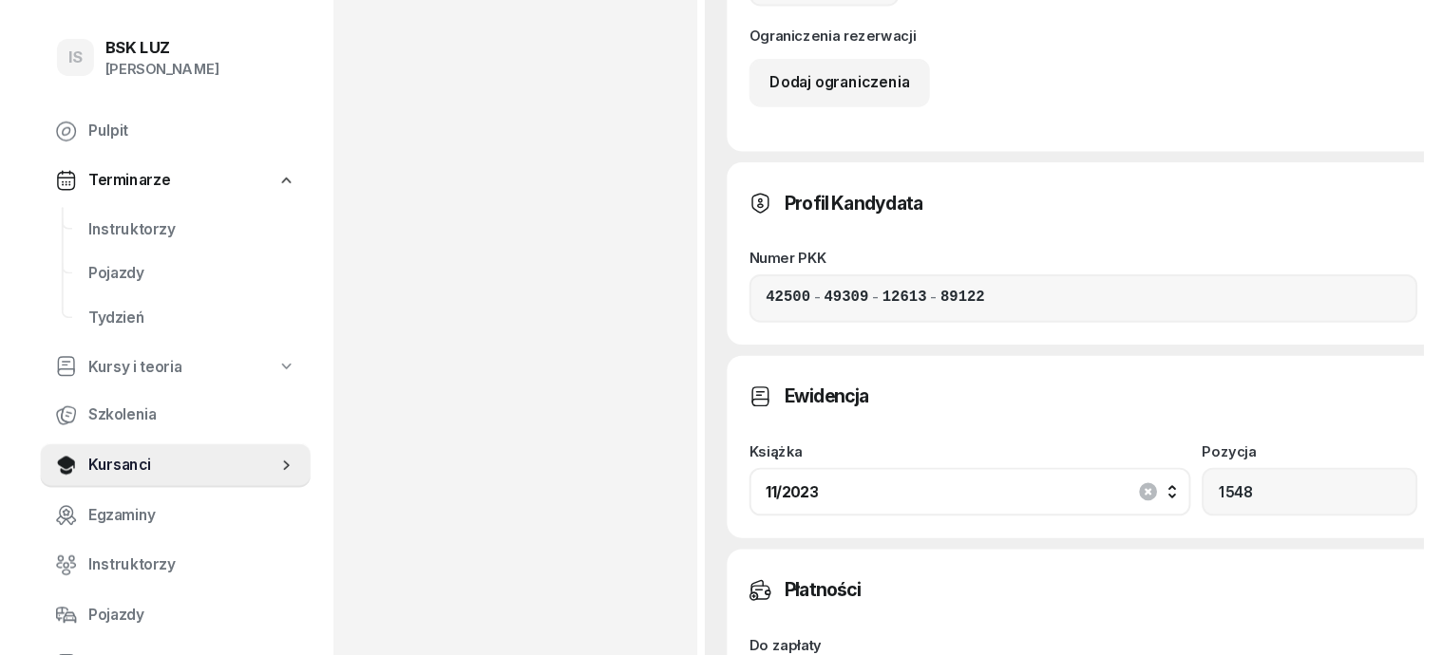
scroll to position [1662, 0]
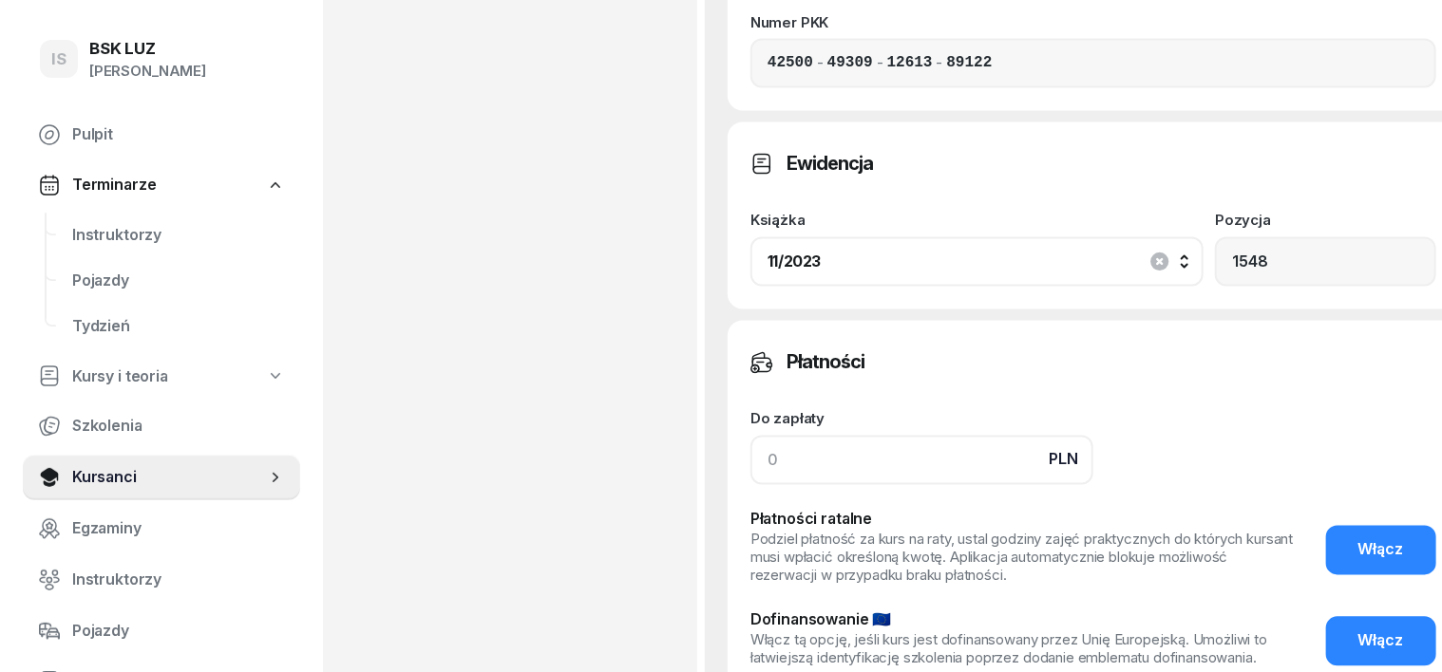
click at [750, 436] on input at bounding box center [921, 460] width 343 height 49
type input "4950"
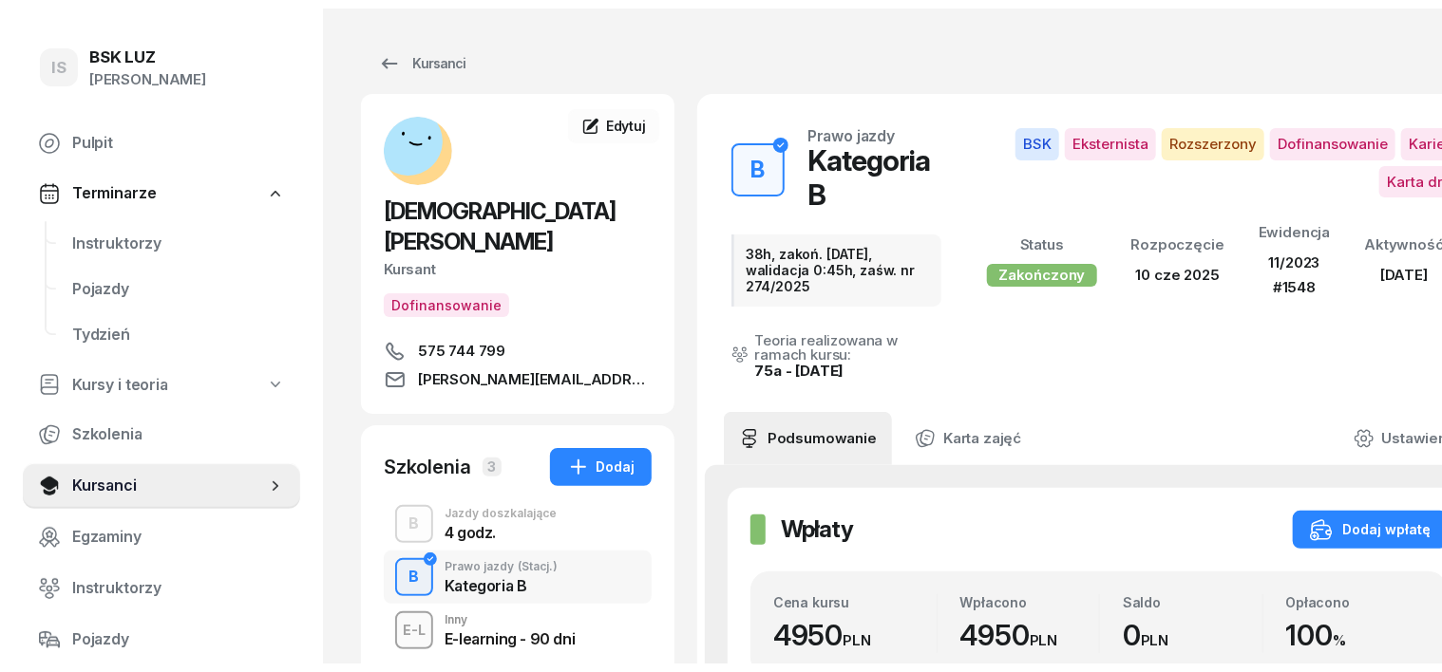
scroll to position [0, 0]
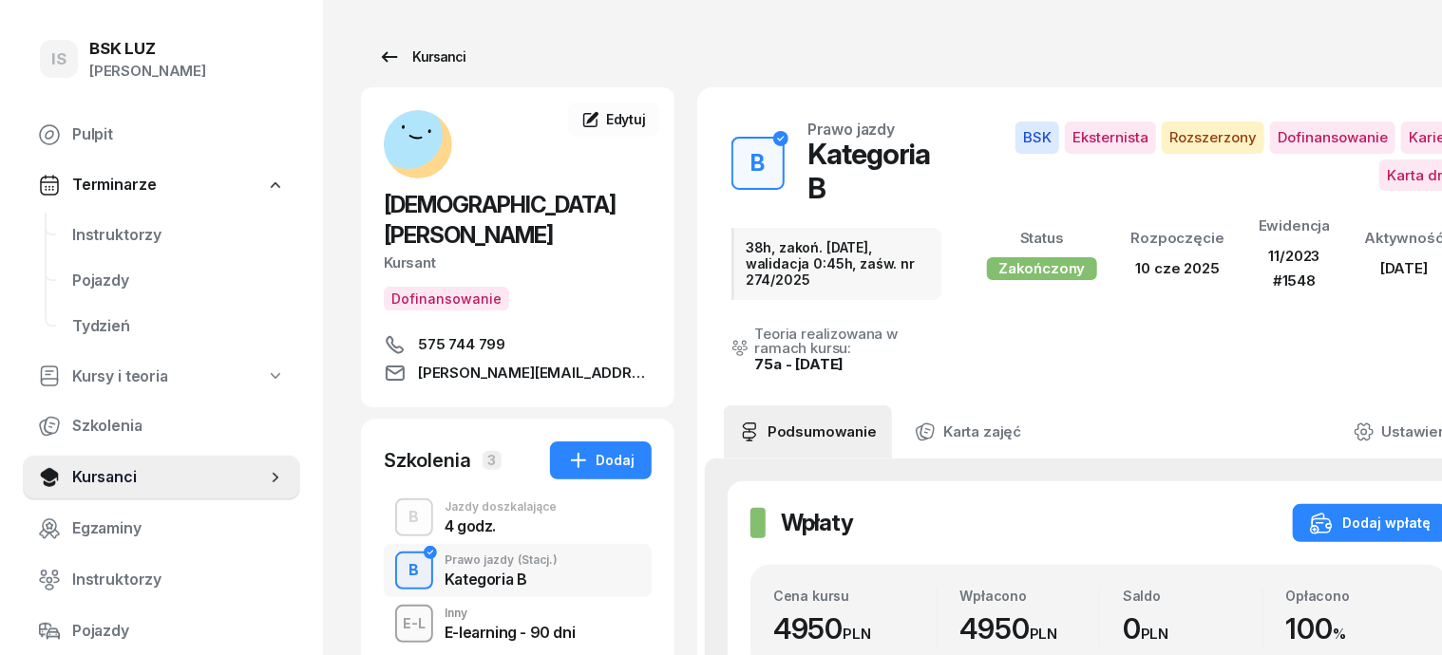
click at [387, 53] on div "Kursanci" at bounding box center [421, 57] width 87 height 23
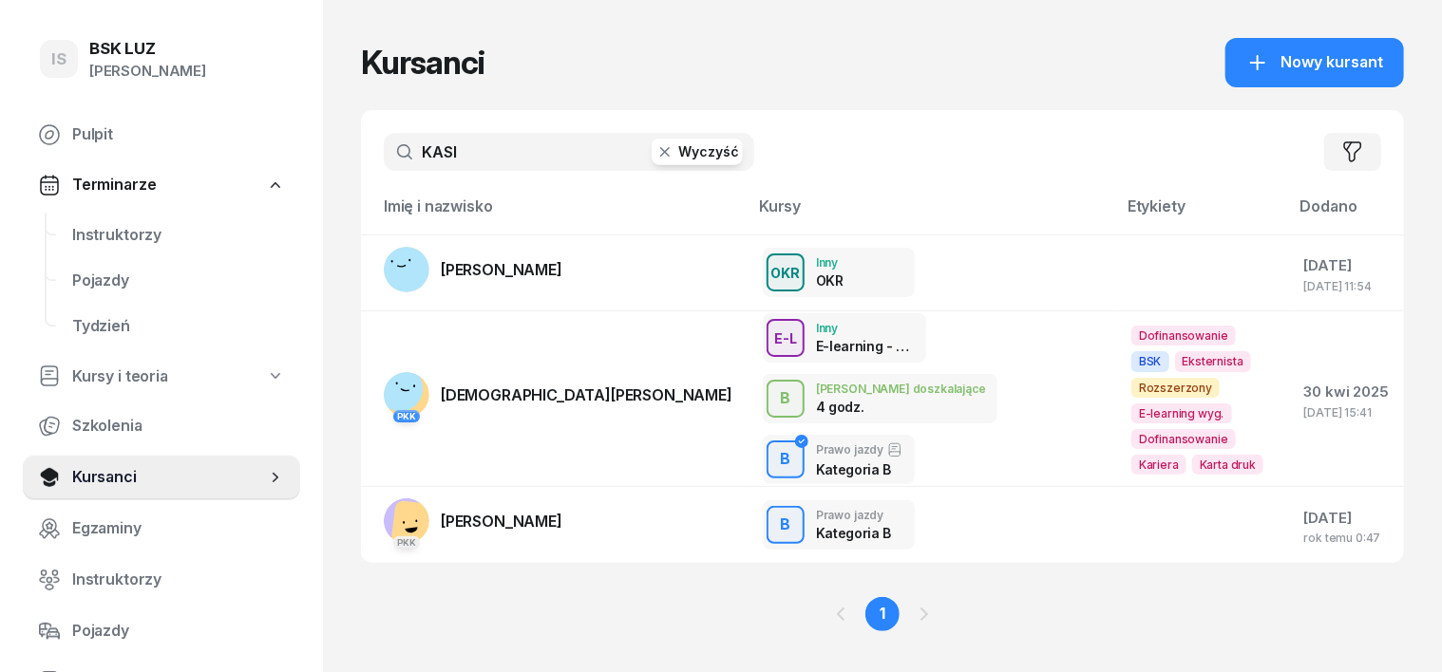
click at [655, 149] on icon "button" at bounding box center [664, 151] width 19 height 19
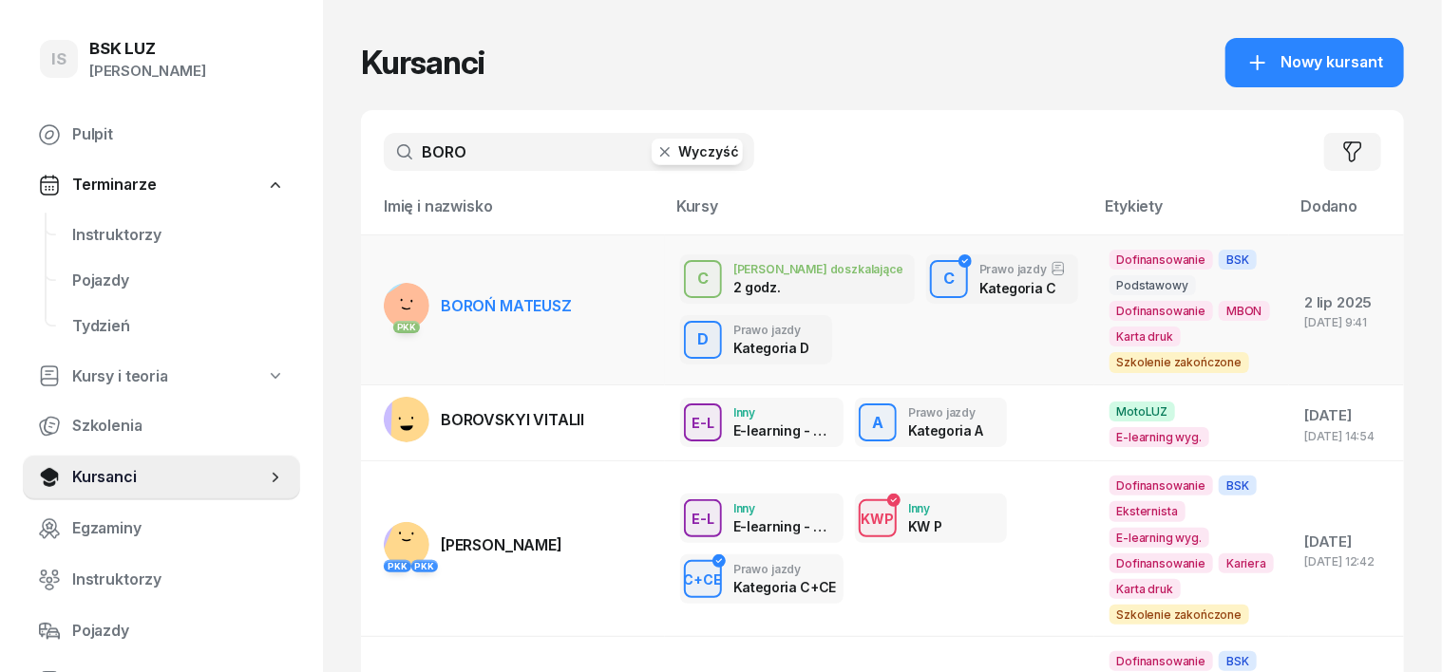
type input "BORO"
click at [375, 306] on rect at bounding box center [413, 310] width 76 height 76
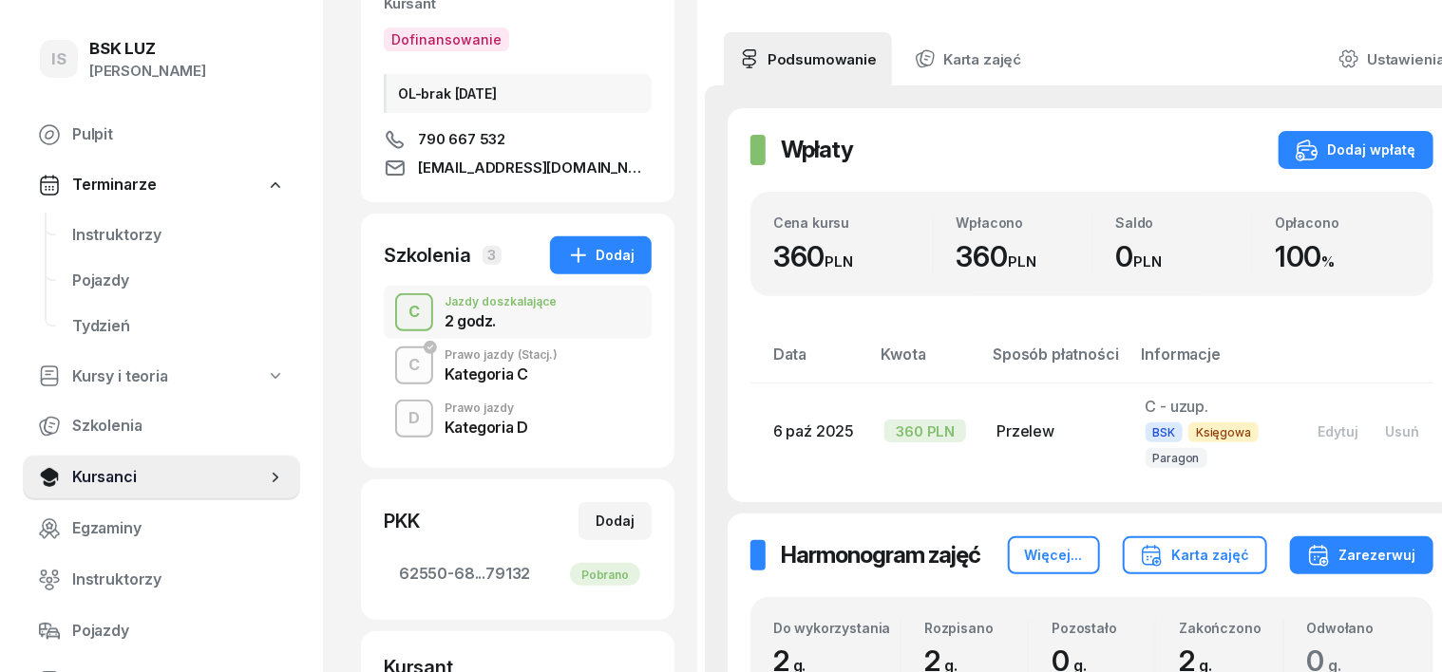
scroll to position [237, 0]
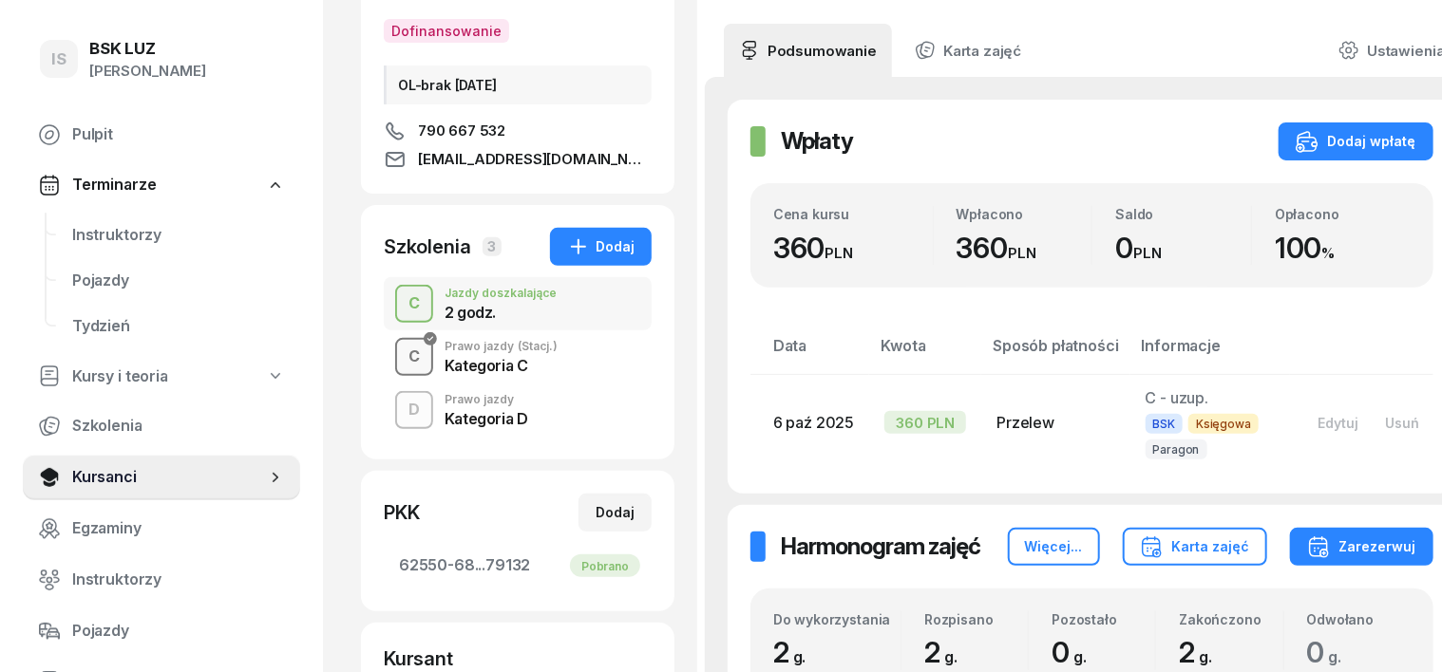
click at [401, 357] on div "C" at bounding box center [414, 357] width 27 height 32
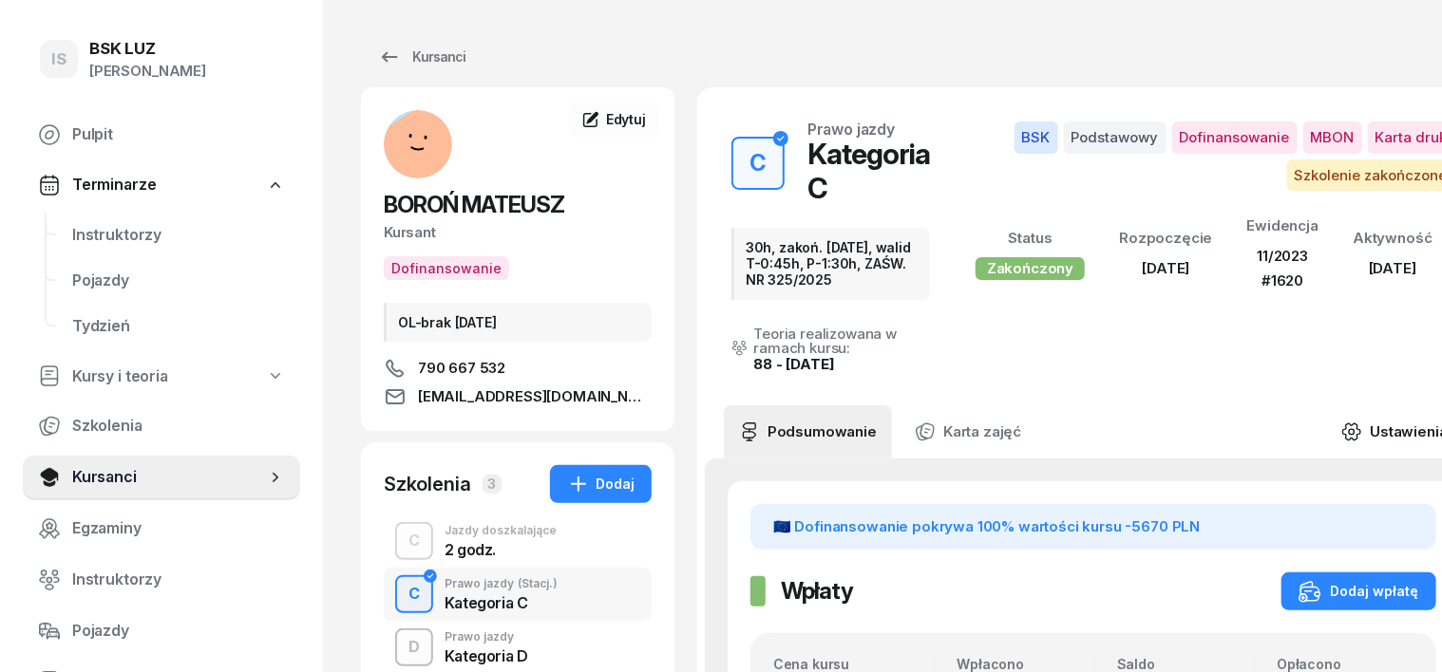
click at [1341, 429] on icon at bounding box center [1351, 432] width 21 height 21
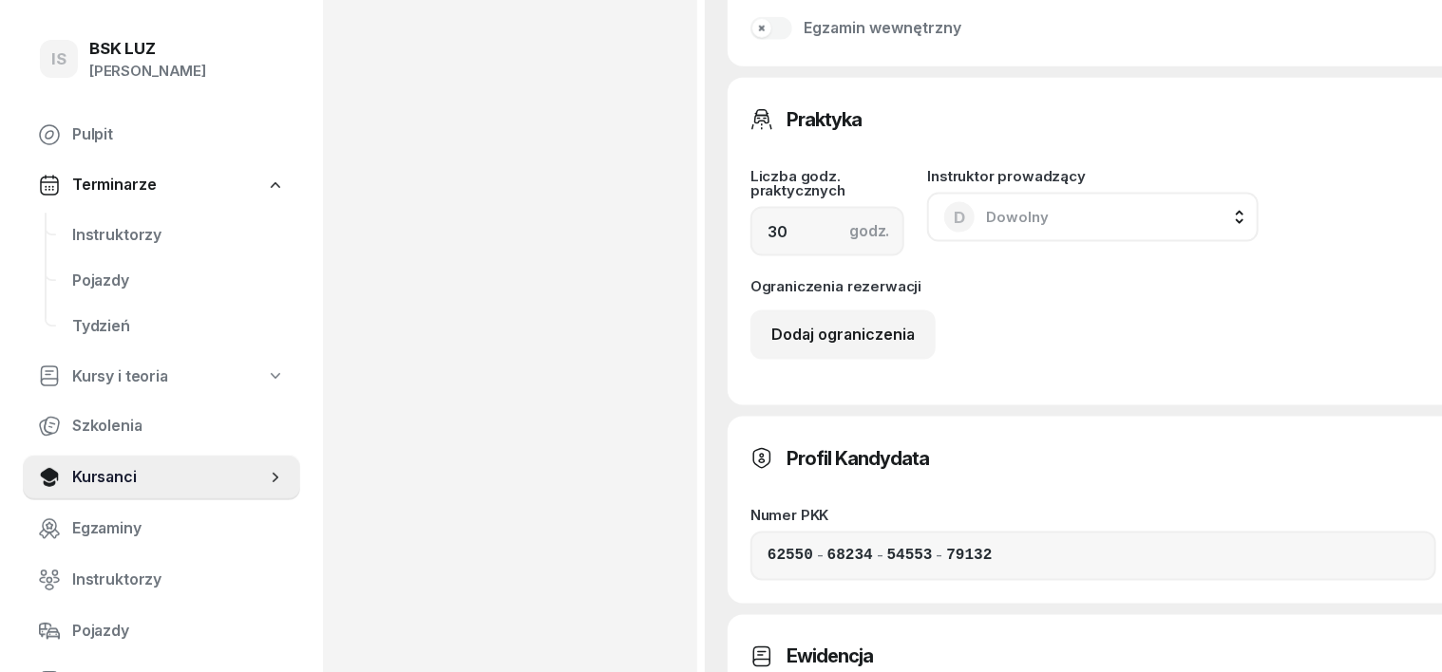
scroll to position [1542, 0]
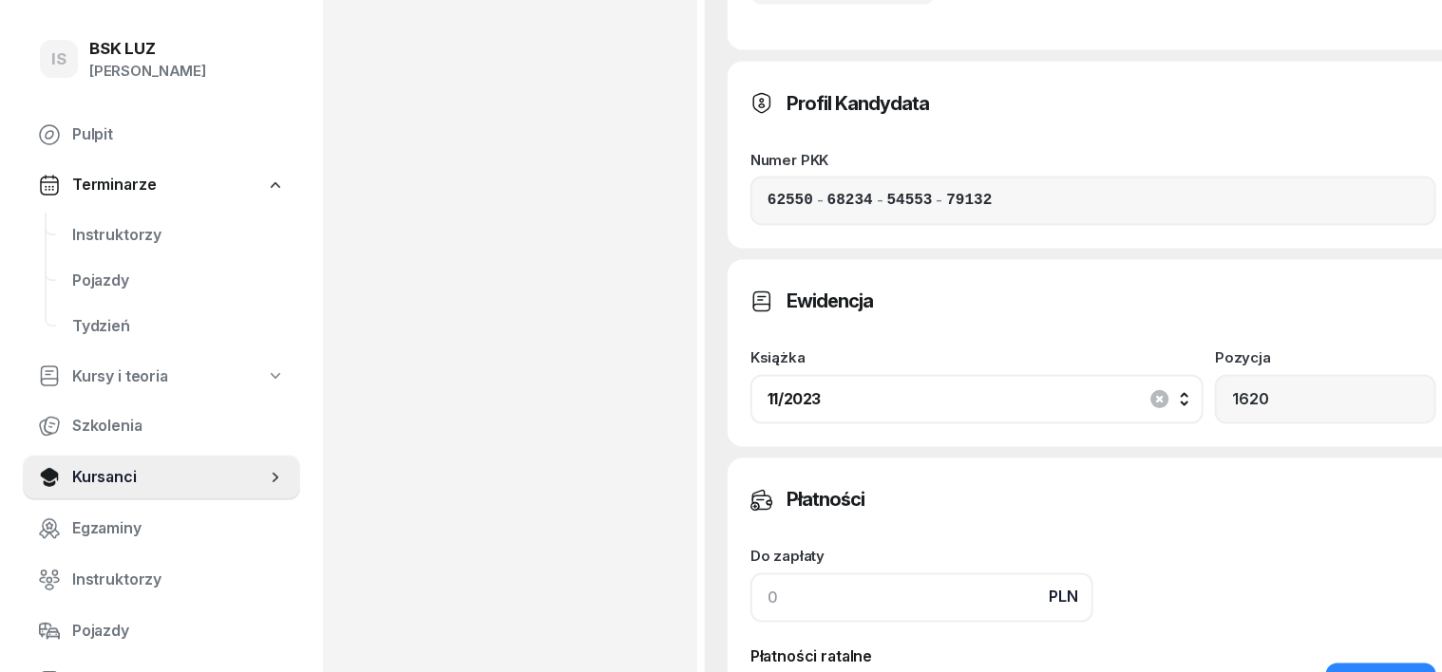
click at [750, 574] on input at bounding box center [921, 598] width 343 height 49
type input "5"
type input "5675"
type input "56"
type input "5726"
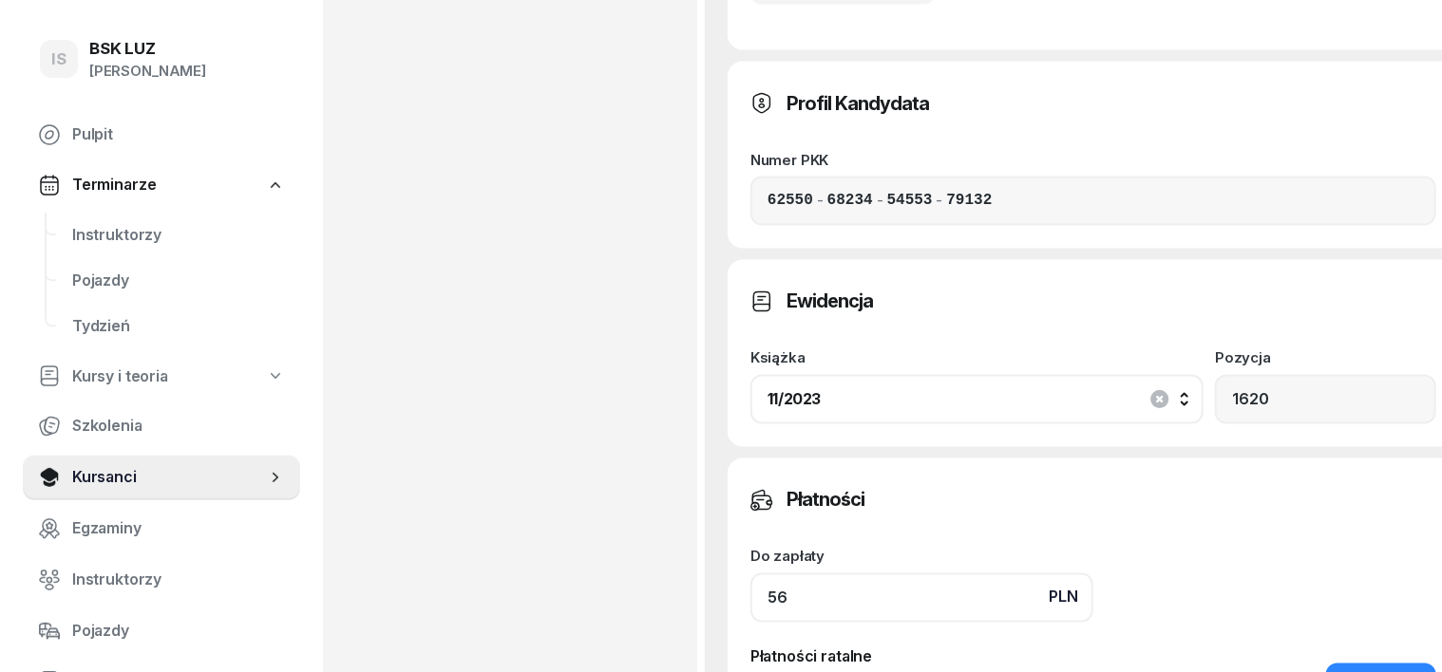
type input "567"
type input "6237"
type input "5670"
type input "11340"
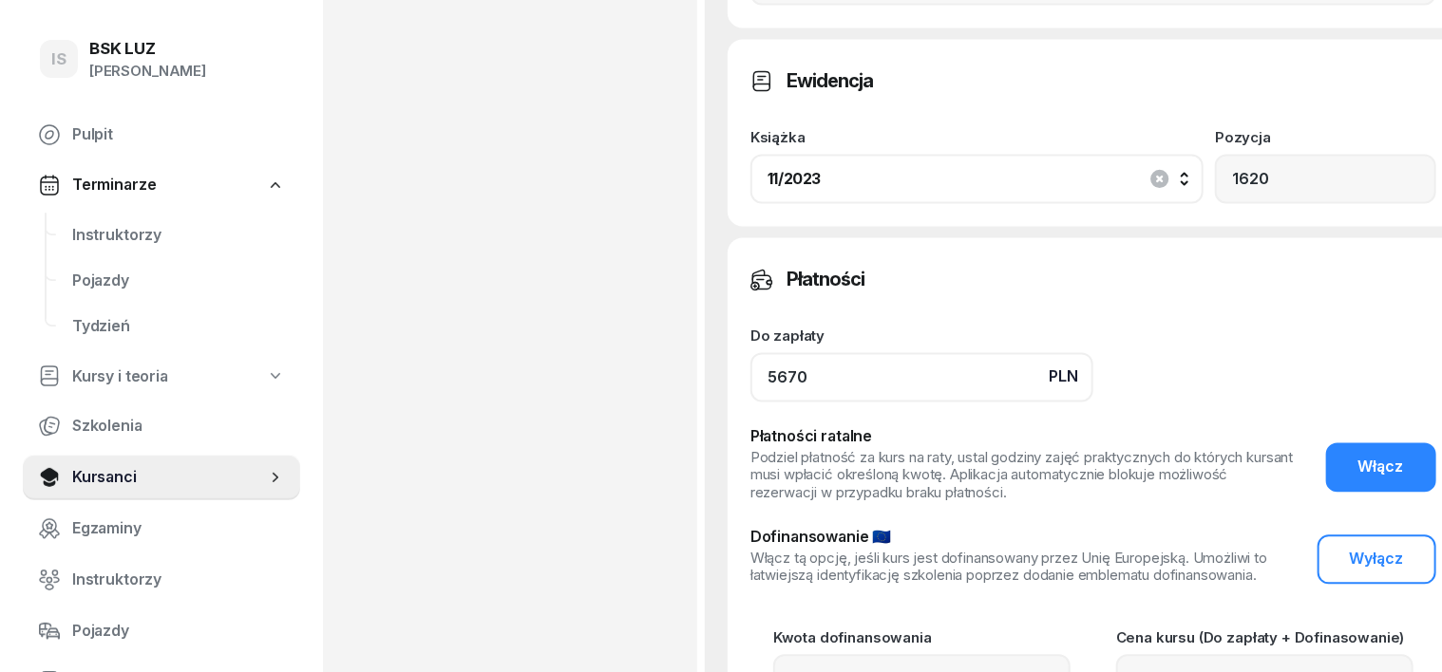
scroll to position [1781, 0]
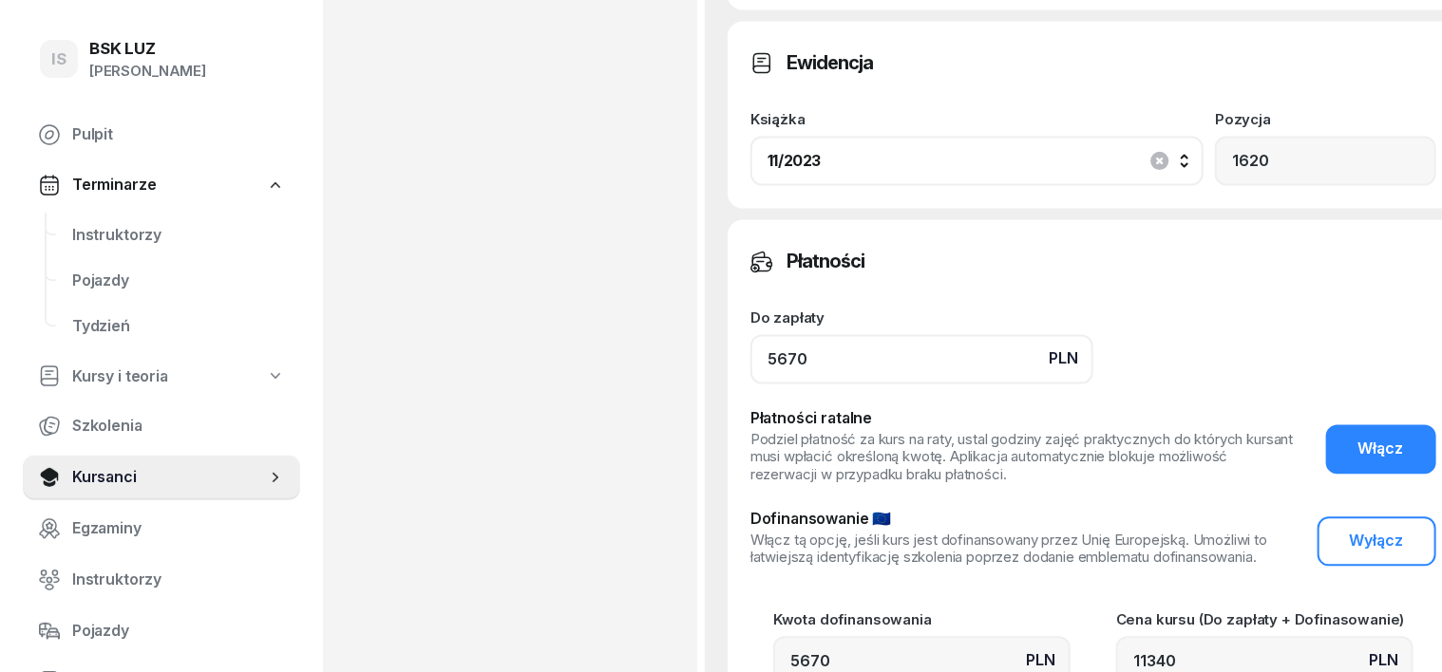
type input "5670"
click at [1133, 637] on input "11340" at bounding box center [1264, 661] width 297 height 49
click at [1317, 518] on button "Wyłącz" at bounding box center [1376, 542] width 119 height 49
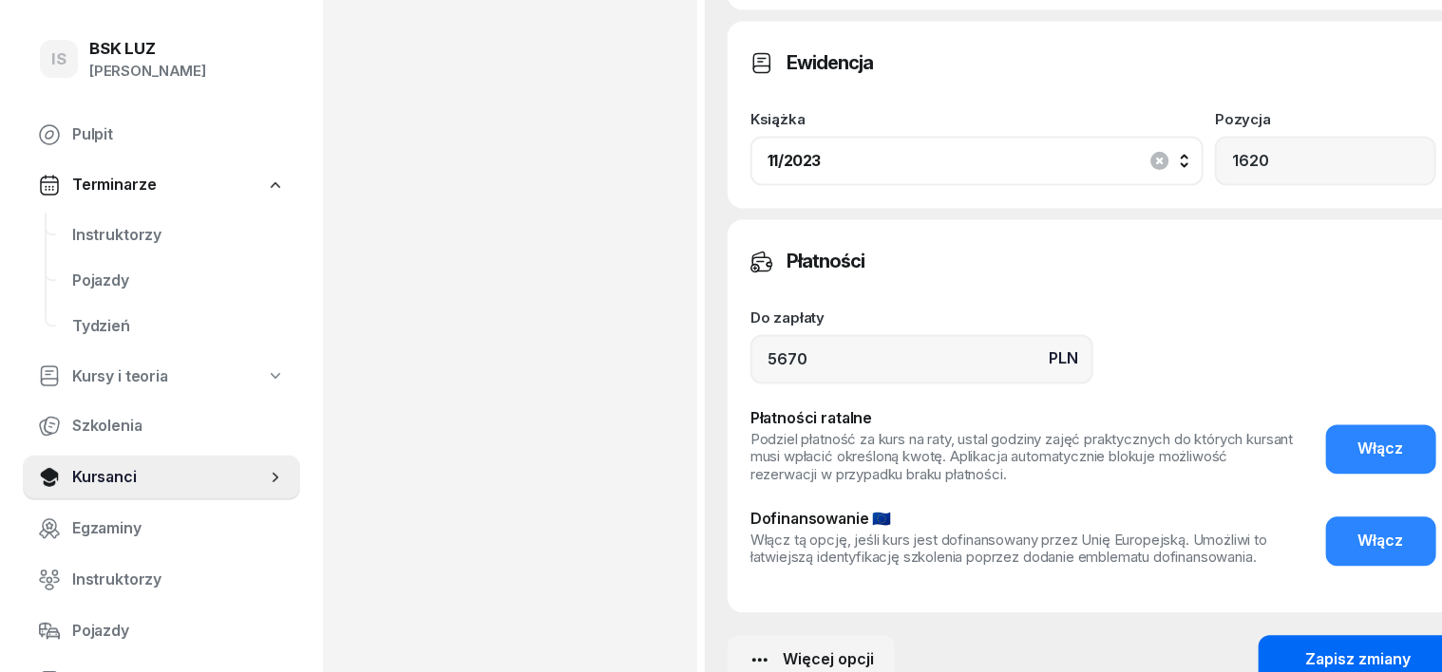
click at [1258, 636] on button "Zapisz zmiany" at bounding box center [1358, 660] width 200 height 49
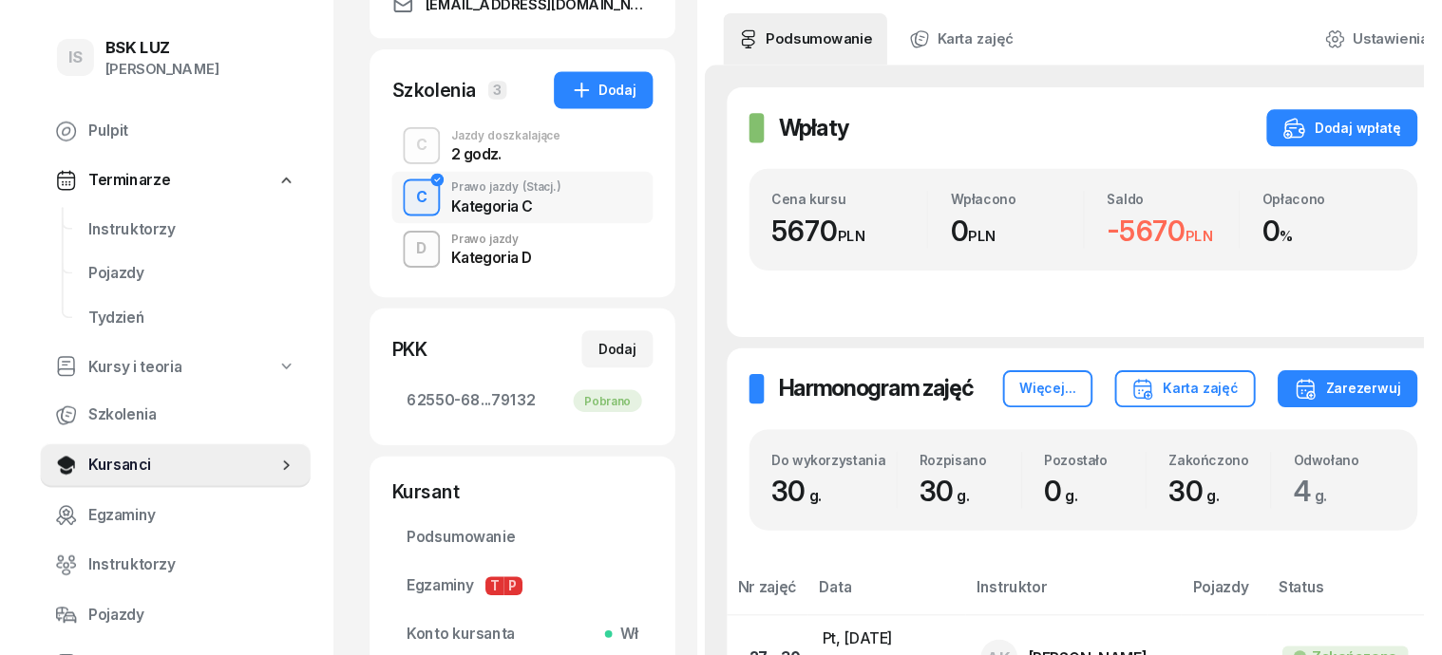
scroll to position [237, 0]
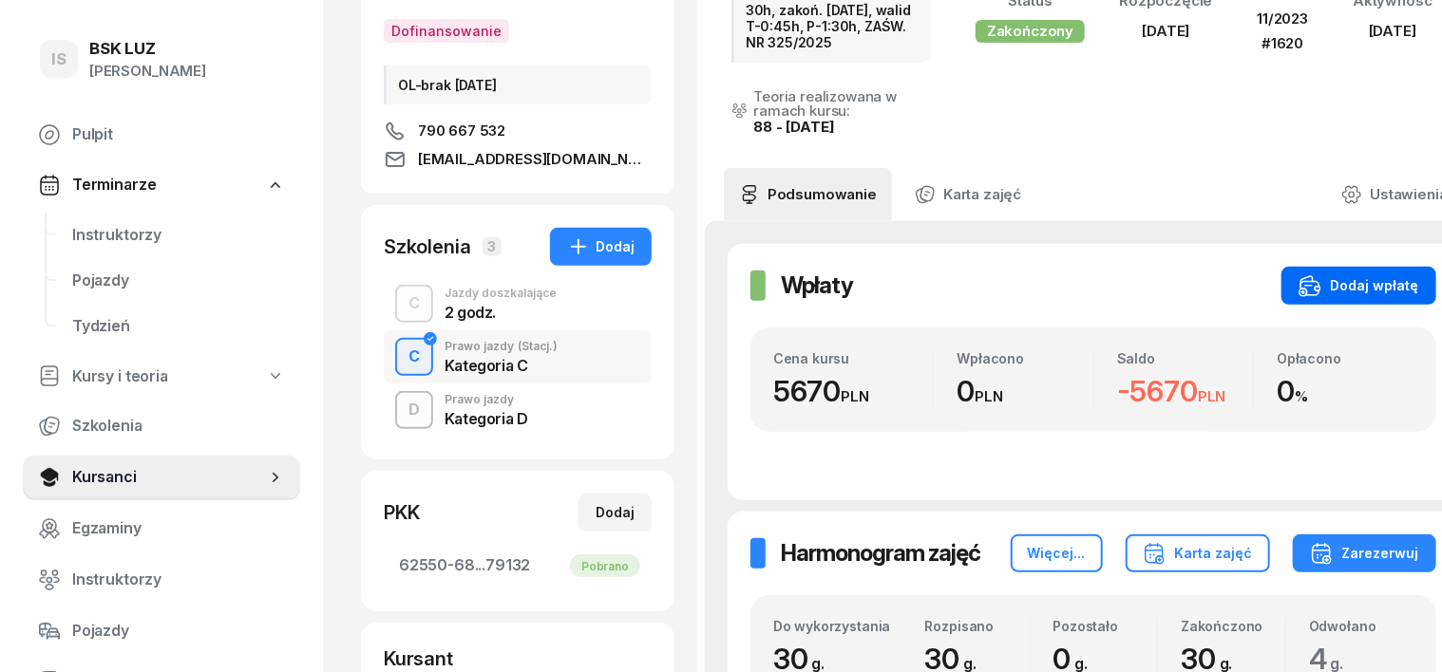
click at [1325, 277] on div "Dodaj wpłatę" at bounding box center [1358, 285] width 121 height 23
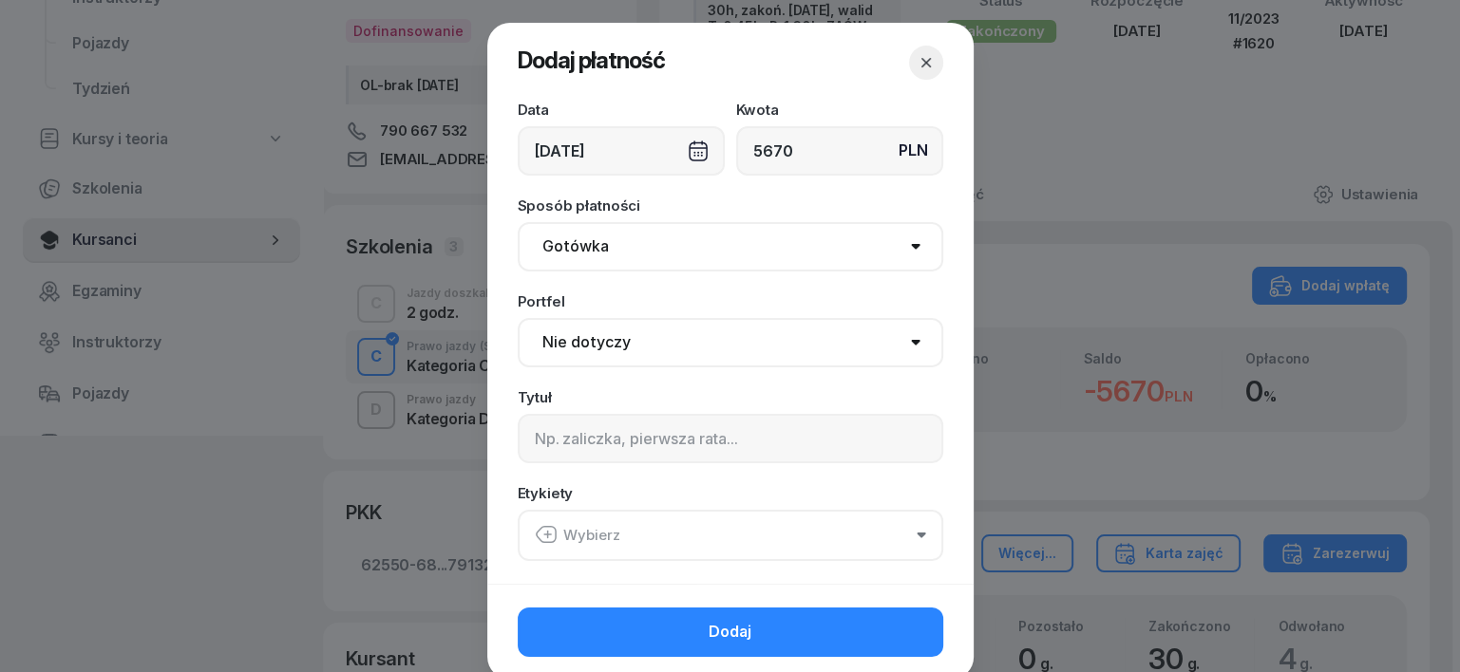
type input "5670"
click at [688, 149] on div "[DATE]" at bounding box center [621, 150] width 207 height 49
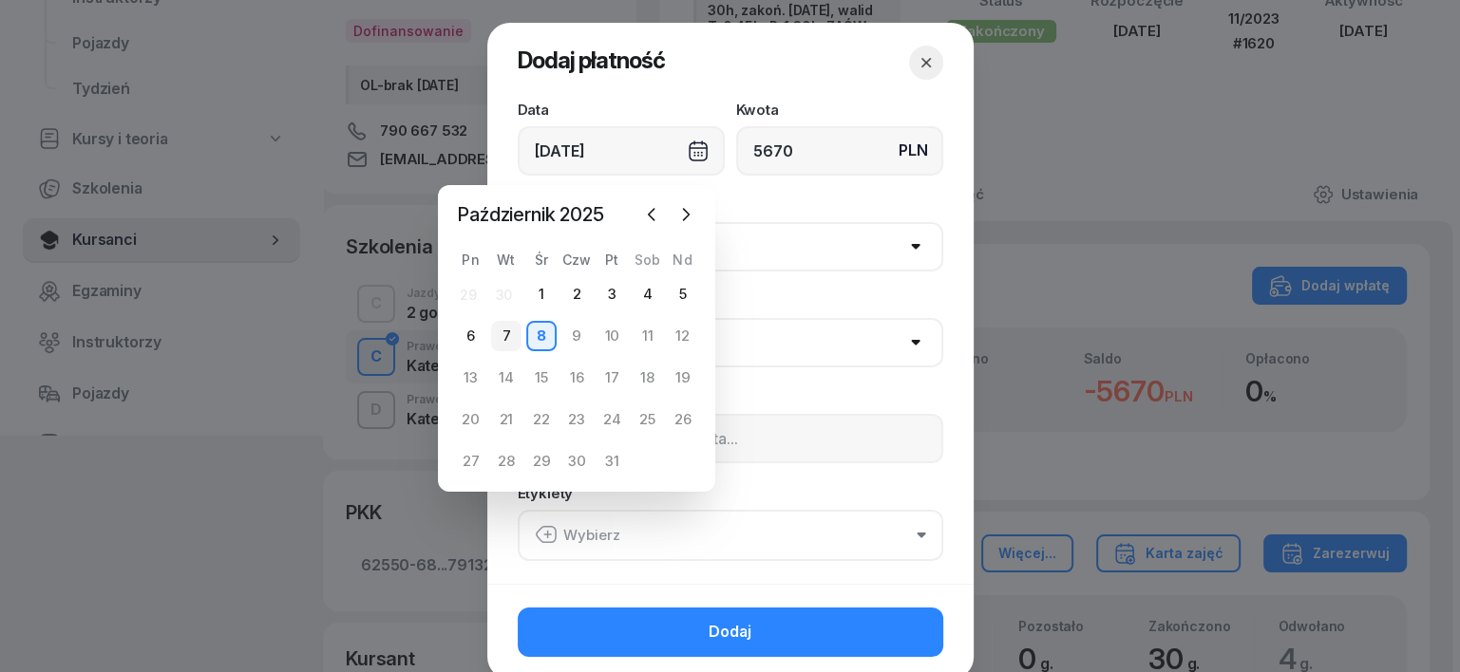
click at [507, 334] on div "7" at bounding box center [506, 336] width 30 height 30
type input "[DATE]"
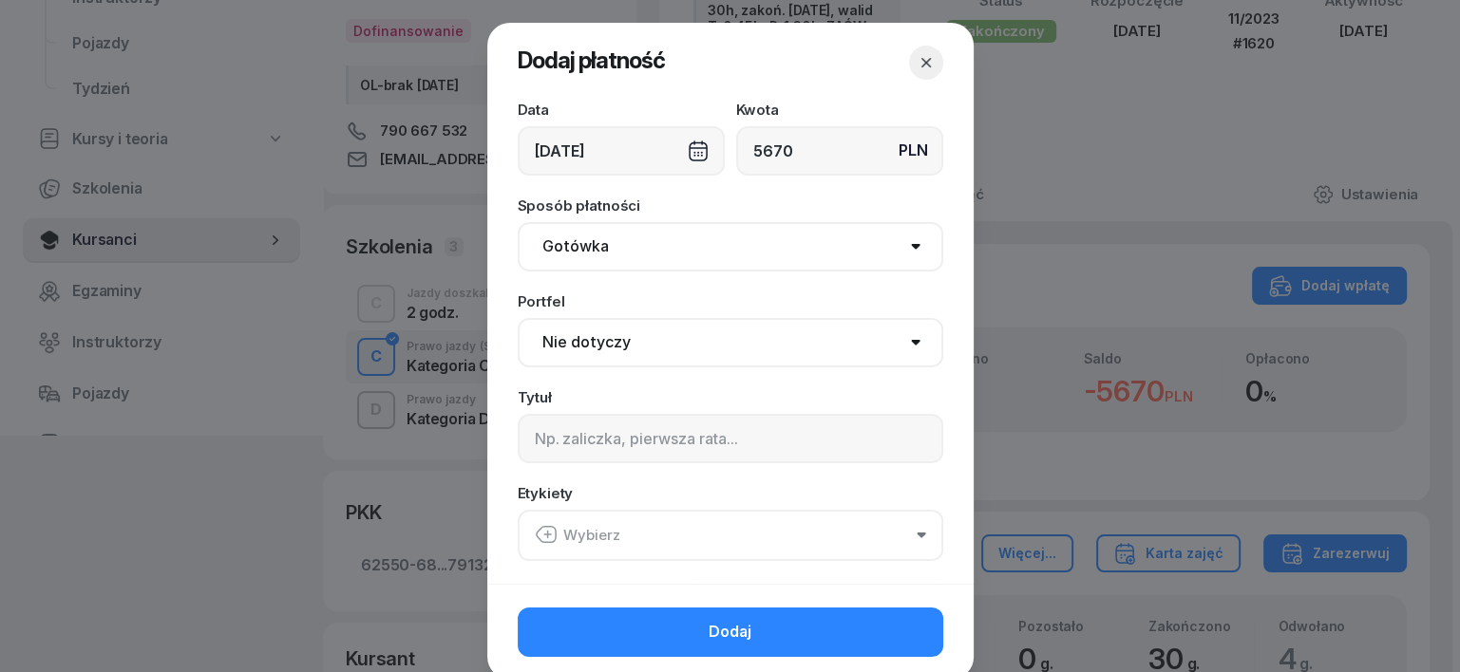
click at [556, 242] on select "Gotówka Karta Przelew Płatności online BLIK" at bounding box center [730, 246] width 425 height 49
select select "transfer"
click at [518, 222] on select "Gotówka Karta Przelew Płatności online BLIK" at bounding box center [730, 246] width 425 height 49
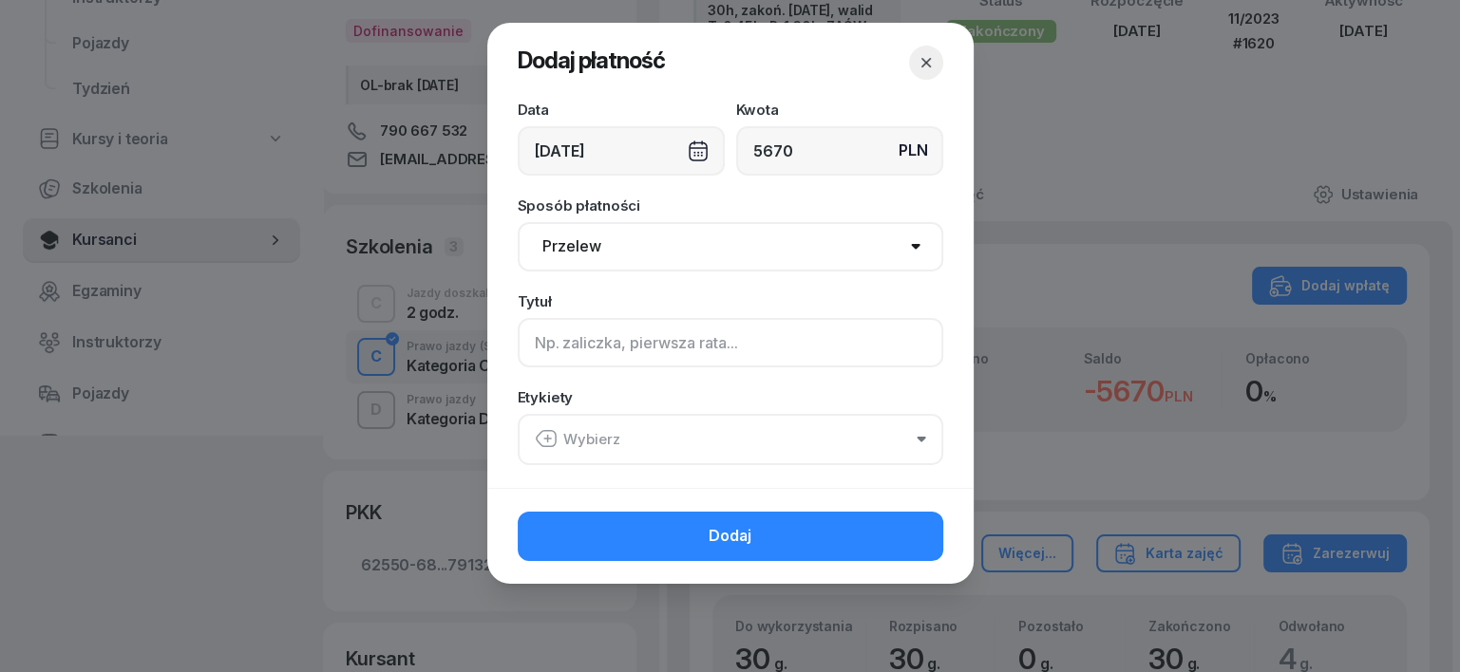
click at [542, 336] on input at bounding box center [730, 342] width 425 height 49
type input "C - MARR F/33/08/2025 S"
click at [540, 438] on icon "button" at bounding box center [546, 438] width 23 height 23
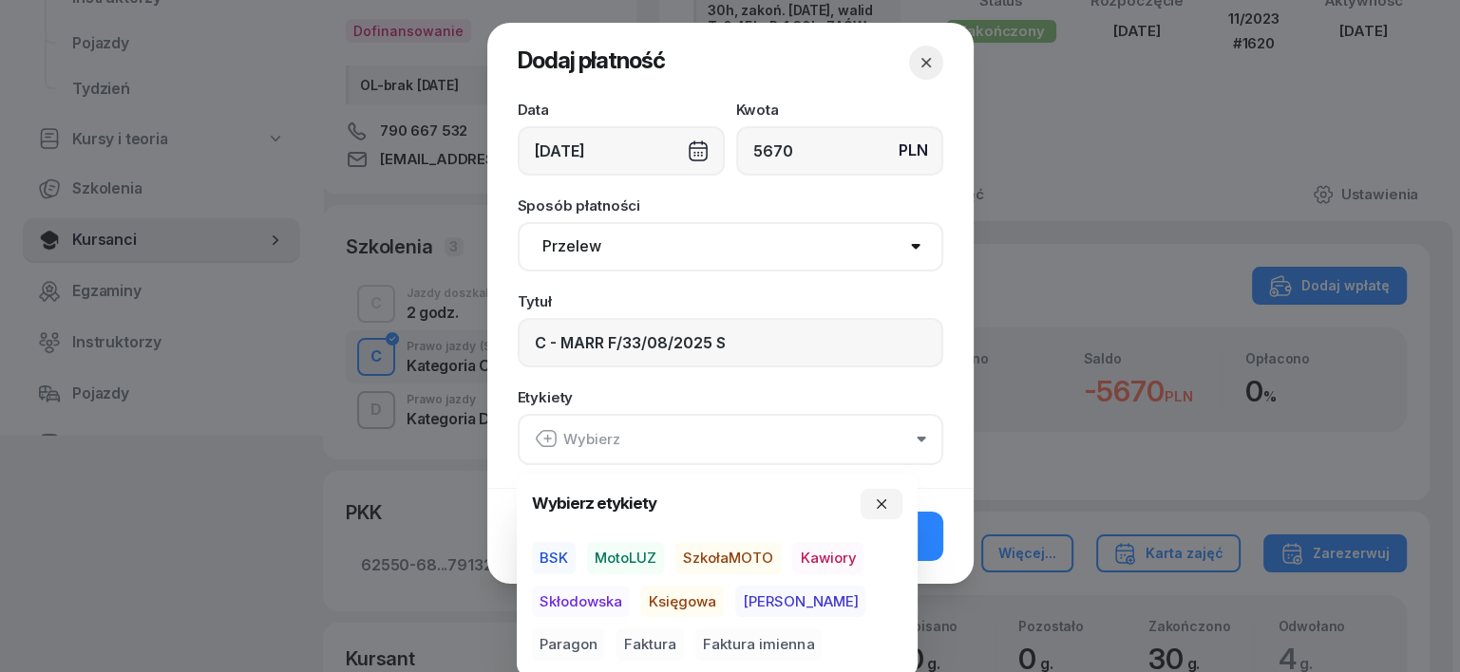
click at [552, 552] on span "BSK" at bounding box center [554, 558] width 44 height 32
click at [691, 600] on span "Księgowa" at bounding box center [682, 601] width 83 height 32
click at [616, 643] on span "Faktura" at bounding box center [649, 645] width 67 height 32
click at [878, 512] on button "button" at bounding box center [881, 503] width 42 height 30
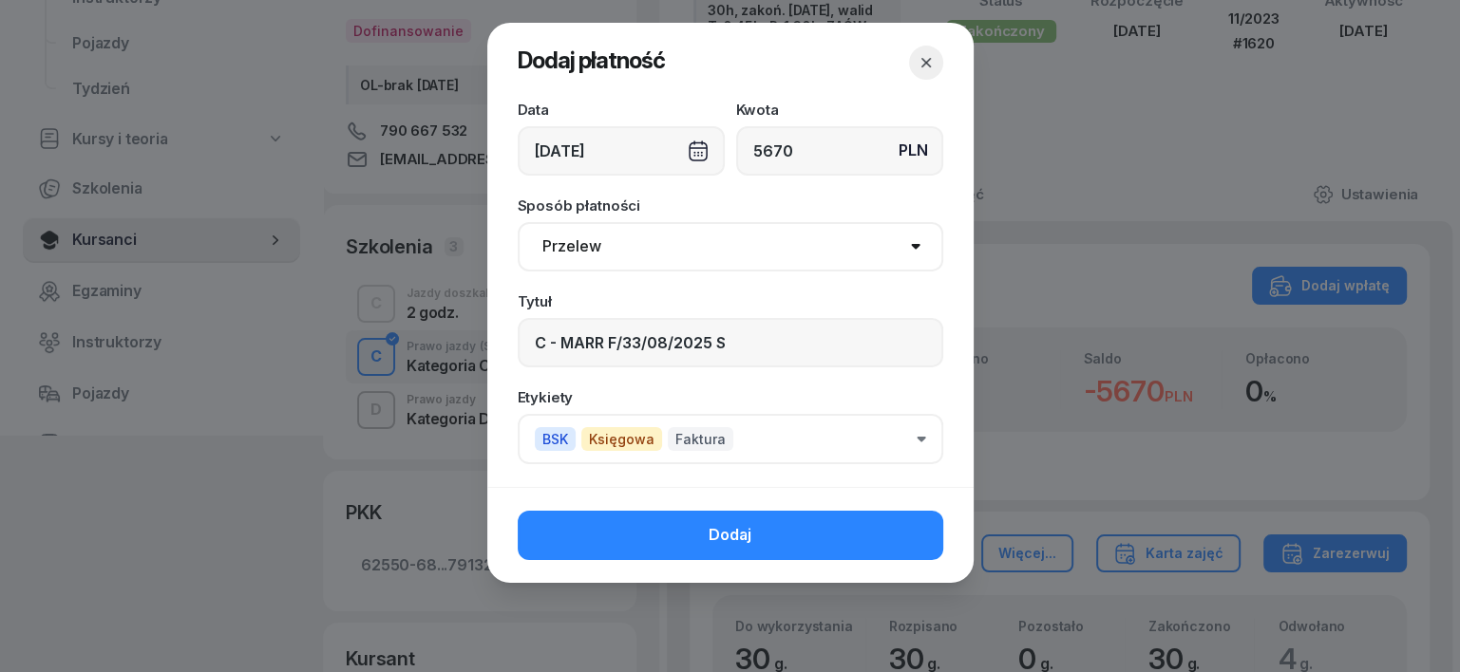
click at [891, 543] on button "Dodaj" at bounding box center [730, 535] width 425 height 49
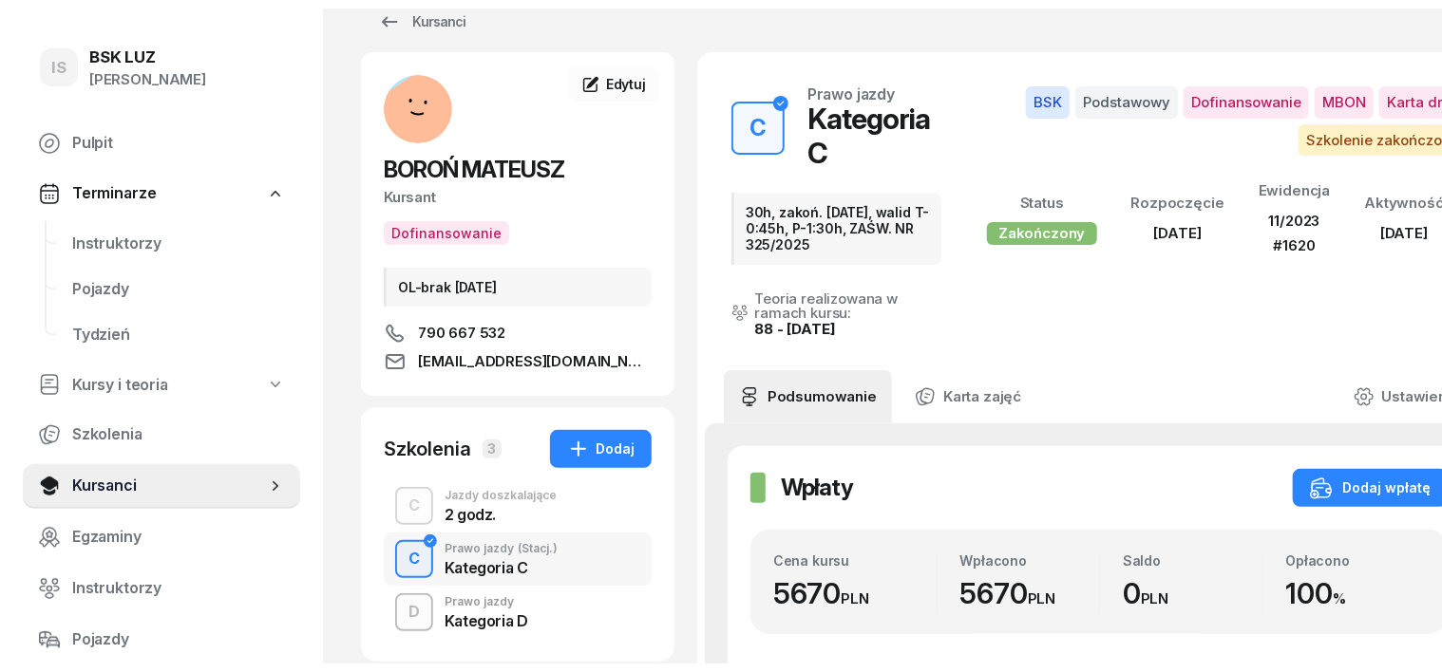
scroll to position [0, 0]
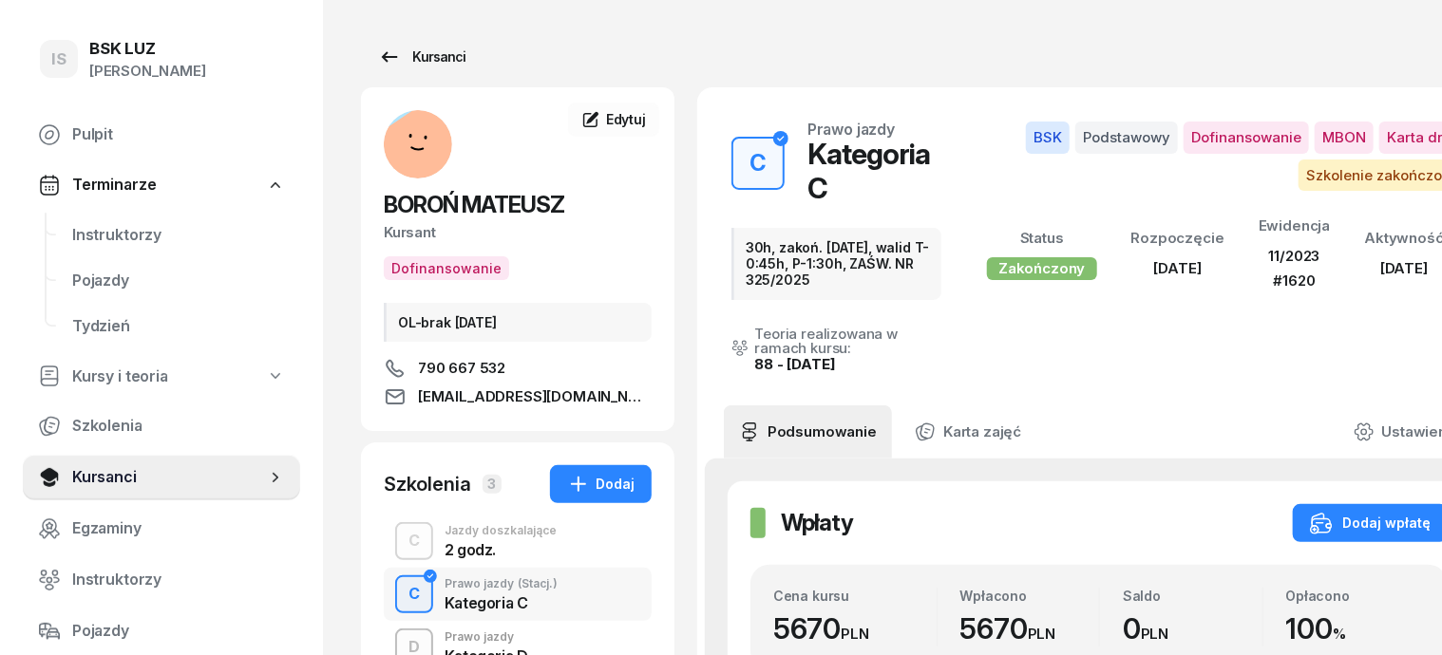
click at [406, 57] on div "Kursanci" at bounding box center [421, 57] width 87 height 23
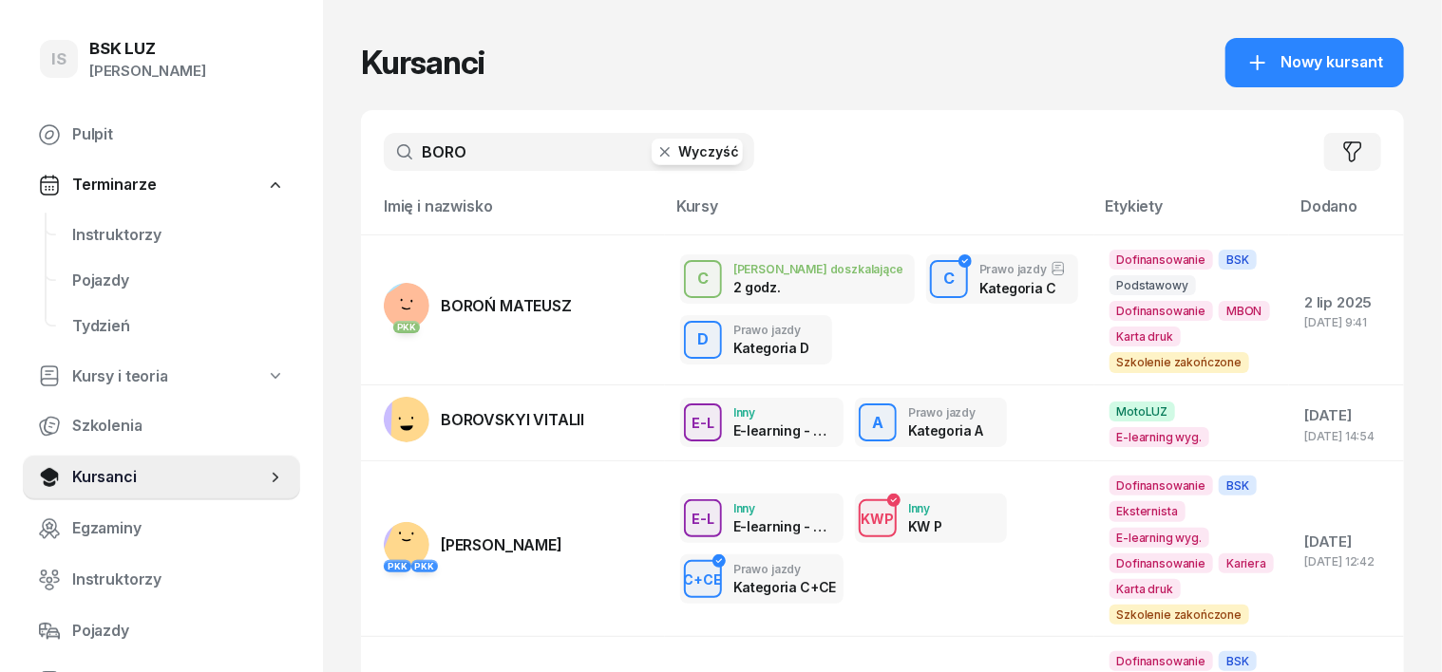
click at [651, 163] on button "Wyczyść" at bounding box center [696, 152] width 91 height 27
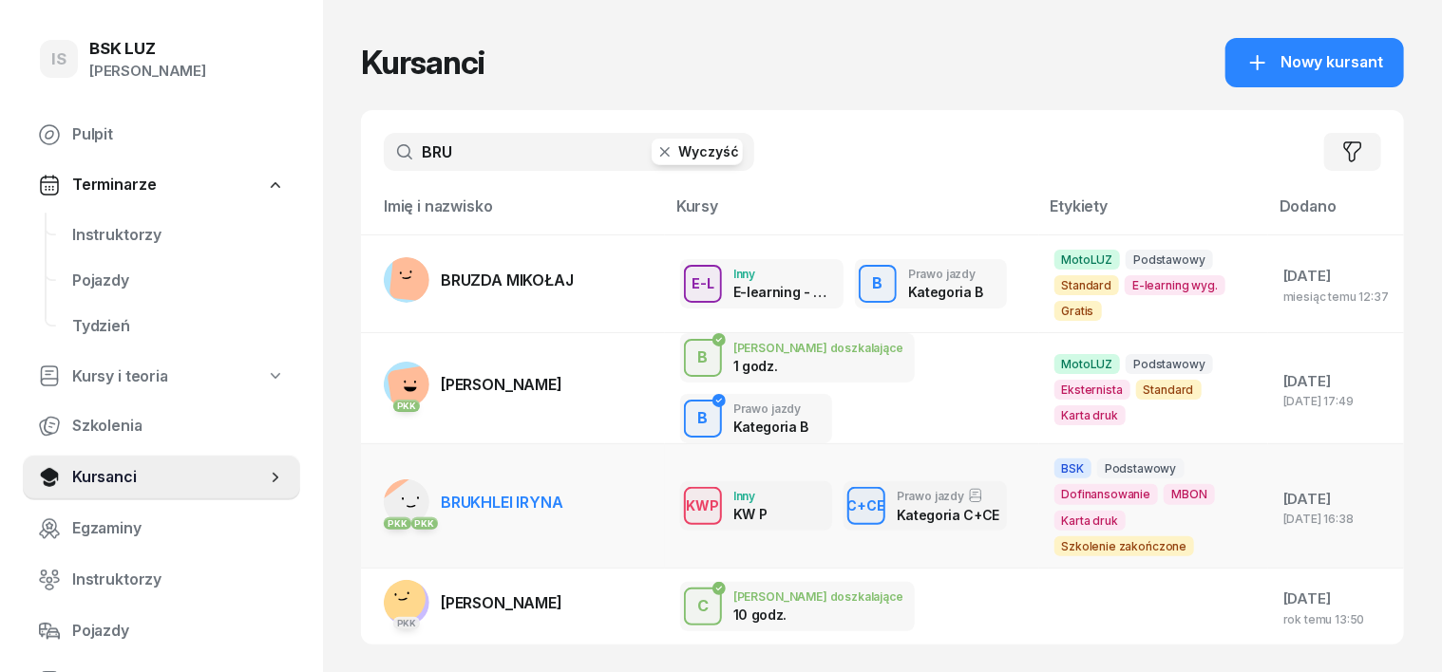
type input "BRU"
click at [376, 472] on rect at bounding box center [414, 510] width 77 height 77
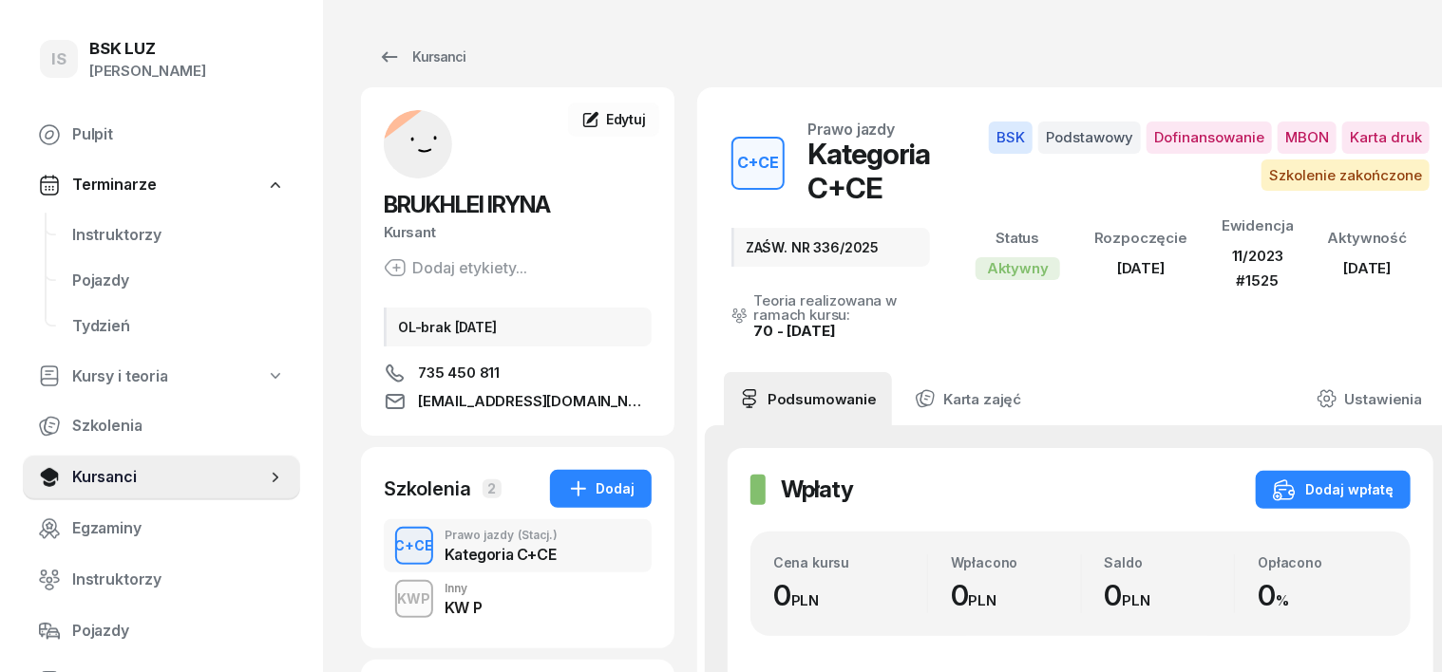
click at [387, 551] on div "C+CE" at bounding box center [414, 546] width 54 height 24
click at [1353, 485] on div "Dodaj wpłatę" at bounding box center [1333, 490] width 121 height 23
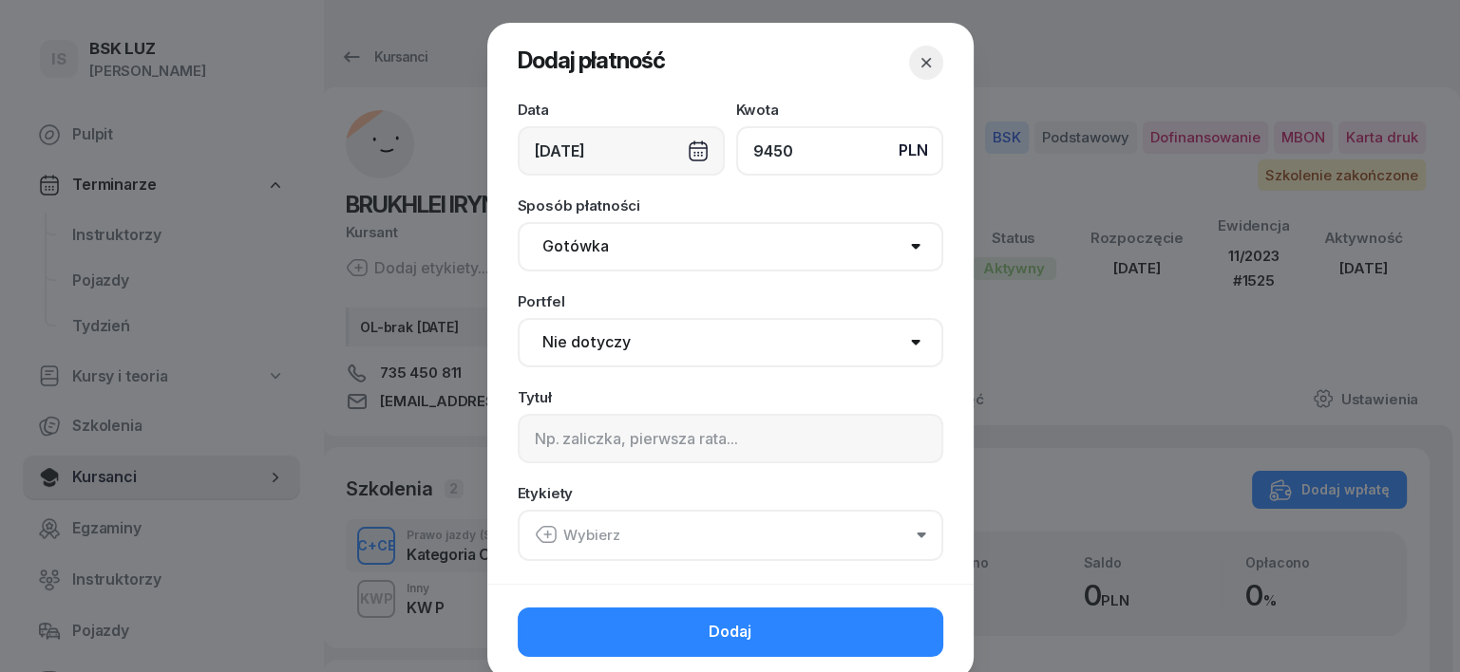
type input "9450"
click at [682, 153] on div "[DATE]" at bounding box center [621, 150] width 207 height 49
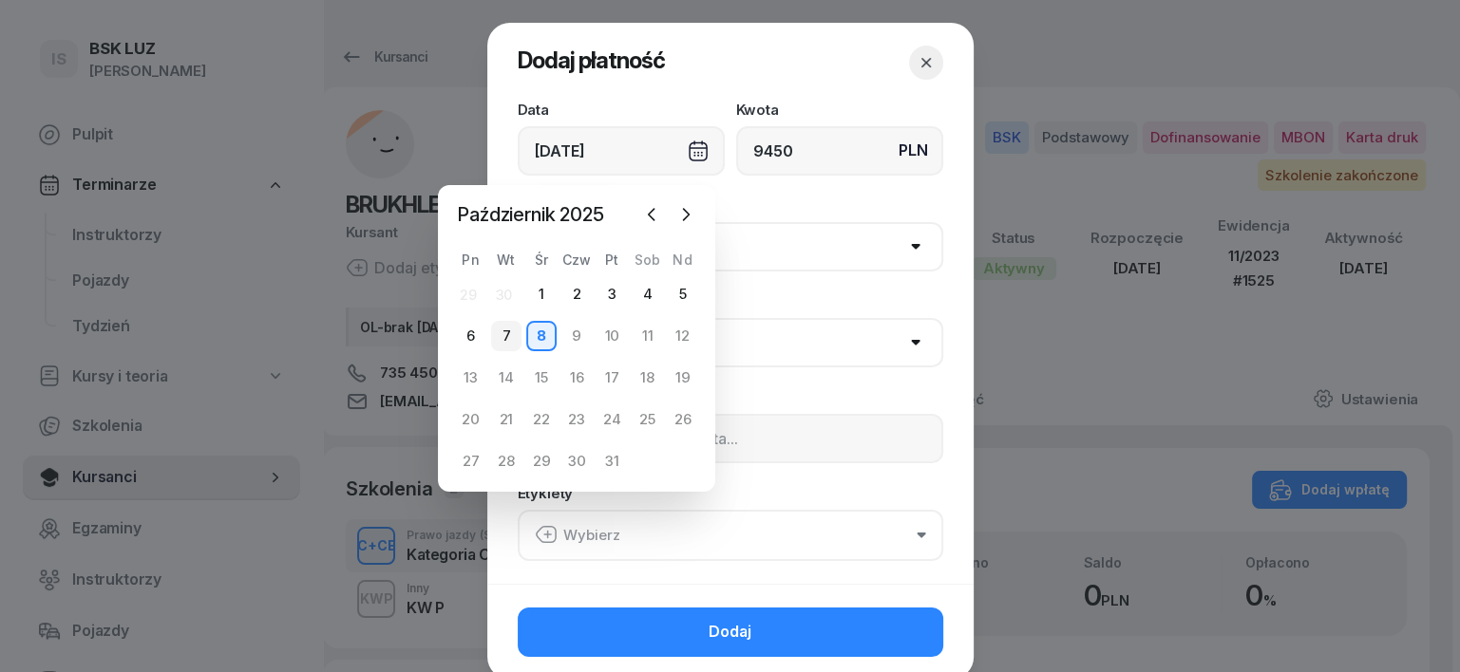
click at [501, 336] on div "7" at bounding box center [506, 336] width 30 height 30
type input "[DATE]"
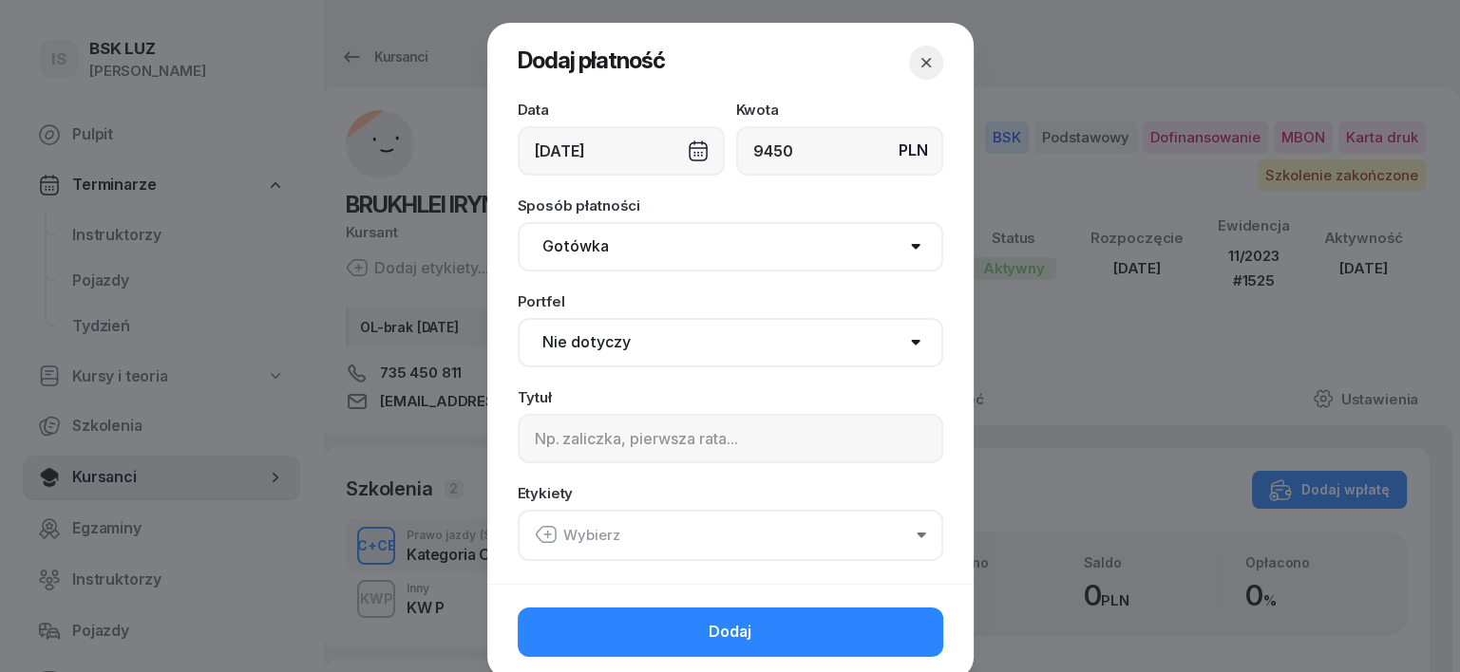
click at [566, 262] on select "Gotówka Karta Przelew Płatności online BLIK" at bounding box center [730, 246] width 425 height 49
select select "transfer"
click at [518, 222] on select "Gotówka Karta Przelew Płatności online BLIK" at bounding box center [730, 246] width 425 height 49
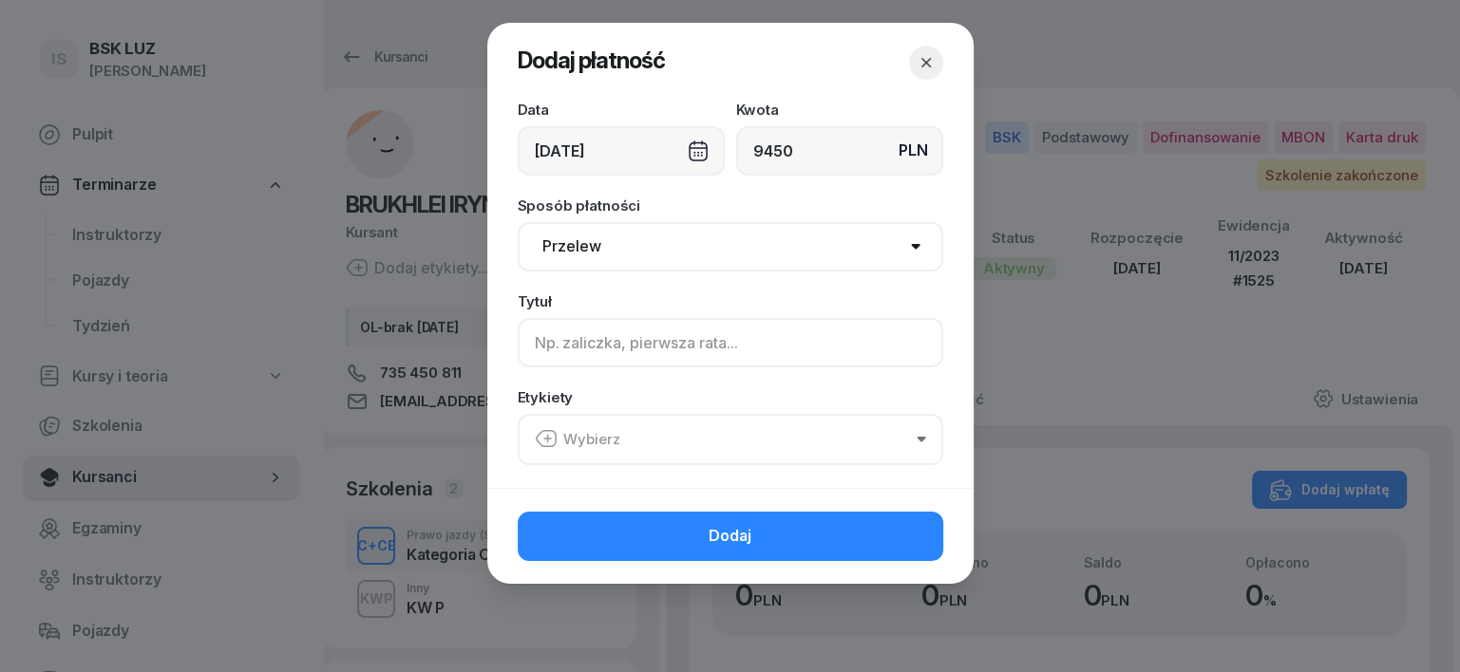
click at [525, 345] on input at bounding box center [730, 342] width 425 height 49
type input "CCE - MARR F/7/09/2025 S"
click at [544, 439] on icon "button" at bounding box center [547, 439] width 7 height 0
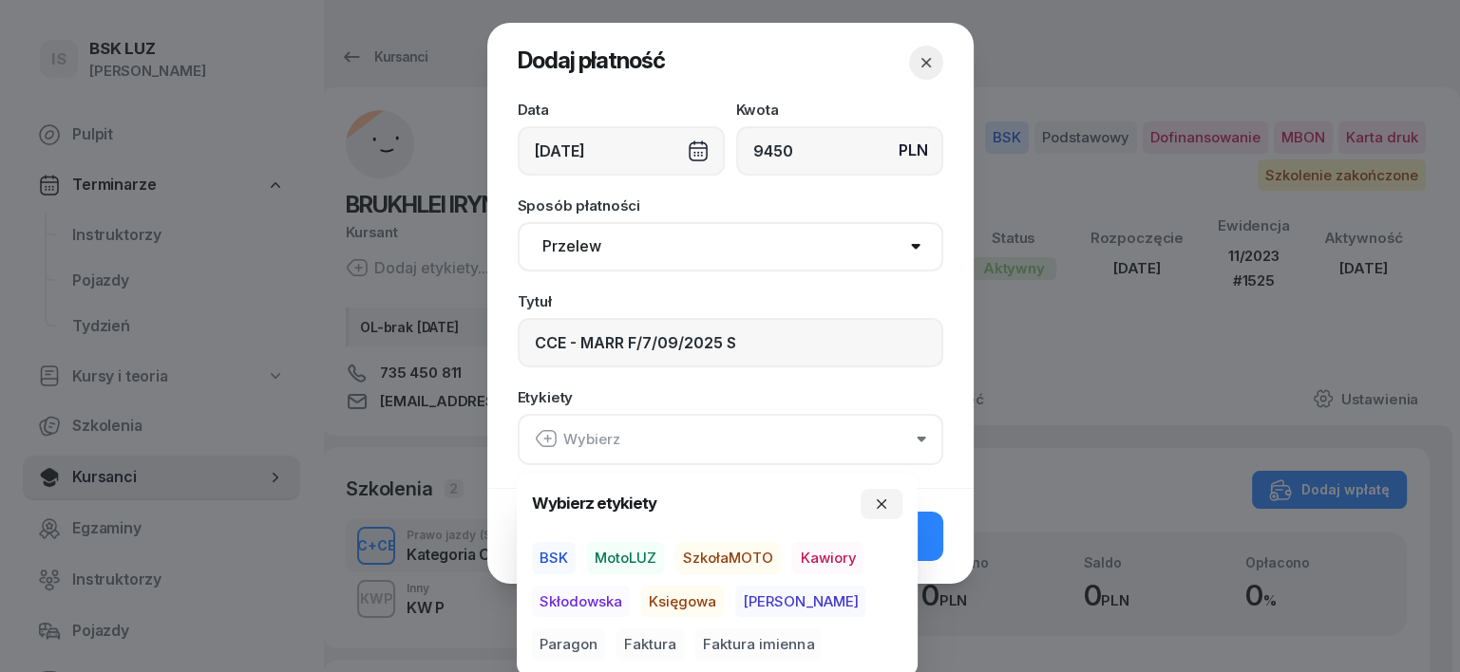
click at [561, 556] on span "BSK" at bounding box center [554, 558] width 44 height 32
drag, startPoint x: 689, startPoint y: 607, endPoint x: 640, endPoint y: 634, distance: 56.5
click at [688, 608] on span "Księgowa" at bounding box center [682, 601] width 83 height 32
click at [616, 644] on span "Faktura" at bounding box center [649, 645] width 67 height 32
click at [870, 505] on button "button" at bounding box center [881, 503] width 42 height 30
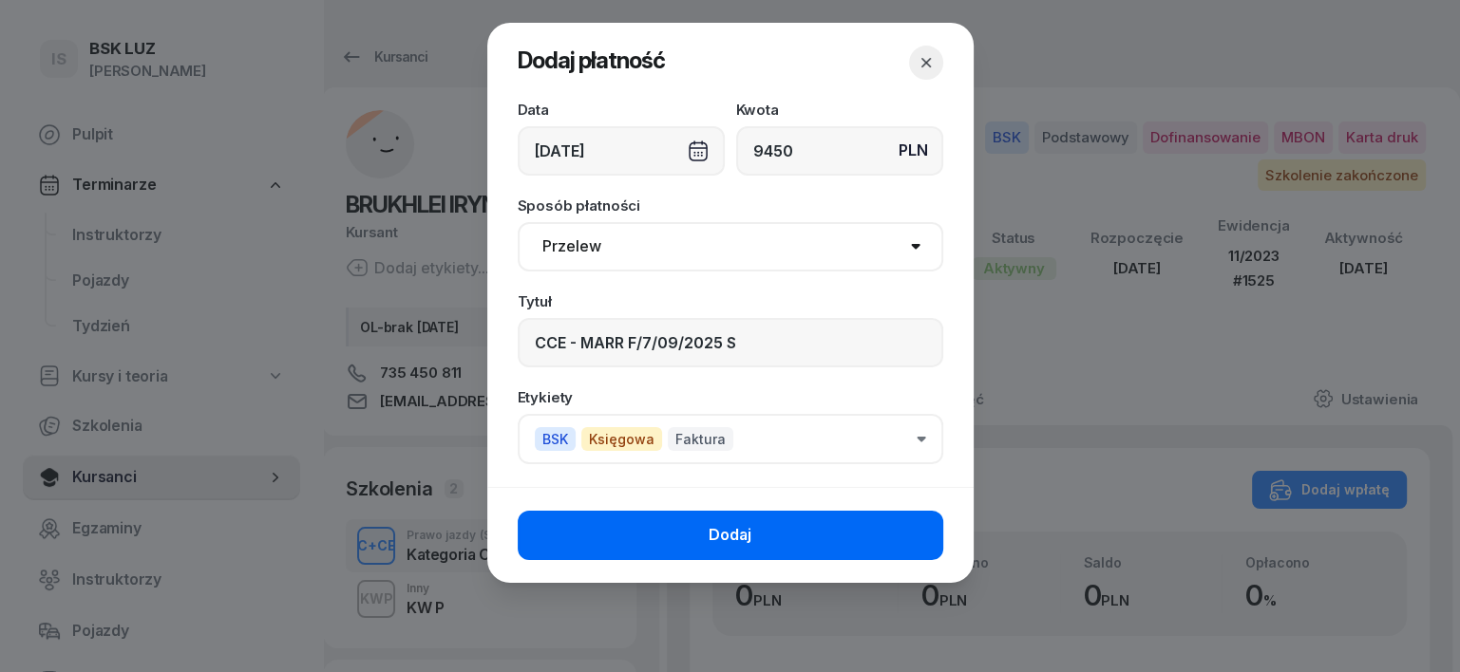
click at [889, 532] on button "Dodaj" at bounding box center [730, 535] width 425 height 49
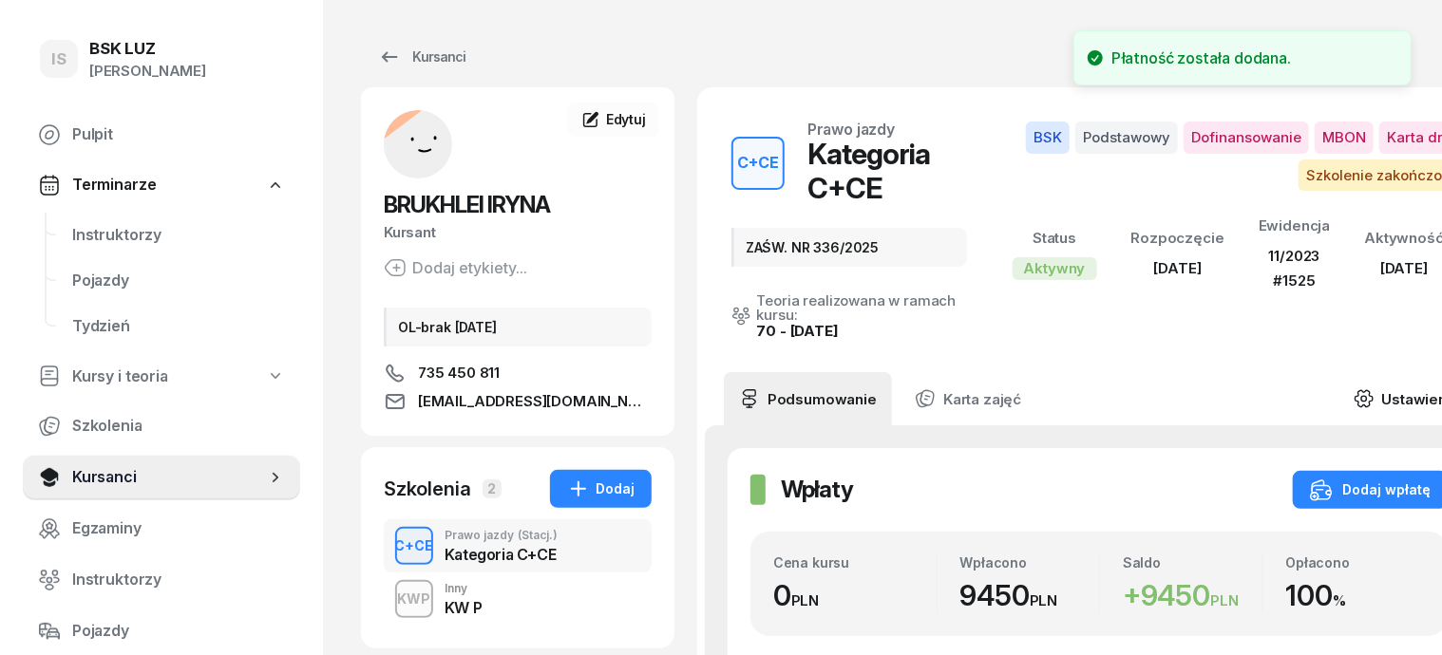
click at [1371, 391] on icon at bounding box center [1362, 399] width 17 height 16
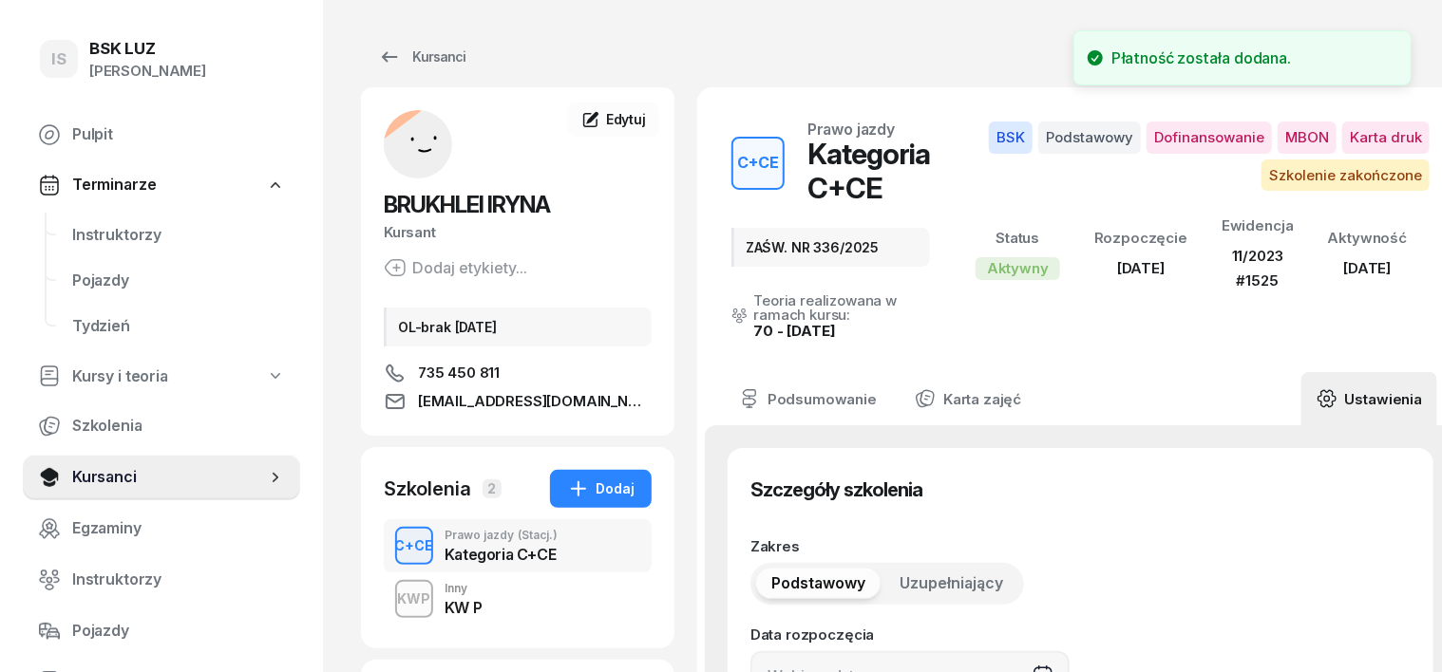
type input "[DATE]"
type input "ZAŚW. NR 336/2025"
type input "45"
type input "1525"
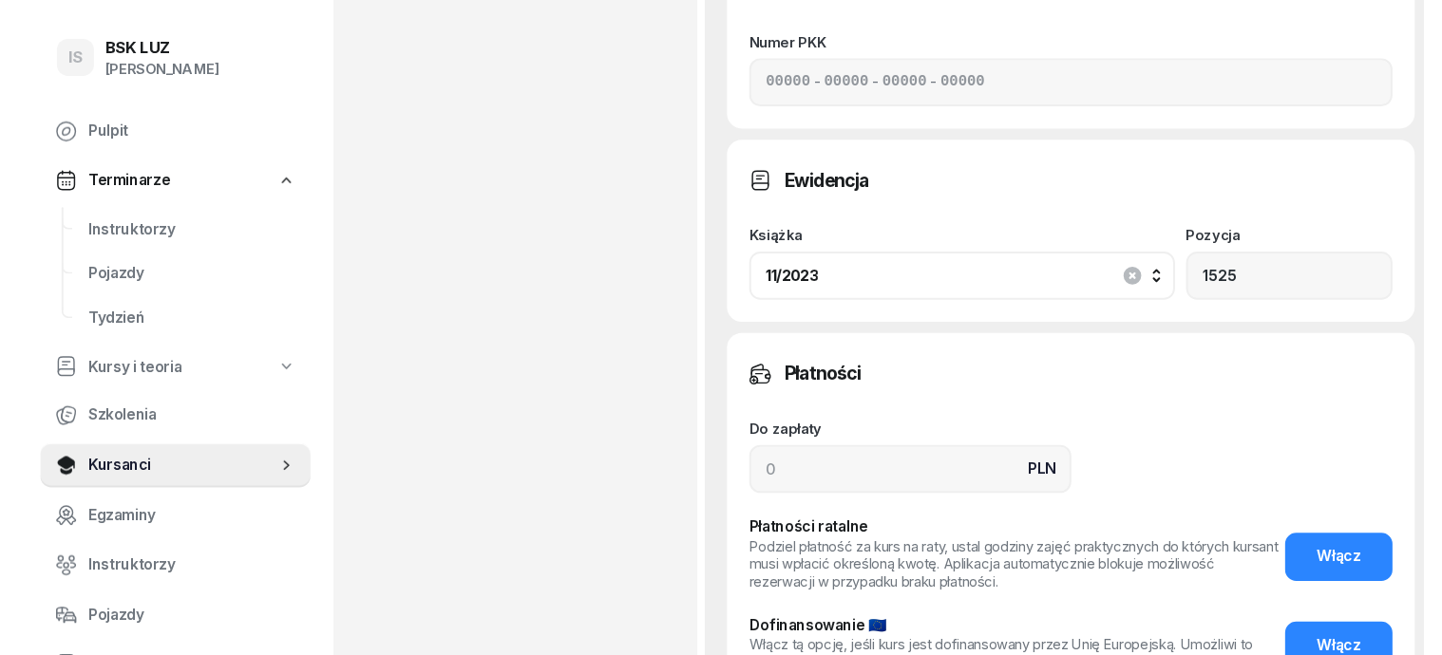
scroll to position [1778, 0]
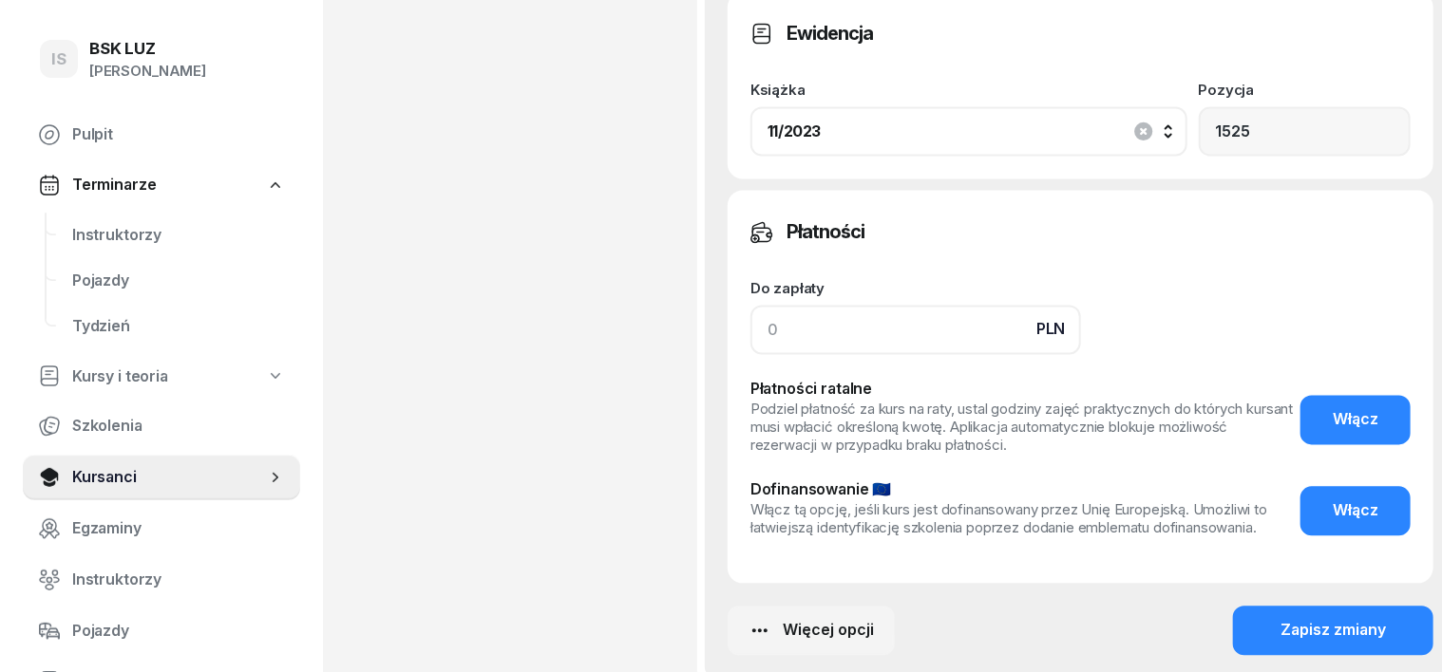
click at [750, 306] on input at bounding box center [915, 330] width 330 height 49
type input "9450"
drag, startPoint x: 1265, startPoint y: 419, endPoint x: 1256, endPoint y: 414, distance: 9.8
click at [1265, 607] on button "Zapisz zmiany" at bounding box center [1333, 631] width 200 height 49
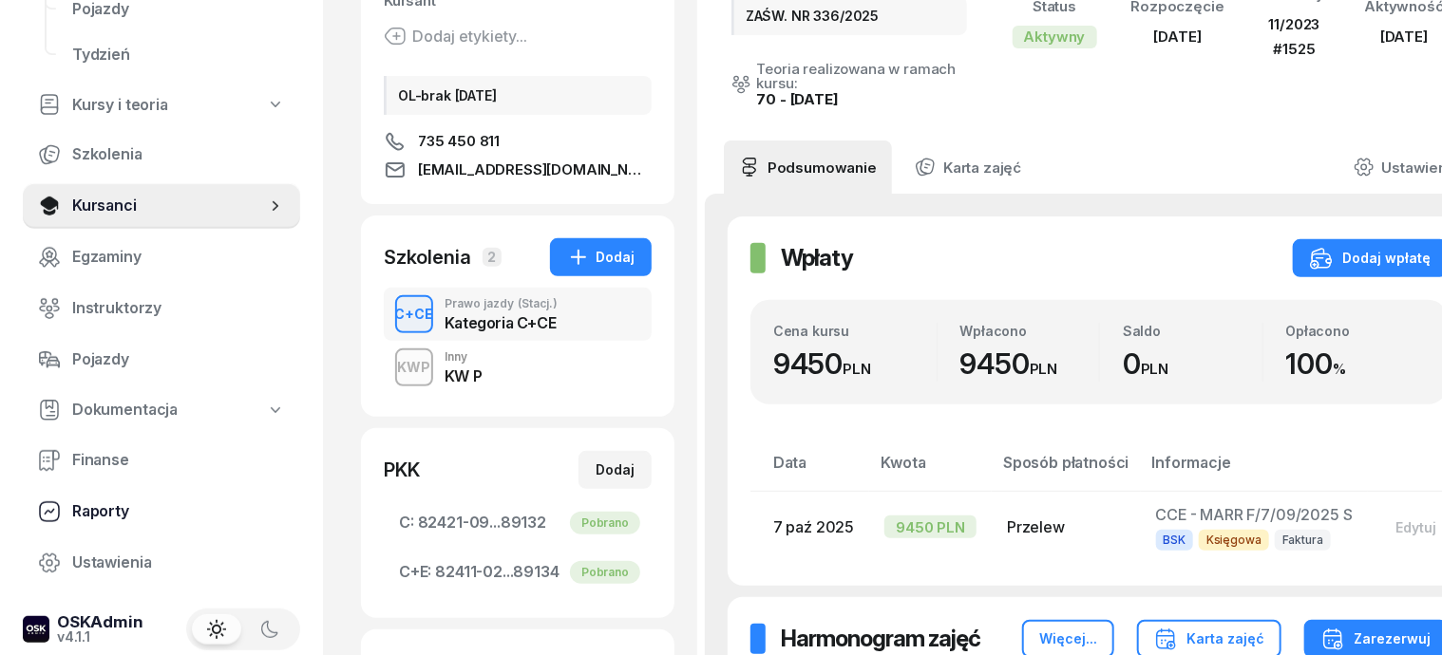
scroll to position [237, 0]
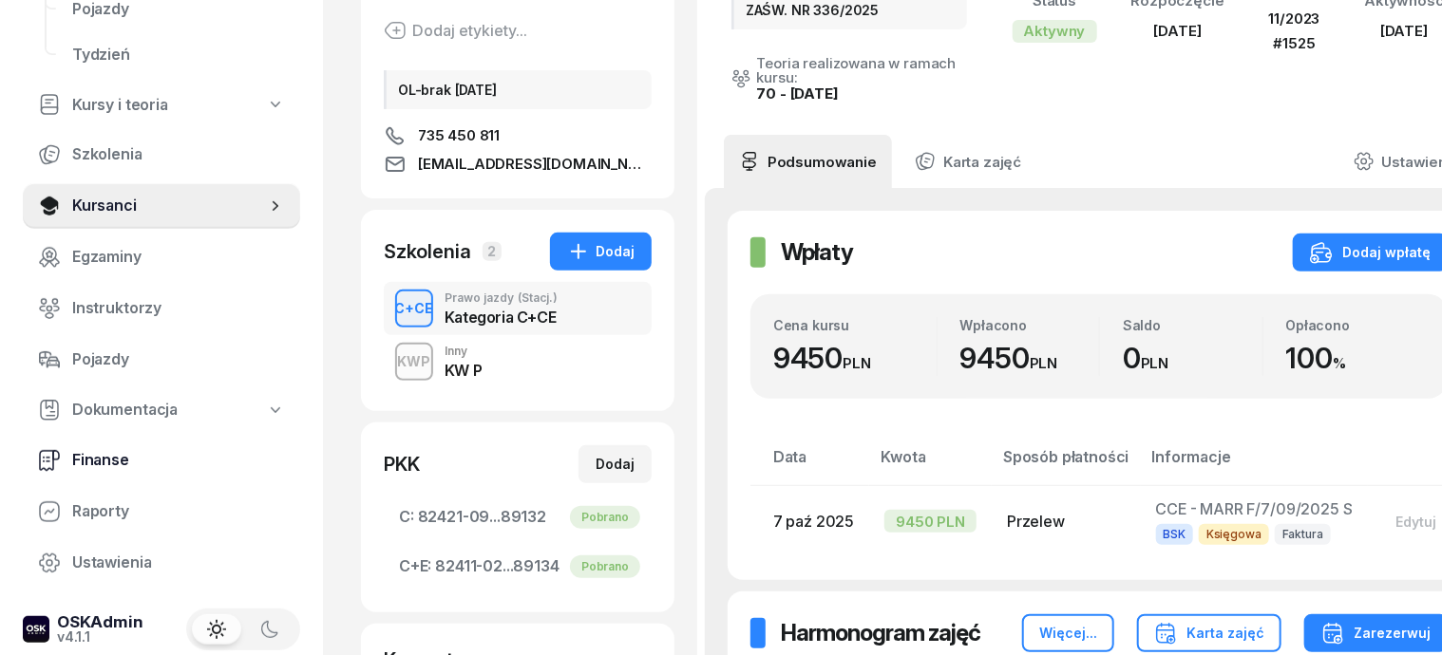
click at [93, 467] on span "Finanse" at bounding box center [178, 460] width 213 height 25
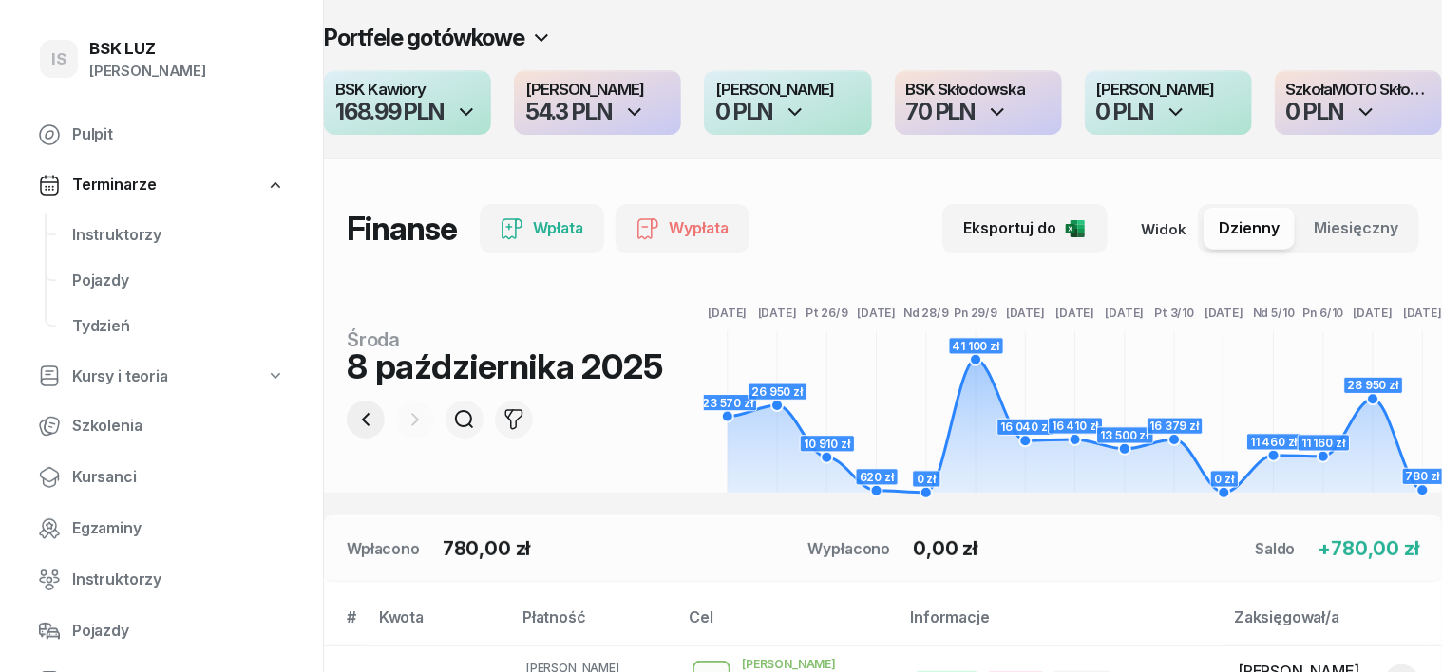
click at [354, 418] on icon "button" at bounding box center [365, 419] width 23 height 23
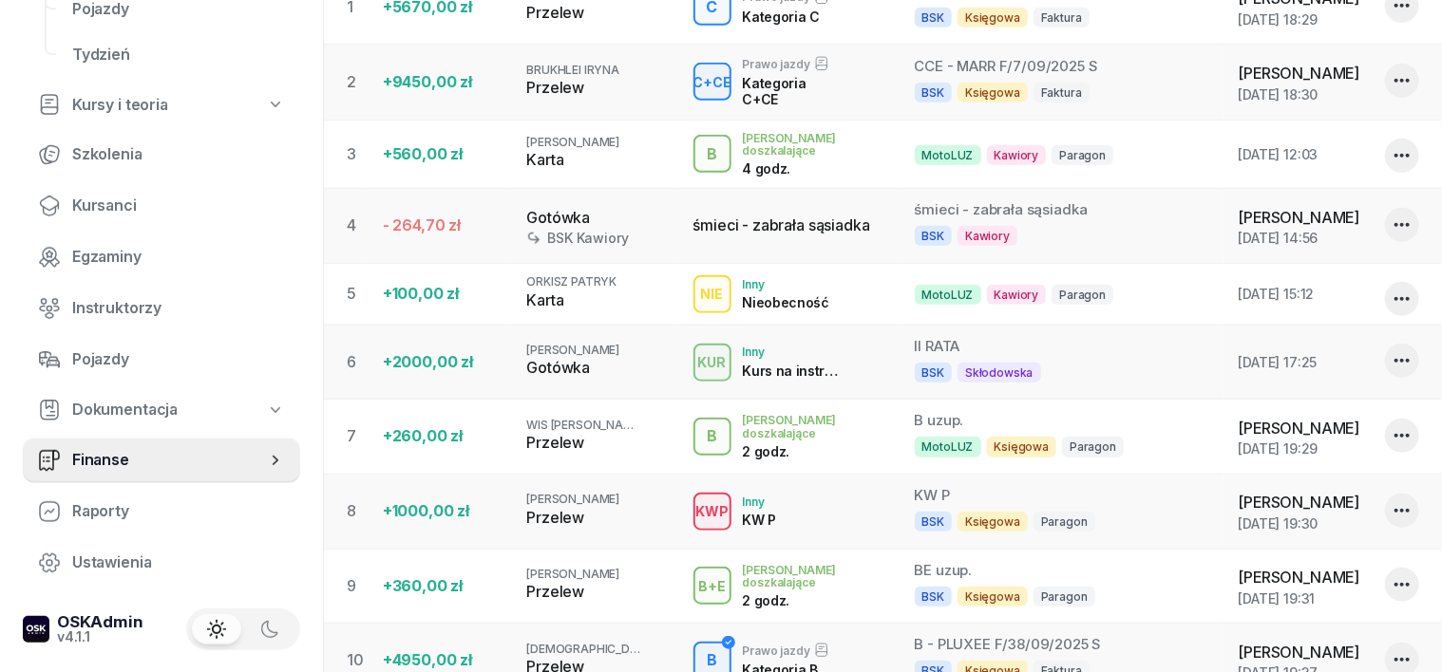
scroll to position [237, 0]
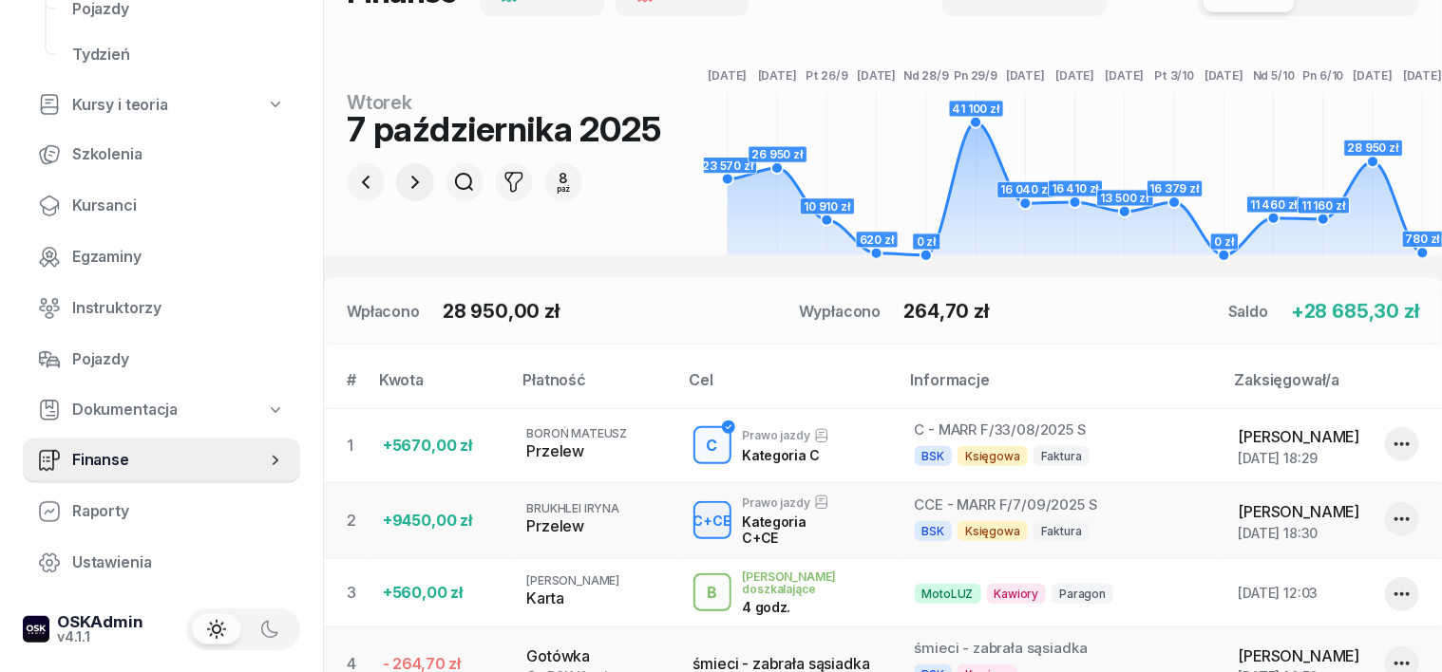
click at [404, 182] on icon "button" at bounding box center [415, 182] width 23 height 23
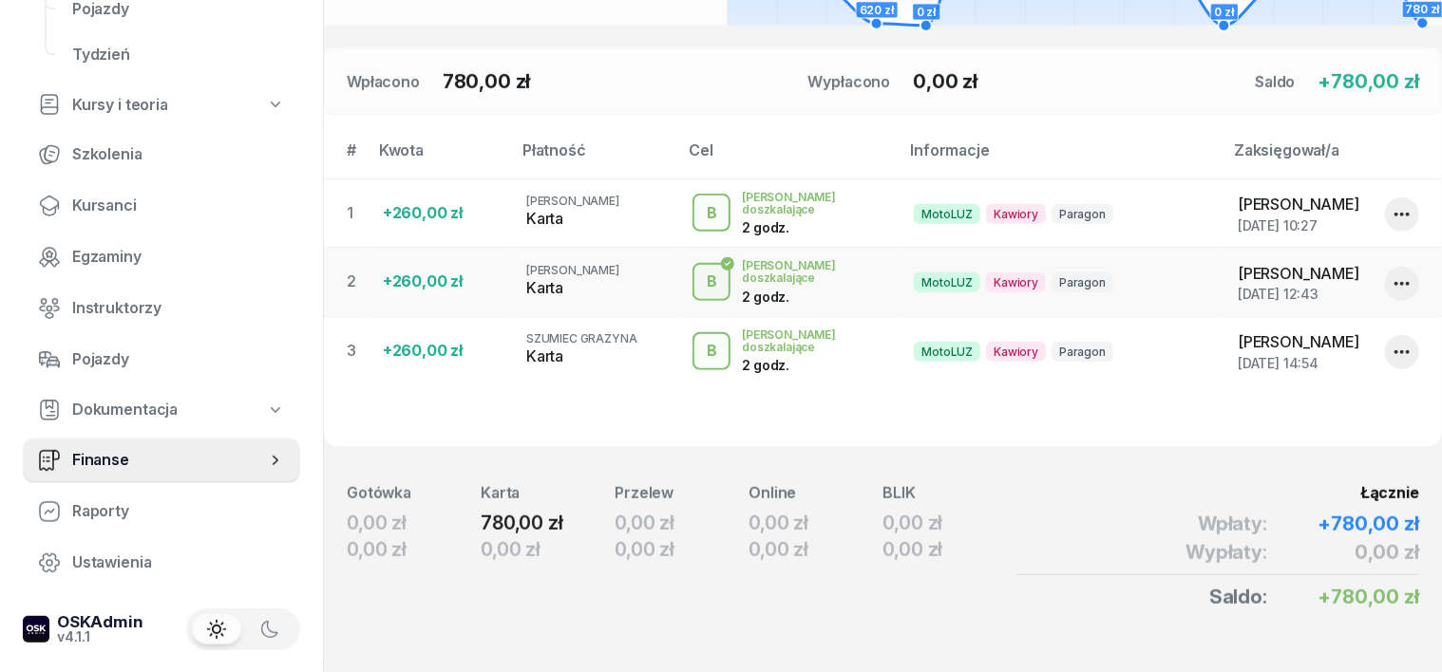
scroll to position [509, 0]
